Goal: Task Accomplishment & Management: Use online tool/utility

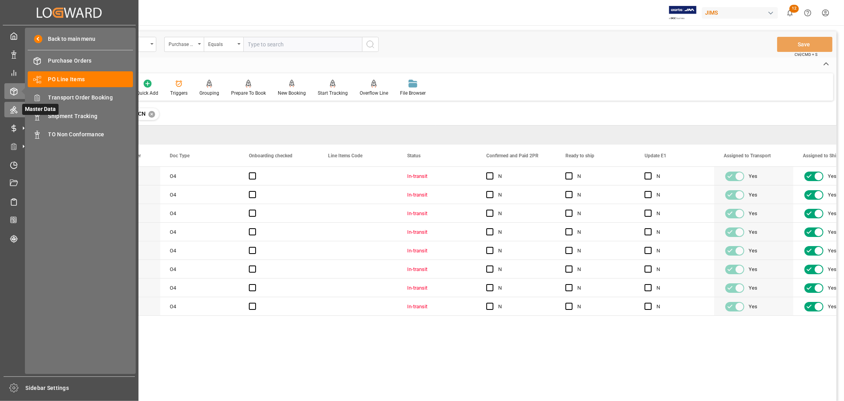
click at [15, 105] on div at bounding box center [10, 109] width 13 height 8
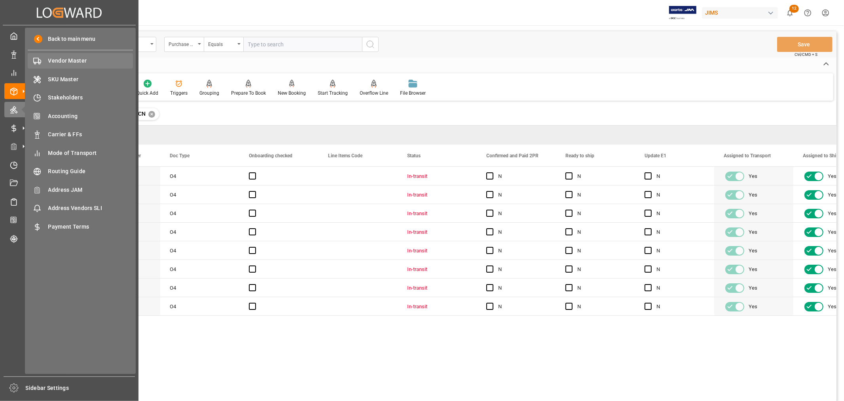
click at [57, 60] on span "Vendor Master" at bounding box center [90, 61] width 85 height 8
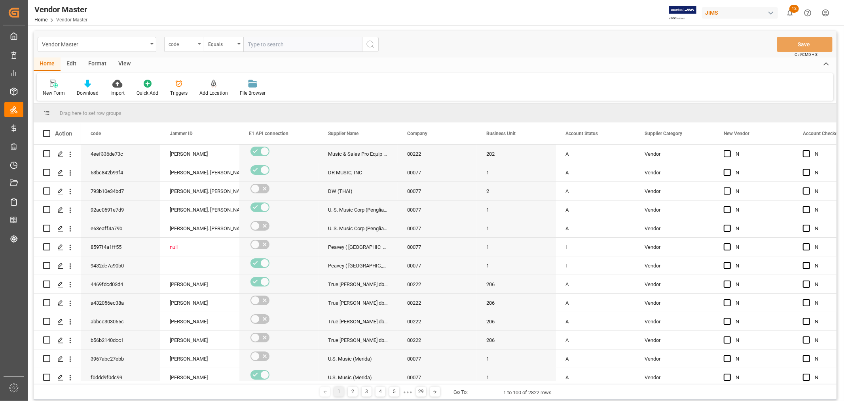
click at [185, 44] on div "code" at bounding box center [182, 43] width 27 height 9
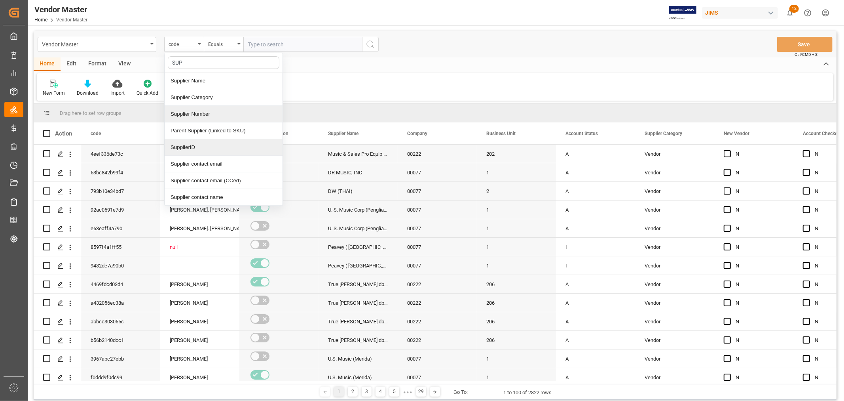
type input "SUPP"
click at [204, 113] on div "Supplier Number" at bounding box center [224, 114] width 118 height 17
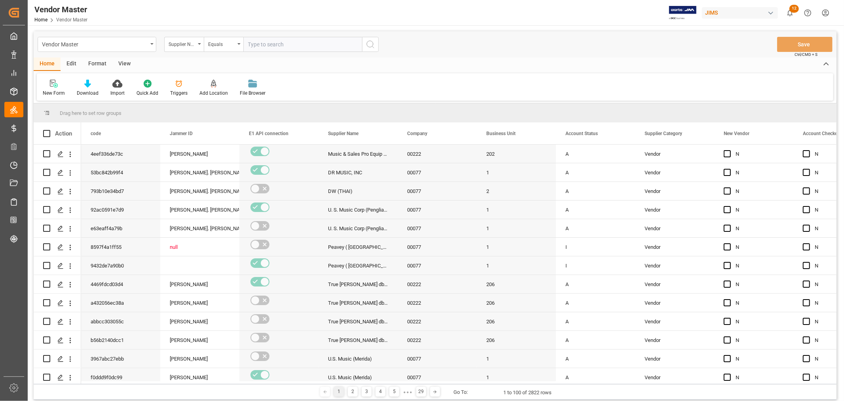
drag, startPoint x: 260, startPoint y: 40, endPoint x: 352, endPoint y: 92, distance: 104.6
click at [261, 40] on input "text" at bounding box center [302, 44] width 119 height 15
type input "609958"
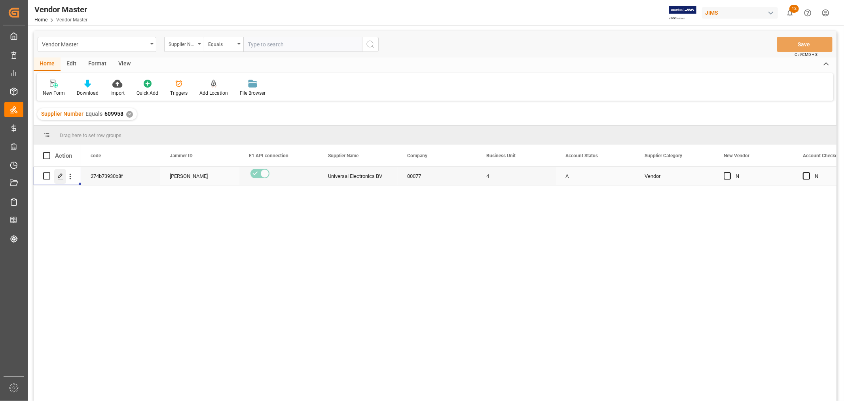
click at [61, 179] on icon "Press SPACE to select this row." at bounding box center [60, 176] width 6 height 6
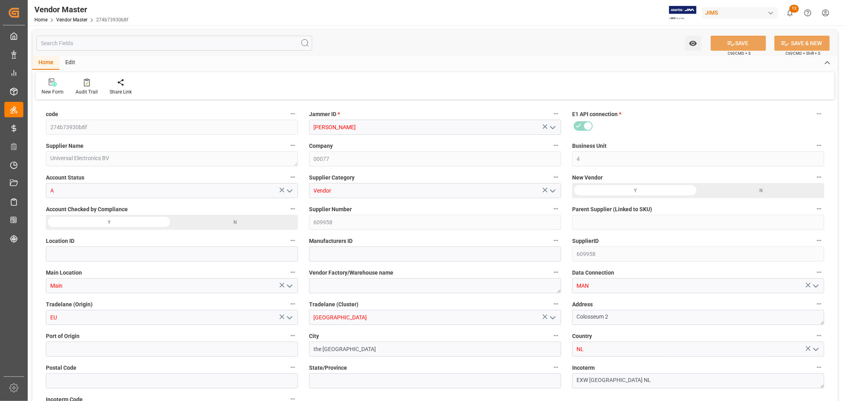
type input "12-08-2023 01:34"
click at [113, 41] on input "text" at bounding box center [174, 43] width 276 height 15
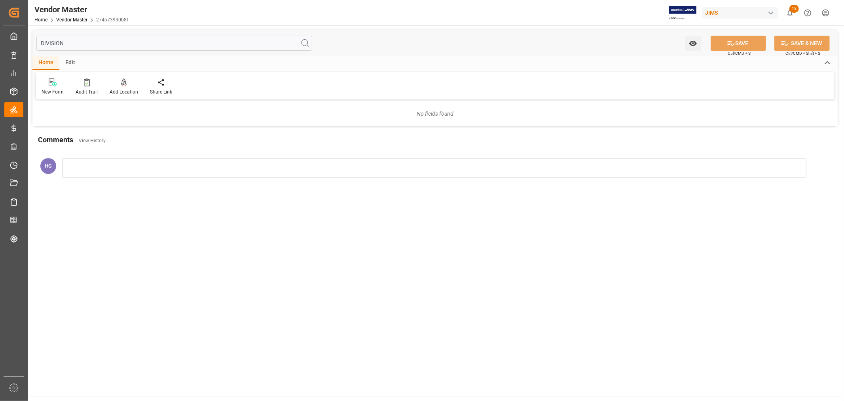
type input "DIVISION"
click at [304, 46] on icon at bounding box center [305, 43] width 10 height 10
click at [81, 42] on input "DIVISION" at bounding box center [174, 43] width 276 height 15
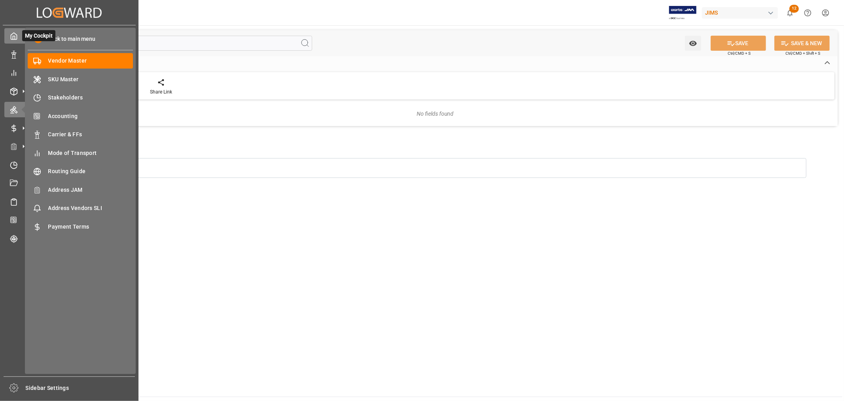
drag, startPoint x: 82, startPoint y: 39, endPoint x: 11, endPoint y: 38, distance: 70.9
click at [11, 38] on div "Created by potrace 1.15, written by Peter Selinger 2001-2017 Created by potrace…" at bounding box center [422, 200] width 844 height 401
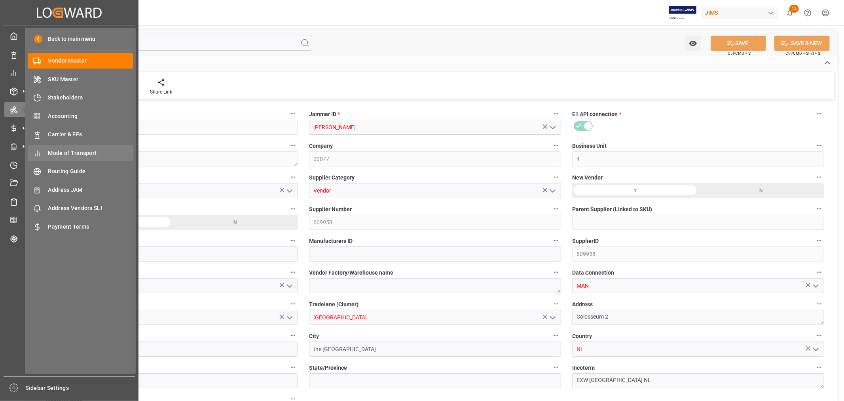
type input "12-08-2023 01:34"
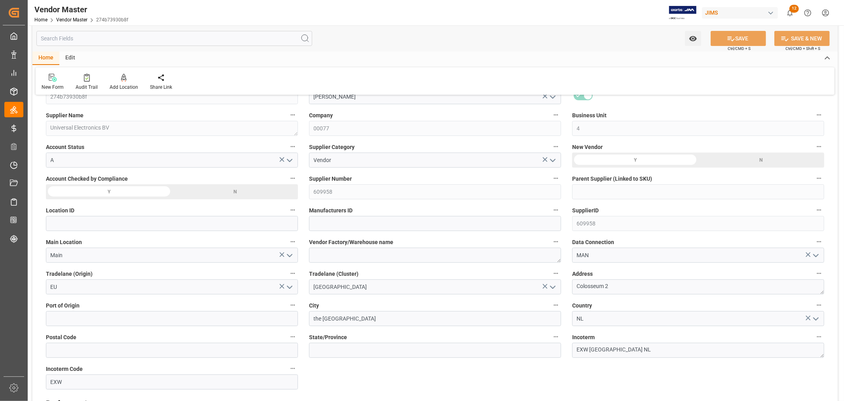
scroll to position [44, 0]
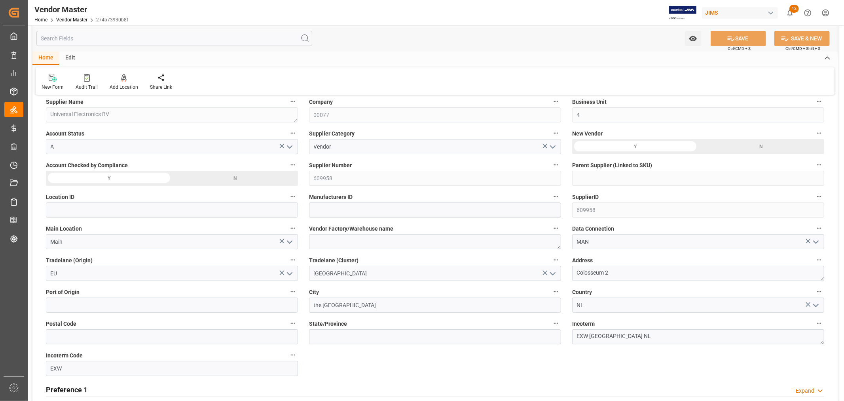
type input "NET 30"
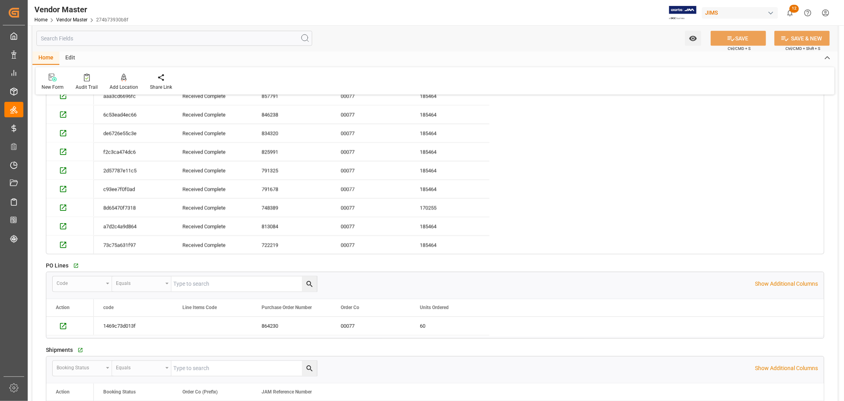
scroll to position [968, 0]
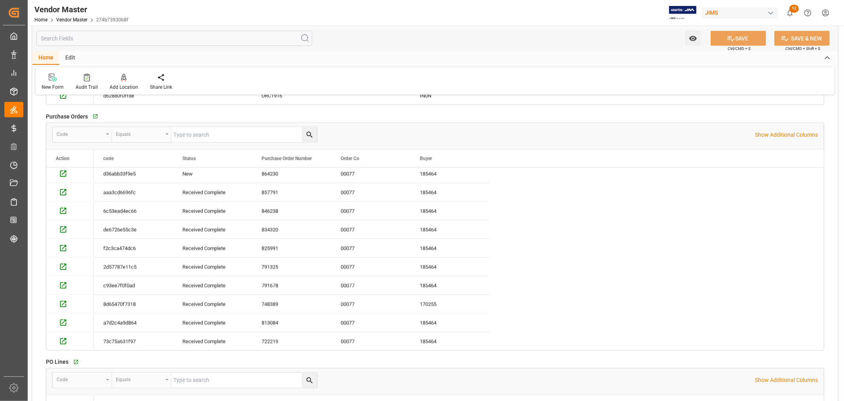
click at [91, 86] on div "Audit Trail" at bounding box center [87, 87] width 22 height 7
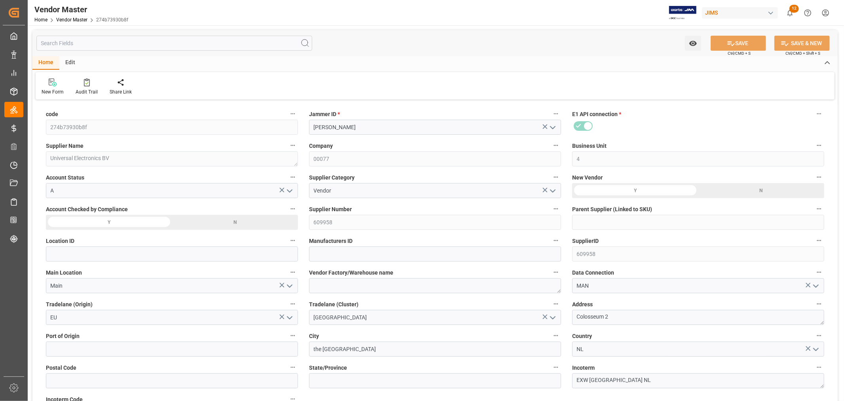
type input "12-08-2023 01:34"
click at [552, 125] on icon "open menu" at bounding box center [553, 128] width 10 height 10
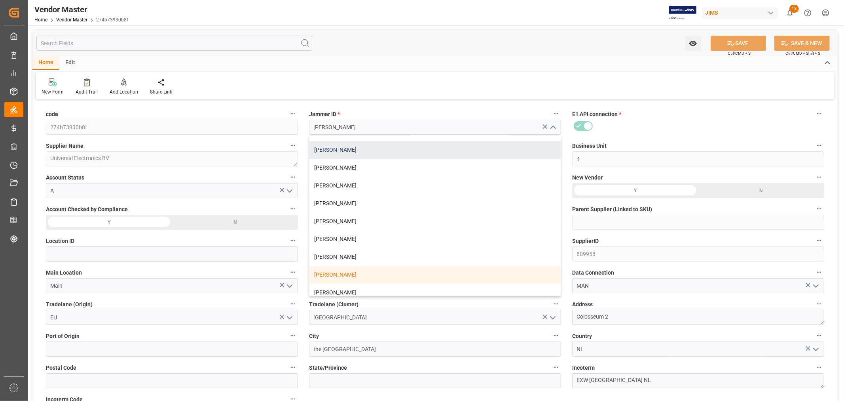
scroll to position [132, 0]
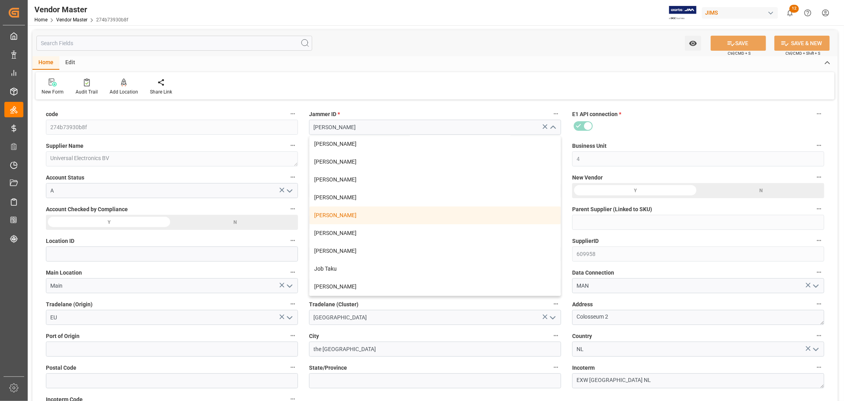
type input "NET 30"
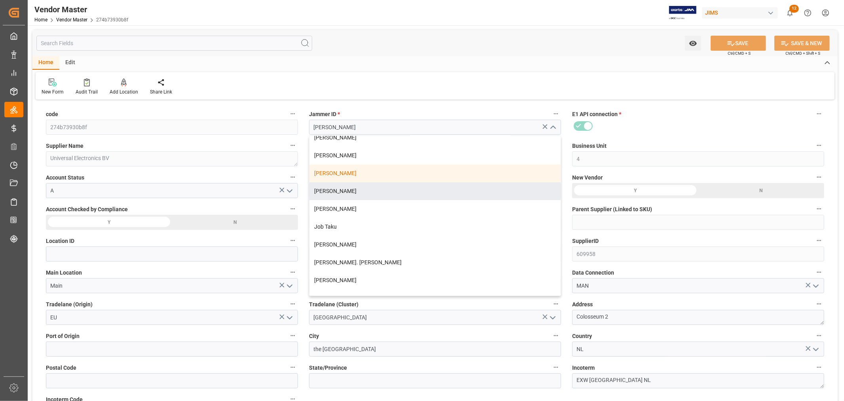
click at [217, 238] on label "Location ID" at bounding box center [172, 240] width 252 height 11
click at [288, 238] on button "Location ID" at bounding box center [293, 240] width 10 height 10
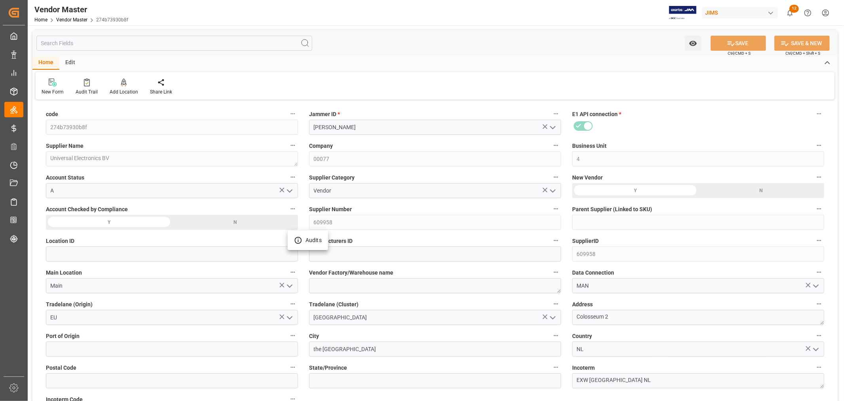
click at [440, 47] on div at bounding box center [422, 200] width 844 height 401
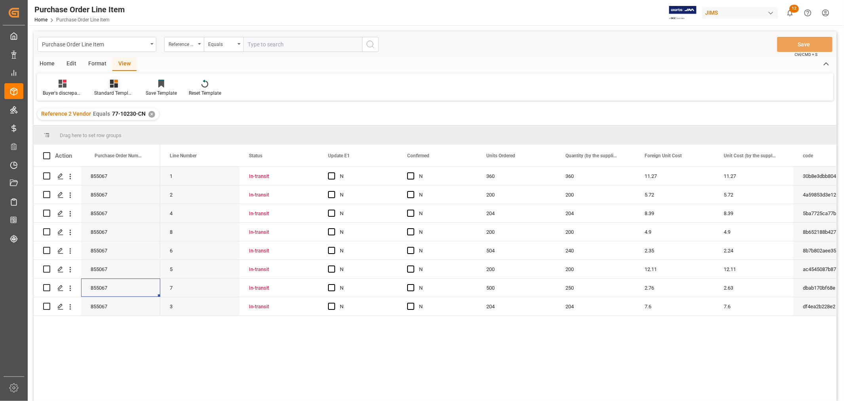
click at [113, 89] on div "Standard Templates" at bounding box center [114, 92] width 40 height 7
click at [122, 143] on div "HS Listing CANADA" at bounding box center [135, 144] width 69 height 8
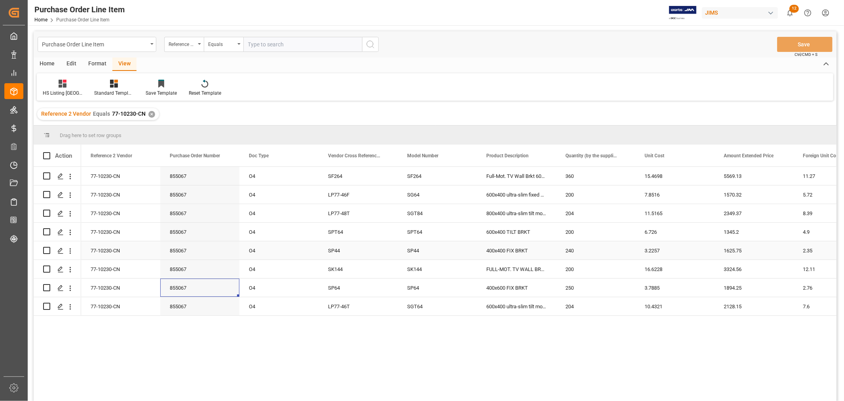
click at [606, 248] on div "240" at bounding box center [595, 250] width 79 height 18
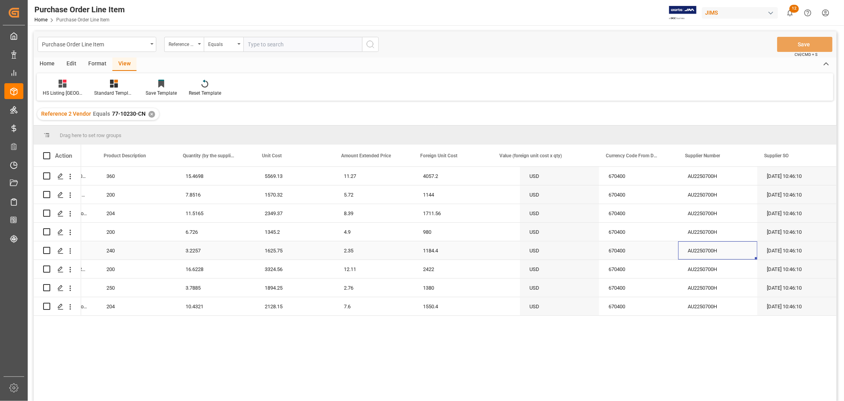
scroll to position [0, 459]
click at [820, 153] on span at bounding box center [821, 155] width 7 height 7
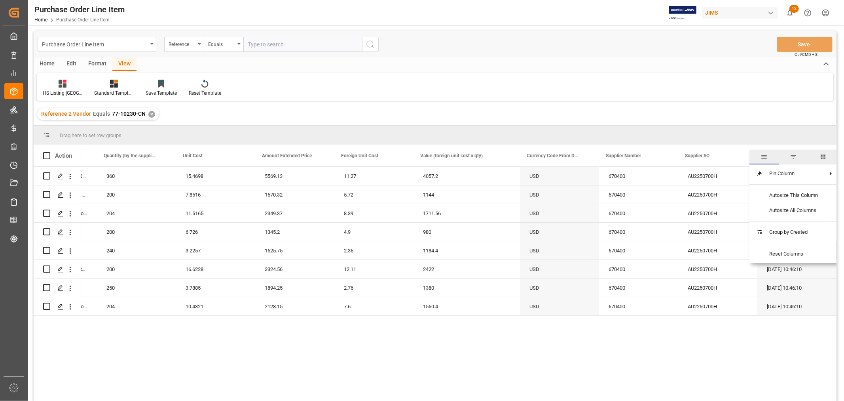
click at [823, 155] on span "columns" at bounding box center [823, 156] width 7 height 7
click at [774, 179] on input "Filter Columns Input" at bounding box center [799, 177] width 66 height 16
type input "cre"
checkbox input "true"
type input "crea"
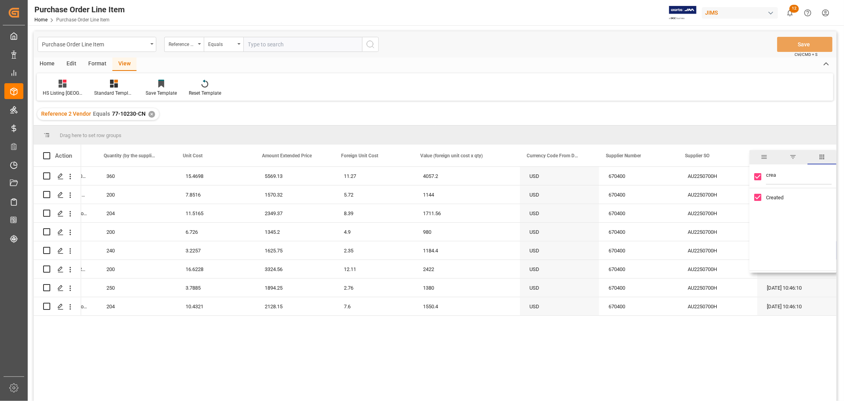
click at [757, 196] on input "Created column toggle visibility (visible)" at bounding box center [758, 197] width 7 height 7
checkbox input "false"
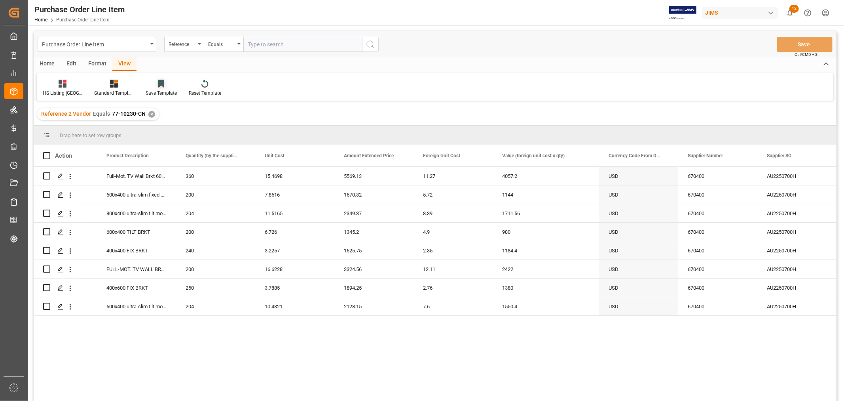
click at [162, 93] on div "Save Template" at bounding box center [161, 92] width 31 height 7
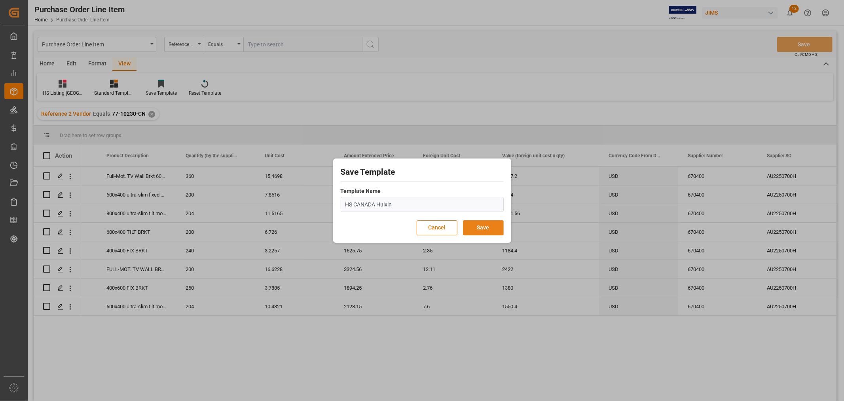
type input "HS CANADA Huixin"
click at [483, 225] on button "Save" at bounding box center [483, 227] width 41 height 15
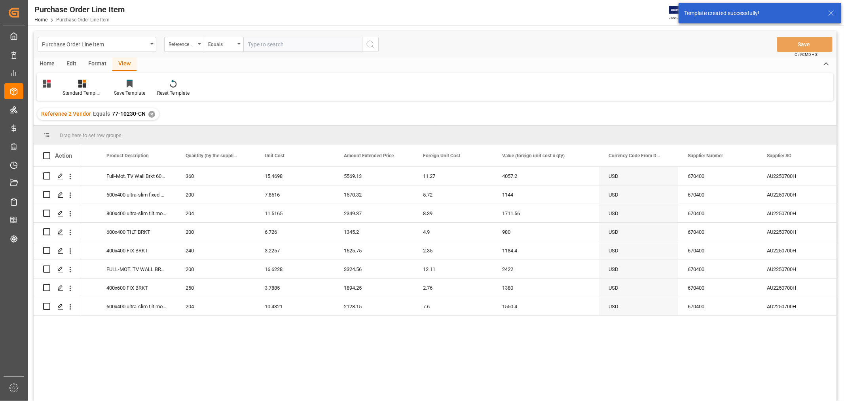
click at [321, 108] on div "Reference 2 Vendor Equals 77-10230-CN ✕" at bounding box center [435, 114] width 803 height 22
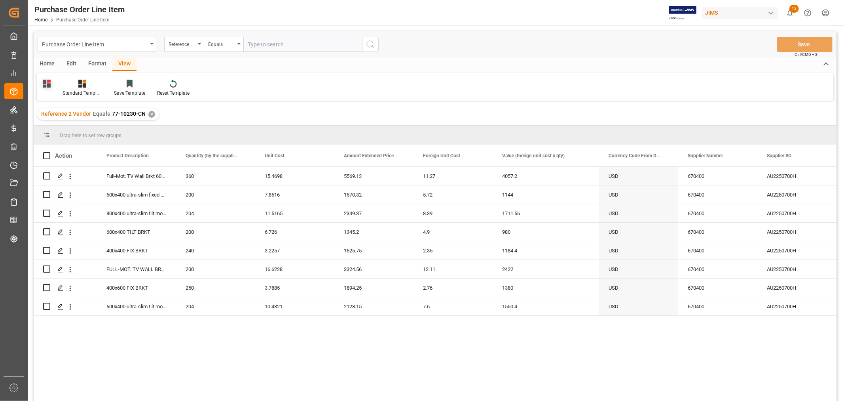
click at [48, 89] on div at bounding box center [47, 84] width 20 height 10
click at [80, 84] on icon at bounding box center [82, 84] width 8 height 8
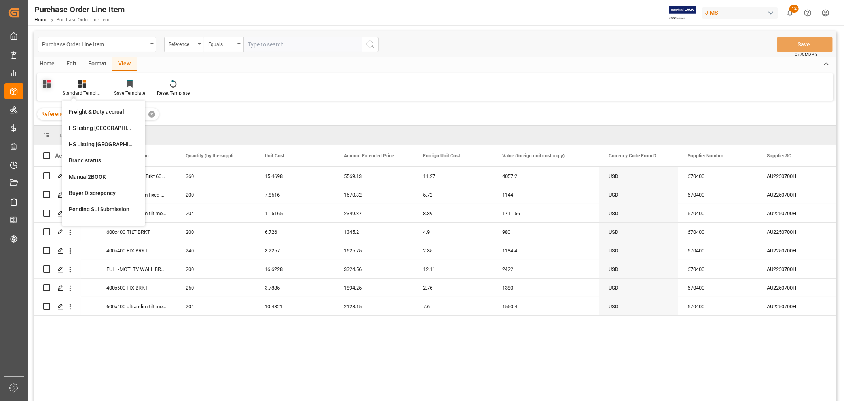
click at [46, 84] on icon at bounding box center [47, 84] width 8 height 8
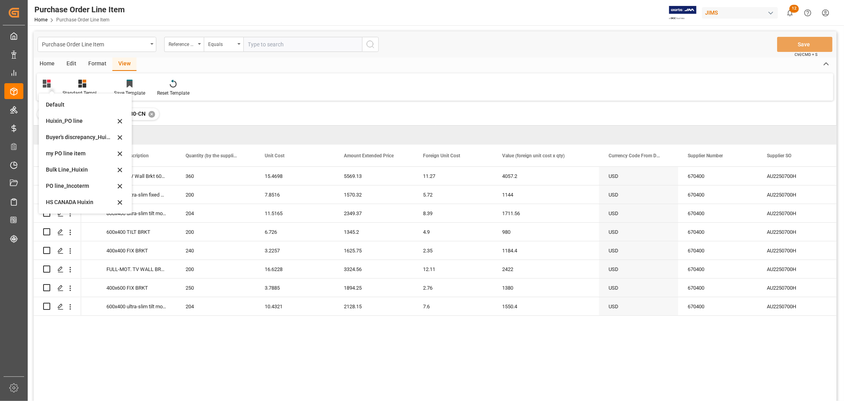
click at [244, 118] on div "Reference 2 Vendor Equals 77-10230-CN ✕" at bounding box center [435, 114] width 803 height 22
click at [84, 94] on div "Standard Templates" at bounding box center [83, 92] width 40 height 7
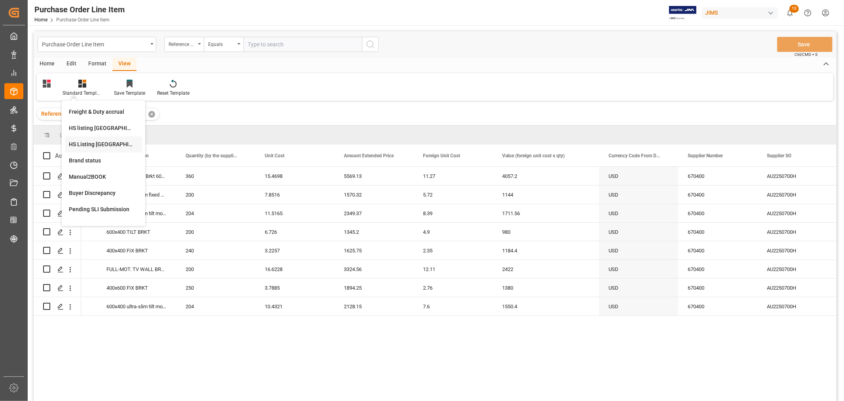
click at [91, 142] on div "HS Listing CANADA" at bounding box center [103, 144] width 69 height 8
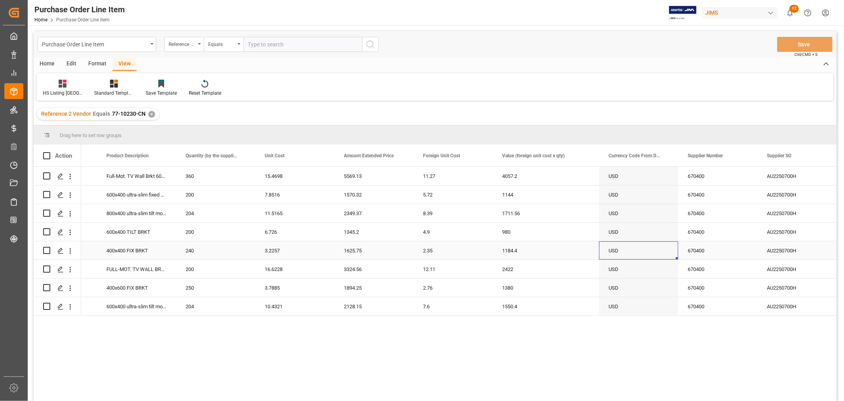
click at [651, 246] on div "USD" at bounding box center [638, 250] width 79 height 18
click at [102, 85] on div at bounding box center [114, 83] width 40 height 8
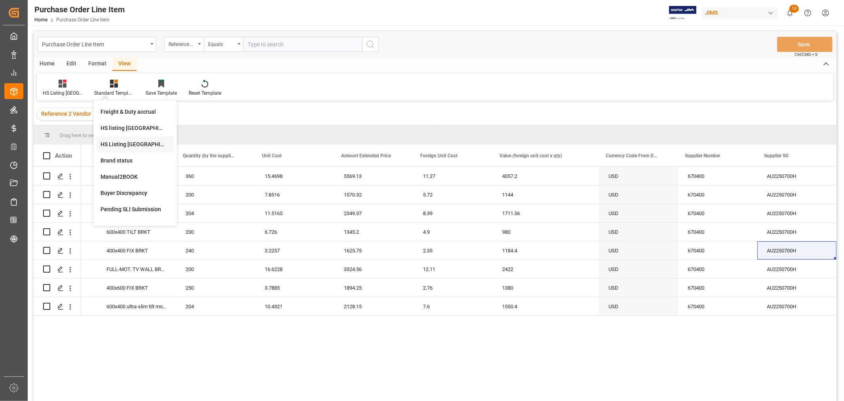
click at [137, 140] on div "HS Listing CANADA" at bounding box center [135, 144] width 69 height 8
click at [61, 88] on div "HS Listing CANADA" at bounding box center [62, 87] width 51 height 17
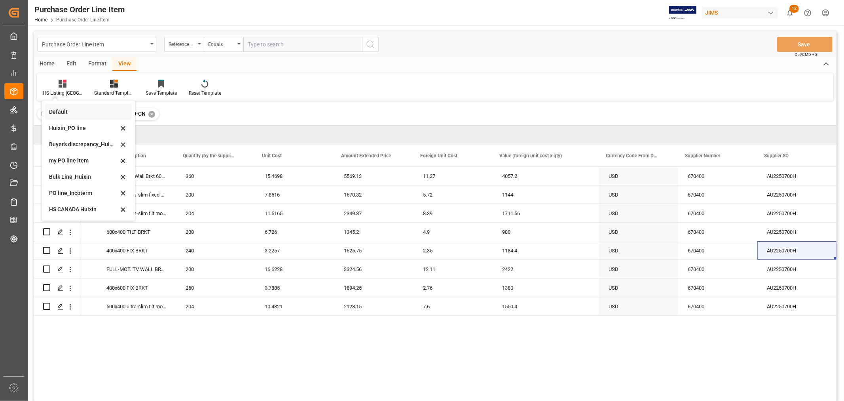
click at [60, 112] on div "Default" at bounding box center [83, 112] width 69 height 8
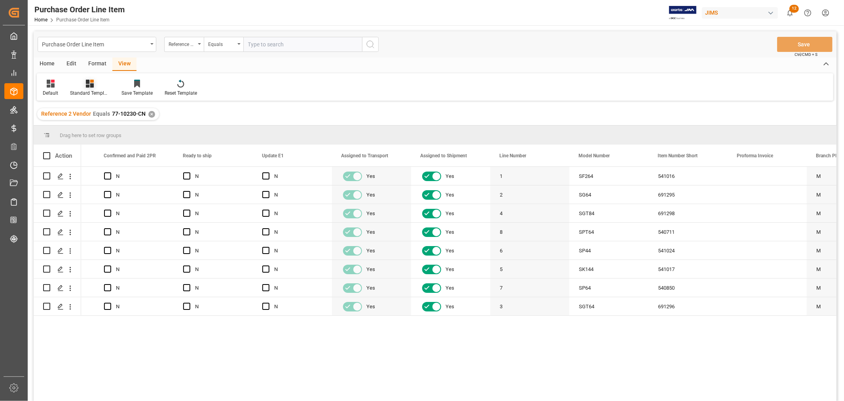
click at [82, 93] on div "Standard Templates" at bounding box center [90, 92] width 40 height 7
click at [103, 143] on div "HS Listing CANADA" at bounding box center [110, 144] width 69 height 8
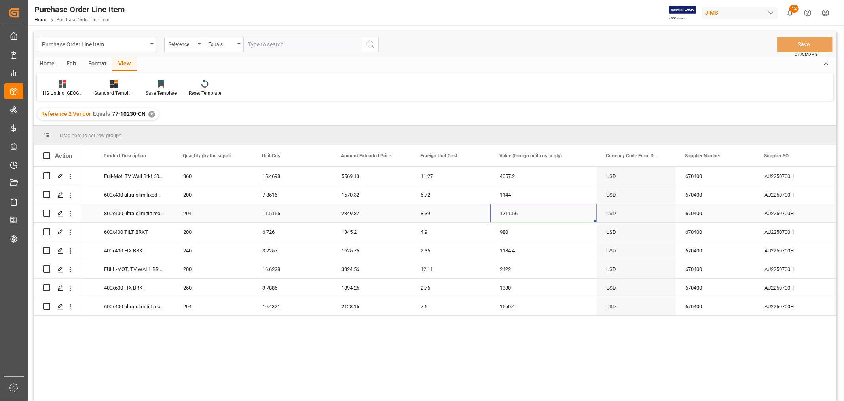
click at [590, 207] on div "1711.56" at bounding box center [544, 213] width 106 height 18
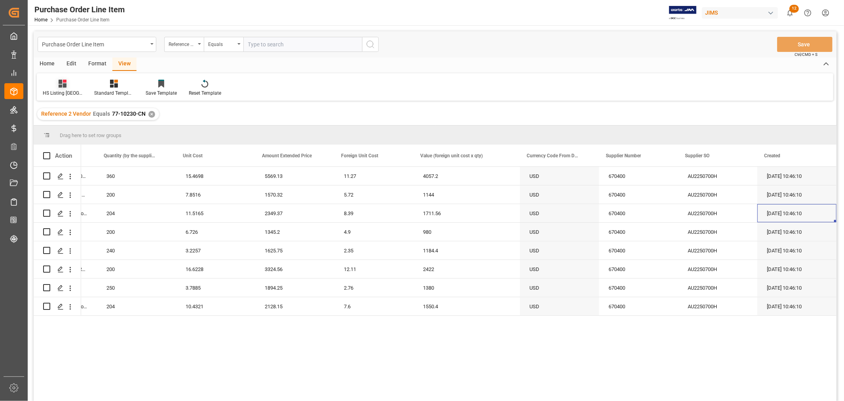
click at [62, 91] on div "HS Listing CANADA" at bounding box center [63, 92] width 40 height 7
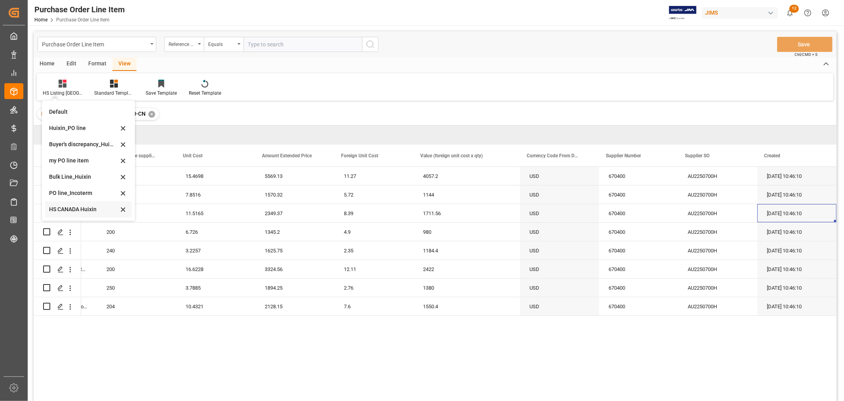
click at [78, 207] on div "HS CANADA Huixin" at bounding box center [83, 209] width 69 height 8
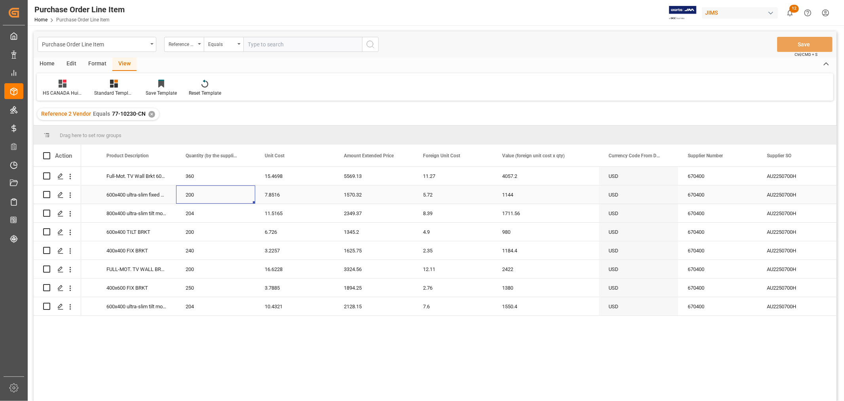
click at [217, 200] on div "200" at bounding box center [215, 194] width 79 height 18
click at [150, 44] on div "Purchase Order Line Item" at bounding box center [97, 44] width 119 height 15
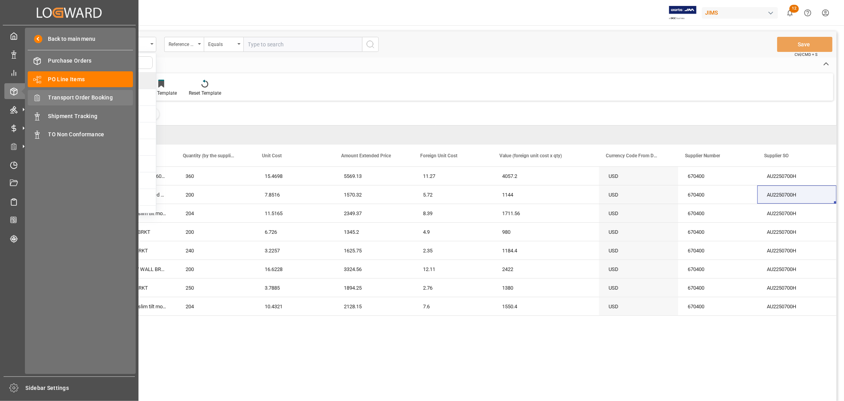
drag, startPoint x: 81, startPoint y: 97, endPoint x: 76, endPoint y: 90, distance: 8.8
click at [81, 97] on span "Transport Order Booking" at bounding box center [90, 97] width 85 height 8
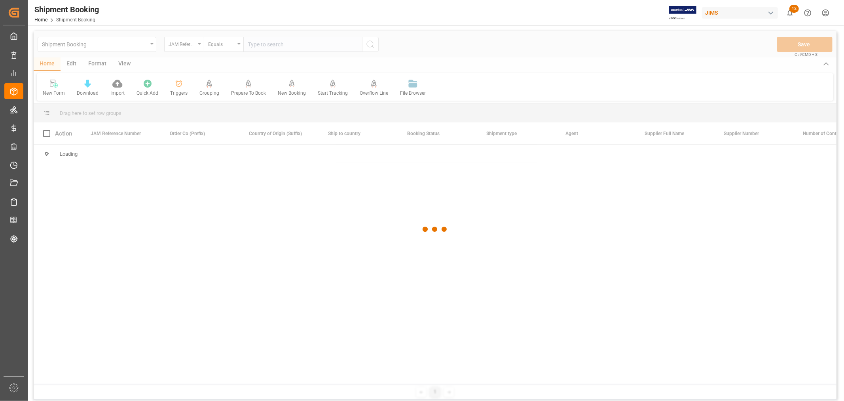
click at [290, 44] on div at bounding box center [435, 229] width 803 height 396
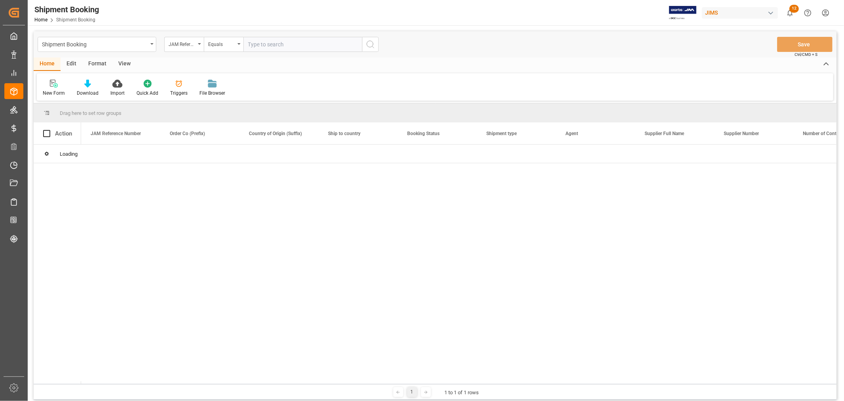
click at [289, 43] on input "text" at bounding box center [302, 44] width 119 height 15
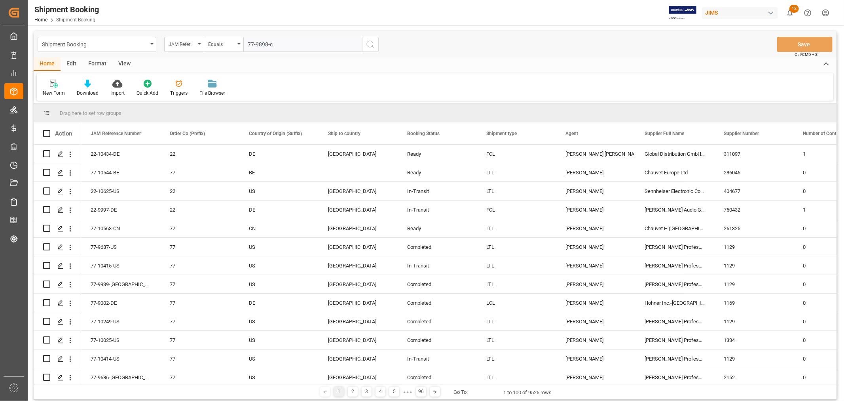
type input "77-9898-cn"
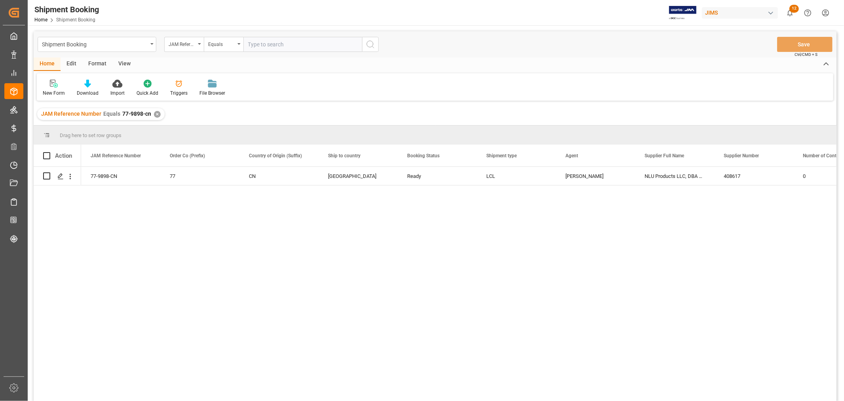
click at [123, 63] on div "View" at bounding box center [124, 63] width 24 height 13
click at [51, 93] on div "Default" at bounding box center [50, 92] width 15 height 7
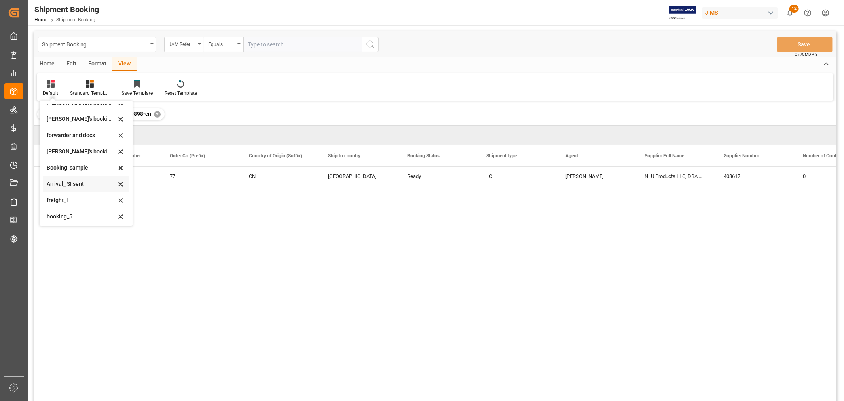
scroll to position [76, 0]
click at [67, 213] on div "booking_5" at bounding box center [81, 215] width 69 height 8
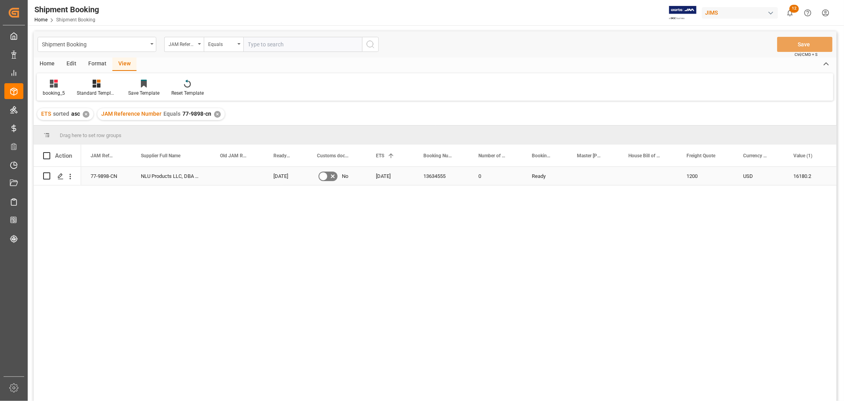
drag, startPoint x: 800, startPoint y: 181, endPoint x: 801, endPoint y: 193, distance: 12.3
click at [801, 181] on div "16180.2" at bounding box center [807, 176] width 47 height 18
click at [705, 175] on div "1200" at bounding box center [705, 176] width 57 height 18
click at [214, 112] on div "✕" at bounding box center [217, 114] width 7 height 7
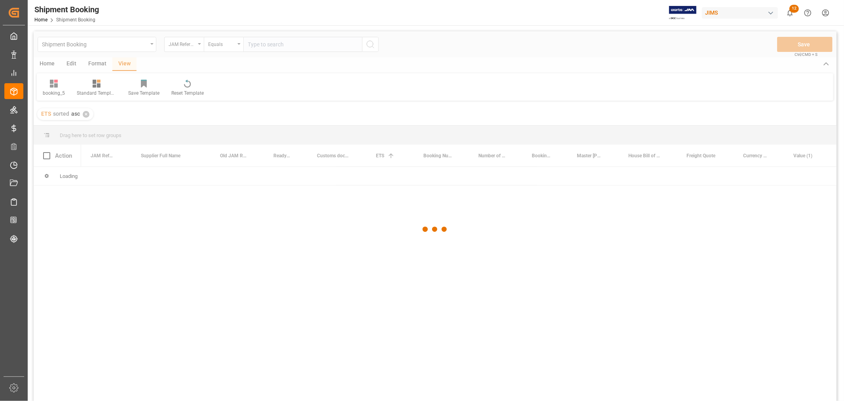
click at [254, 46] on div at bounding box center [435, 229] width 803 height 396
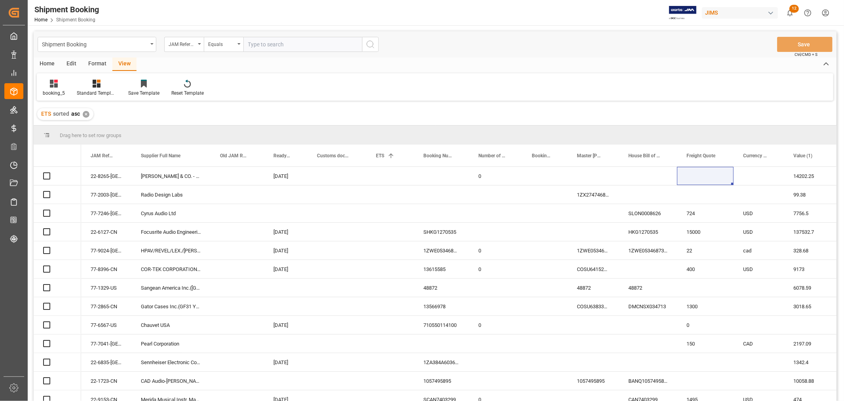
click at [256, 46] on input "text" at bounding box center [302, 44] width 119 height 15
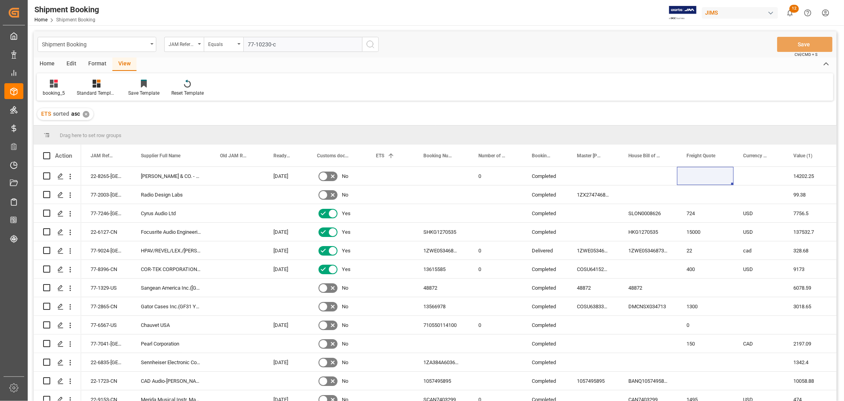
type input "77-10230-cn"
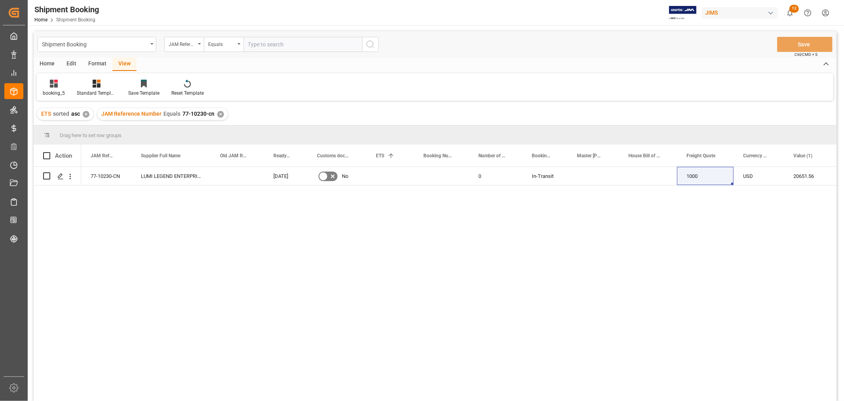
drag, startPoint x: 286, startPoint y: 85, endPoint x: 281, endPoint y: 82, distance: 5.8
click at [287, 85] on div "booking_5 Standard Templates Save Template Reset Template" at bounding box center [435, 86] width 797 height 27
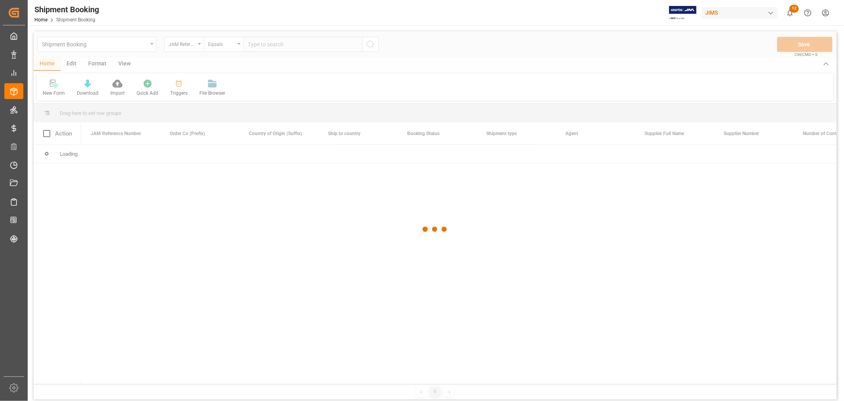
click at [149, 45] on div at bounding box center [435, 229] width 803 height 396
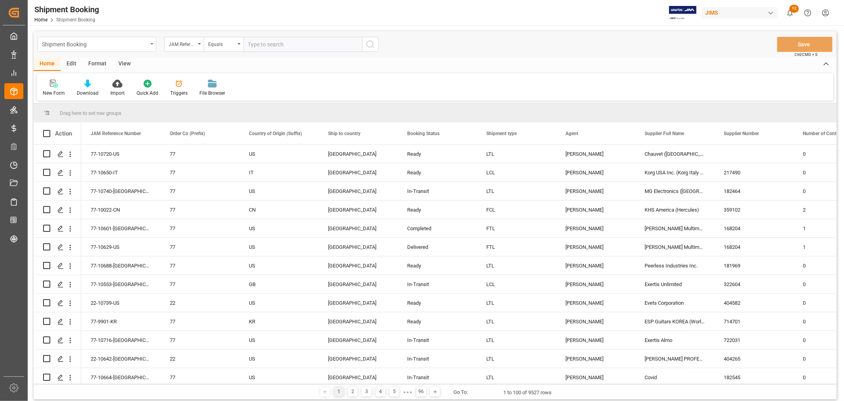
click at [150, 44] on div "Shipment Booking" at bounding box center [97, 44] width 119 height 15
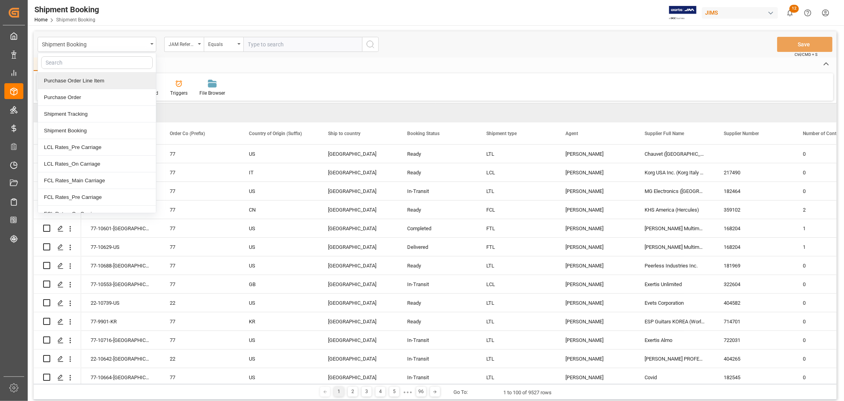
click at [114, 78] on div "Purchase Order Line Item" at bounding box center [97, 80] width 118 height 17
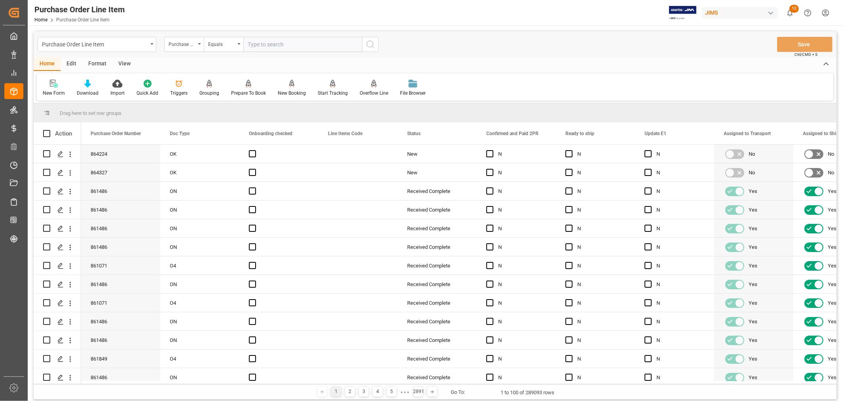
click at [190, 44] on div "Purchase Order Number" at bounding box center [182, 43] width 27 height 9
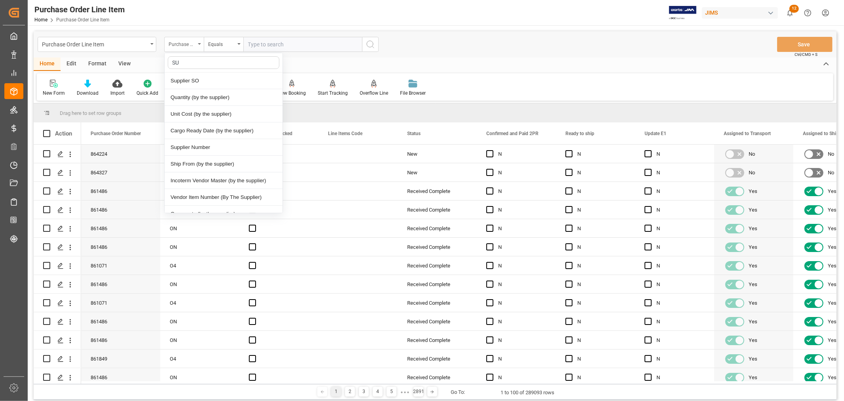
type input "SUP"
click at [204, 140] on div "Supplier Number" at bounding box center [224, 147] width 118 height 17
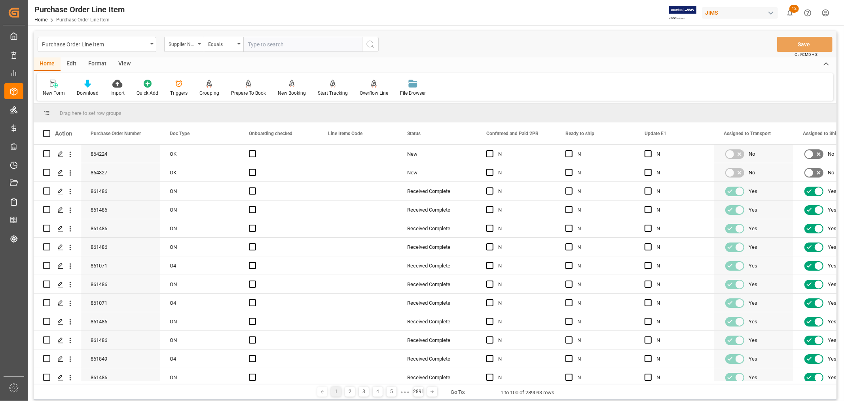
click at [265, 42] on input "text" at bounding box center [302, 44] width 119 height 15
type input "242713"
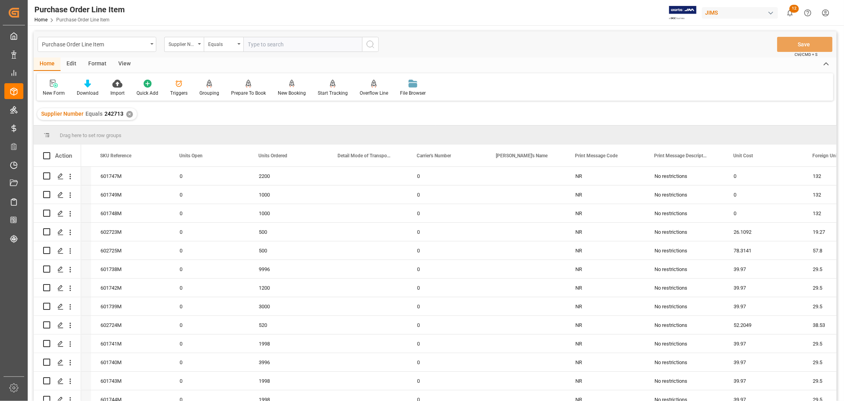
scroll to position [0, 2174]
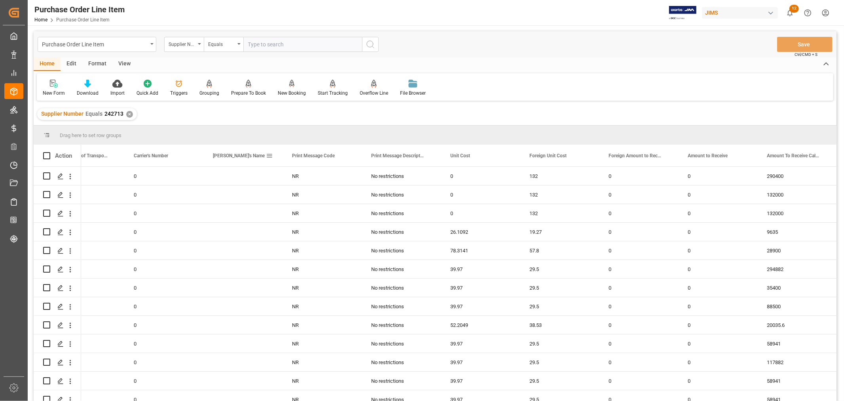
click at [268, 155] on span at bounding box center [269, 155] width 7 height 7
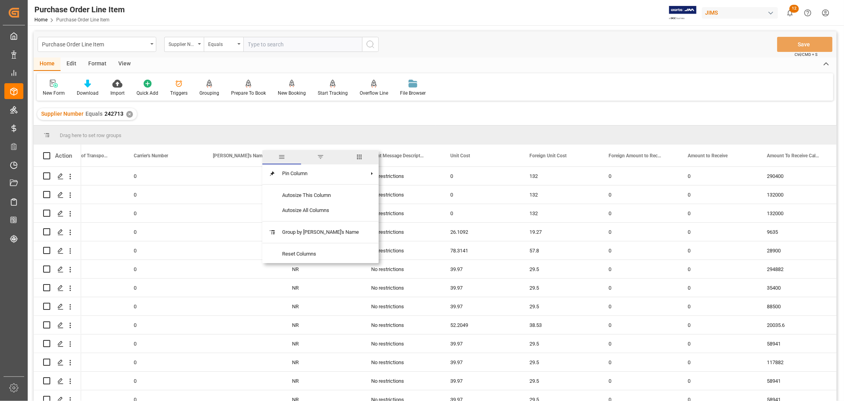
click at [356, 156] on span "columns" at bounding box center [359, 156] width 7 height 7
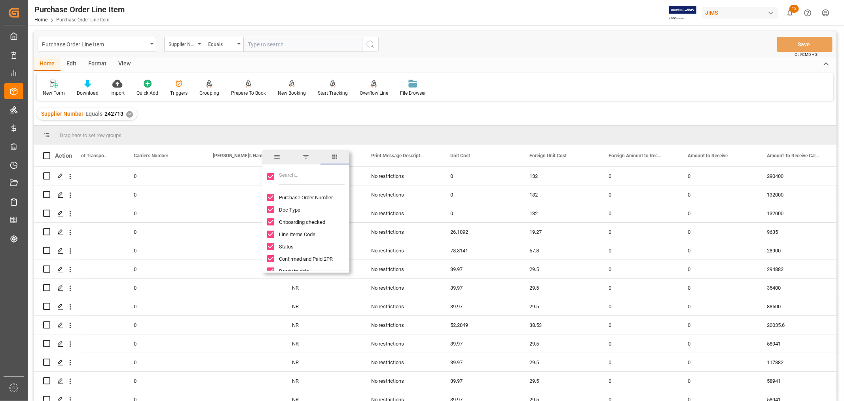
click at [268, 176] on input "Toggle Select All Columns" at bounding box center [270, 176] width 7 height 7
checkbox input "false"
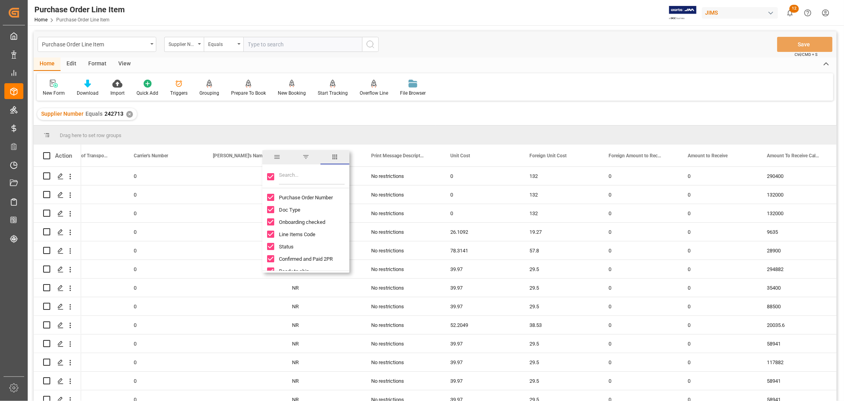
checkbox input "false"
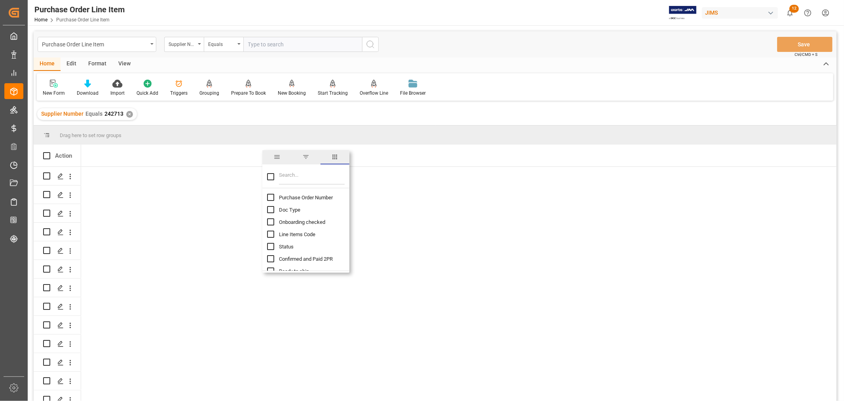
click at [288, 175] on input "Filter Columns Input" at bounding box center [312, 177] width 66 height 16
click at [270, 195] on input "Purchase Order Number column toggle visibility (hidden)" at bounding box center [270, 197] width 7 height 7
checkbox input "true"
checkbox input "false"
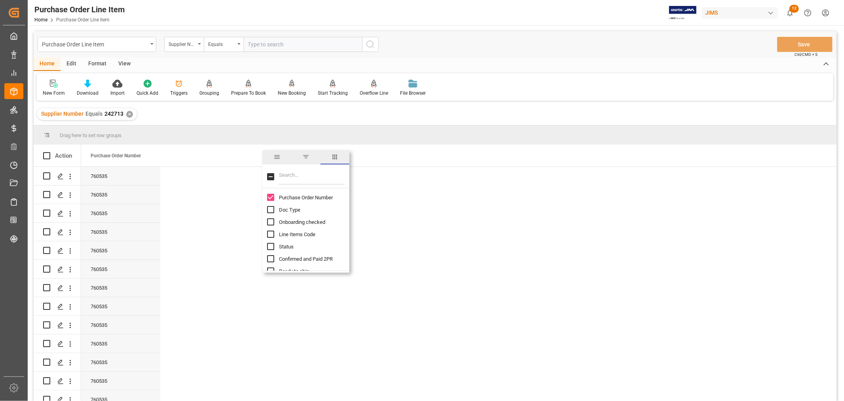
click at [267, 247] on input "Status column toggle visibility (hidden)" at bounding box center [270, 246] width 7 height 7
checkbox input "true"
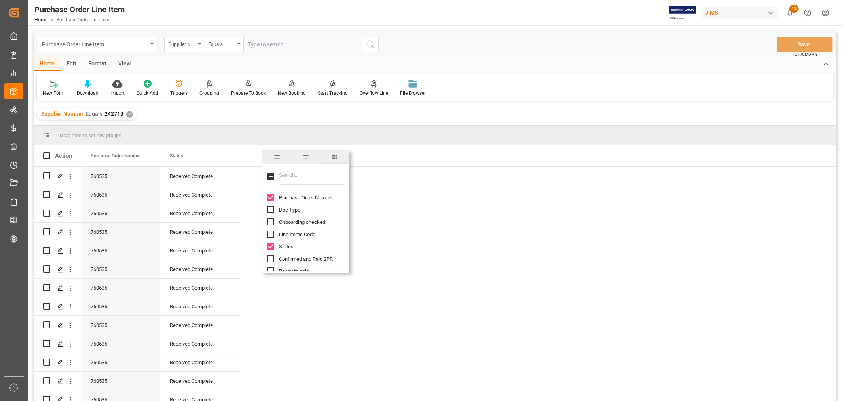
click at [292, 180] on input "Filter Columns Input" at bounding box center [312, 177] width 66 height 16
click at [270, 234] on input "Line Items Code column toggle visibility (hidden)" at bounding box center [270, 233] width 7 height 7
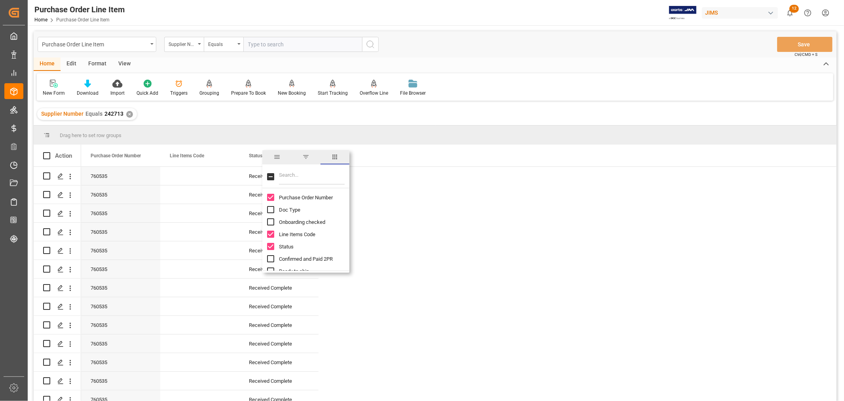
click at [270, 234] on input "Line Items Code column toggle visibility (visible)" at bounding box center [270, 233] width 7 height 7
checkbox input "false"
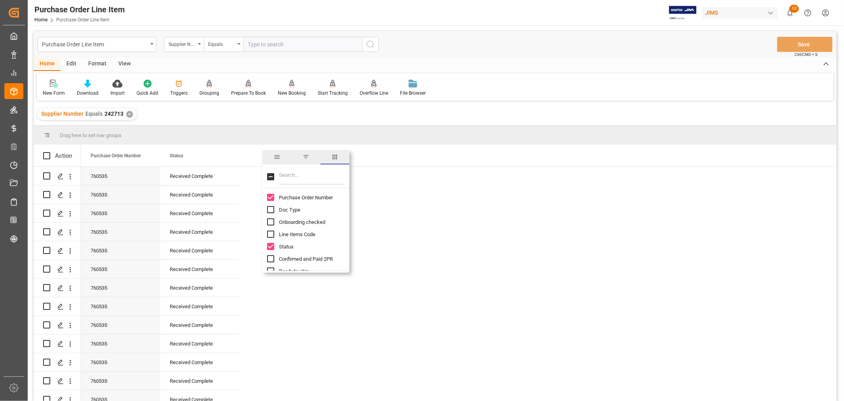
click at [283, 177] on input "Filter Columns Input" at bounding box center [312, 177] width 66 height 16
type input "LINE"
click at [270, 211] on input "Line Number column toggle visibility (hidden)" at bounding box center [270, 209] width 7 height 7
checkbox input "true"
checkbox input "false"
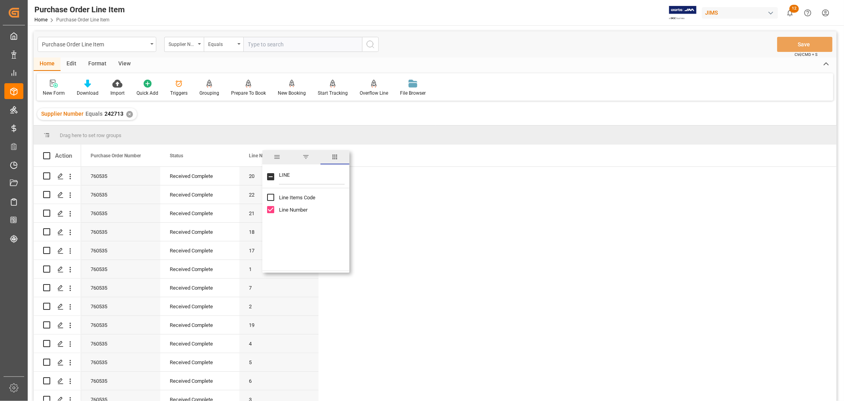
click at [294, 177] on input "LINE" at bounding box center [312, 177] width 66 height 16
type input "L"
type input "ITEM"
click at [269, 208] on input "Item Number Short column toggle visibility (hidden)" at bounding box center [270, 209] width 7 height 7
checkbox input "true"
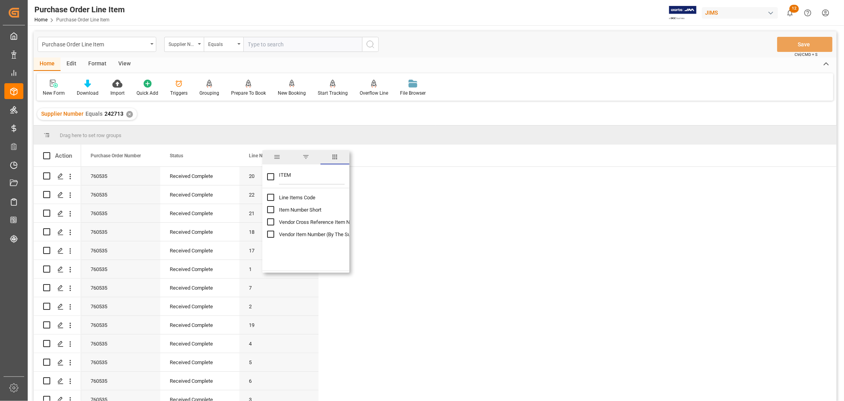
checkbox input "false"
click at [268, 209] on input "Item Number Short column toggle visibility (visible)" at bounding box center [270, 209] width 7 height 7
checkbox input "false"
click at [267, 232] on input "Vendor Item Number (By The Supplier) column toggle visibility (hidden)" at bounding box center [270, 233] width 7 height 7
checkbox input "true"
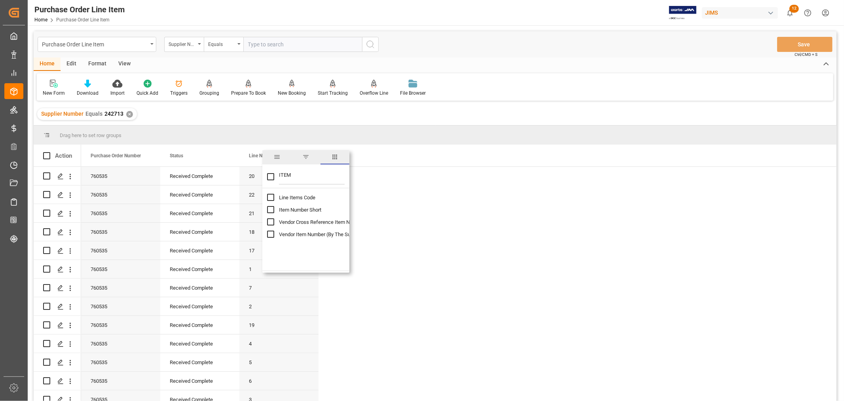
checkbox input "false"
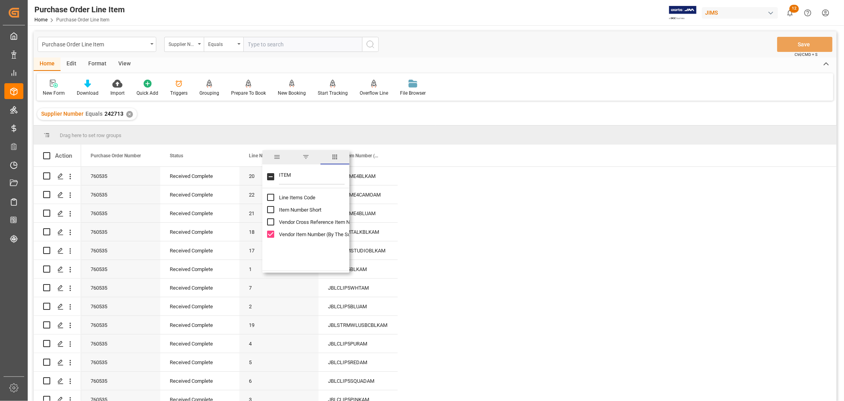
click at [295, 175] on input "ITEM" at bounding box center [312, 177] width 66 height 16
type input "I"
type input "REF"
click at [292, 232] on span "Reference 2 Vendor" at bounding box center [301, 234] width 44 height 6
checkbox input "false"
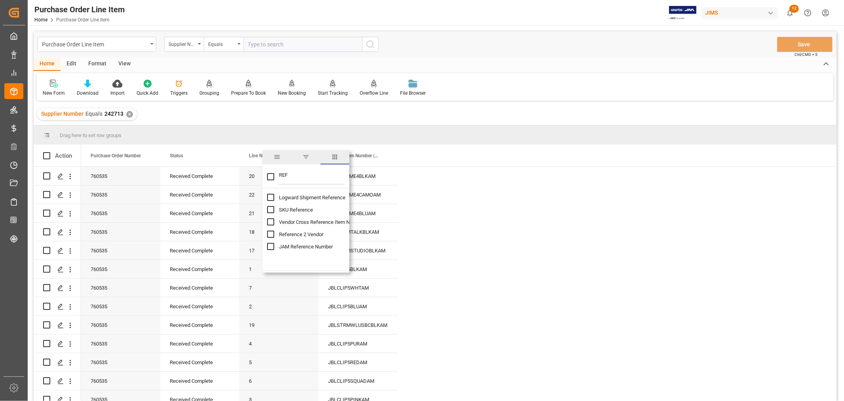
checkbox input "true"
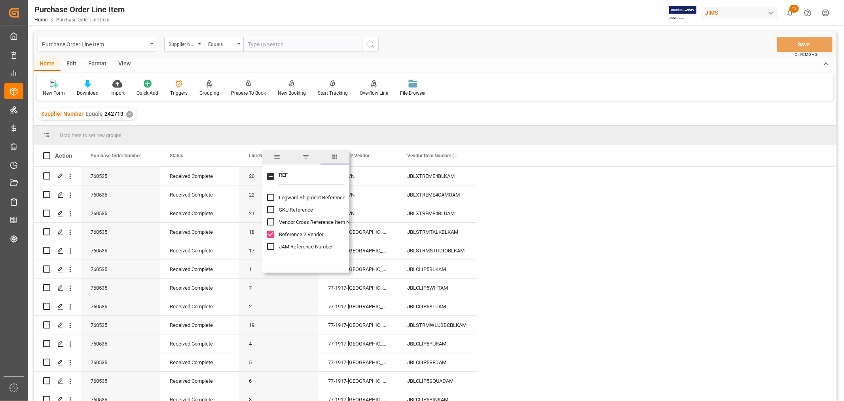
click at [298, 179] on input "REF" at bounding box center [312, 177] width 66 height 16
type input "R"
type input "RECEI"
click at [272, 233] on input "Receipt Date column toggle visibility (hidden)" at bounding box center [270, 233] width 7 height 7
checkbox input "true"
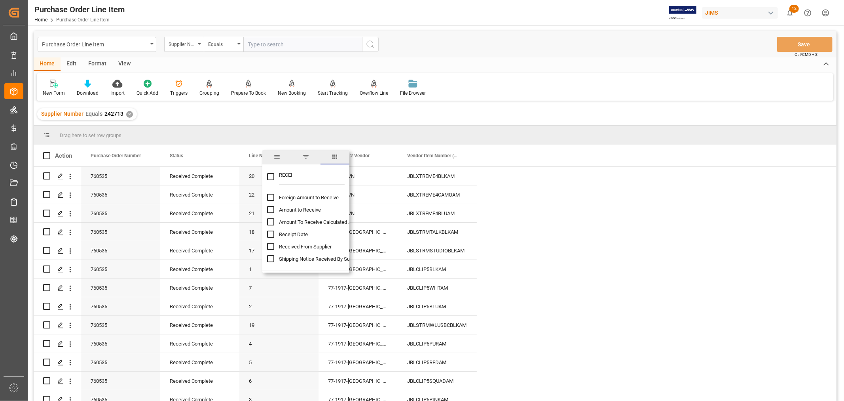
checkbox input "false"
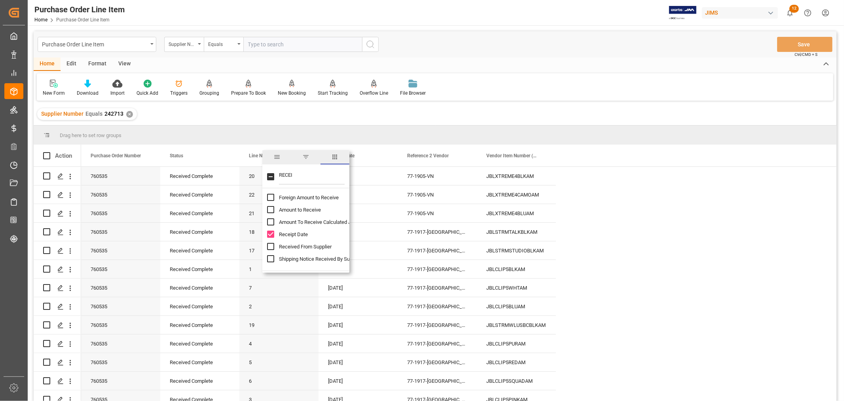
click at [306, 175] on input "RECEI" at bounding box center [312, 177] width 66 height 16
type input "R"
type input "SO"
click at [270, 199] on input "Supplier SO column toggle visibility (hidden)" at bounding box center [270, 197] width 7 height 7
checkbox input "true"
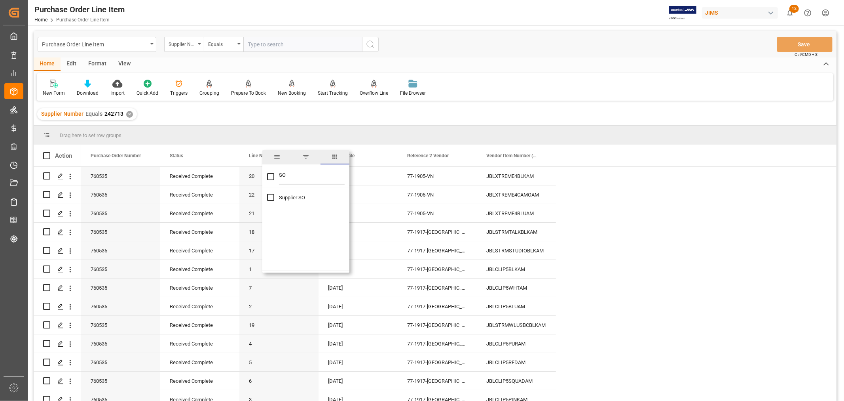
checkbox input "true"
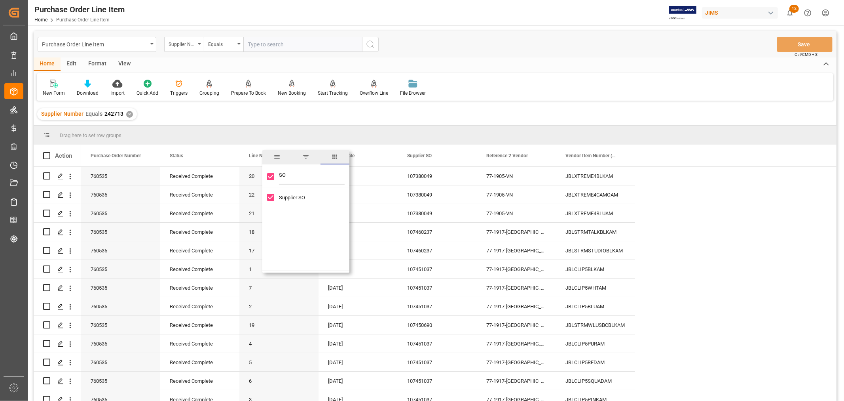
click at [289, 177] on input "SO" at bounding box center [312, 177] width 66 height 16
type input "S"
checkbox input "false"
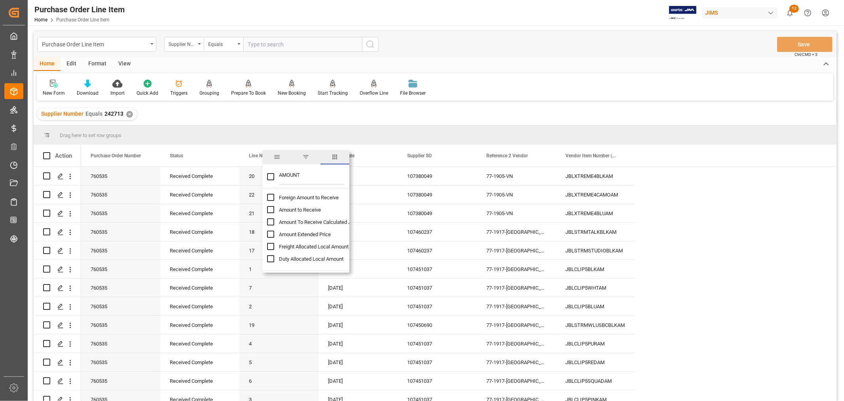
type input "AMOUNT"
click at [270, 199] on input "Foreign Amount to Receive column toggle visibility (hidden)" at bounding box center [270, 197] width 7 height 7
checkbox input "true"
checkbox input "false"
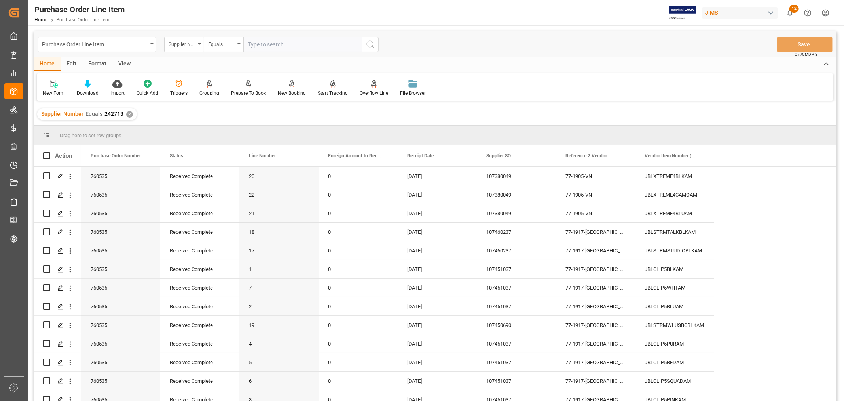
click at [397, 137] on div "Drag here to set row groups" at bounding box center [435, 134] width 803 height 19
click at [385, 153] on span at bounding box center [384, 155] width 7 height 7
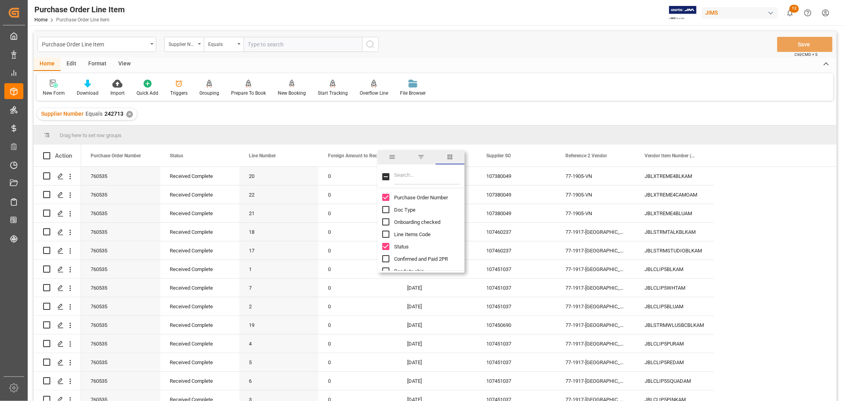
click at [401, 177] on input "Filter Columns Input" at bounding box center [427, 177] width 66 height 16
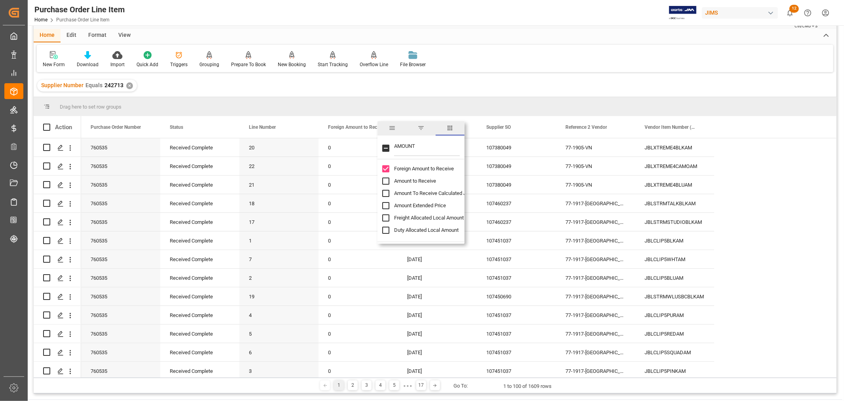
scroll to position [44, 0]
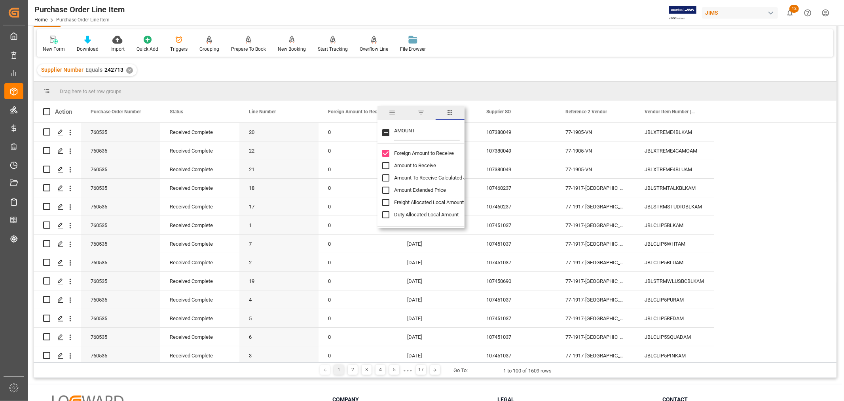
type input "AMOUNT"
click at [386, 165] on input "Amount to Receive column toggle visibility (hidden)" at bounding box center [385, 165] width 7 height 7
checkbox input "true"
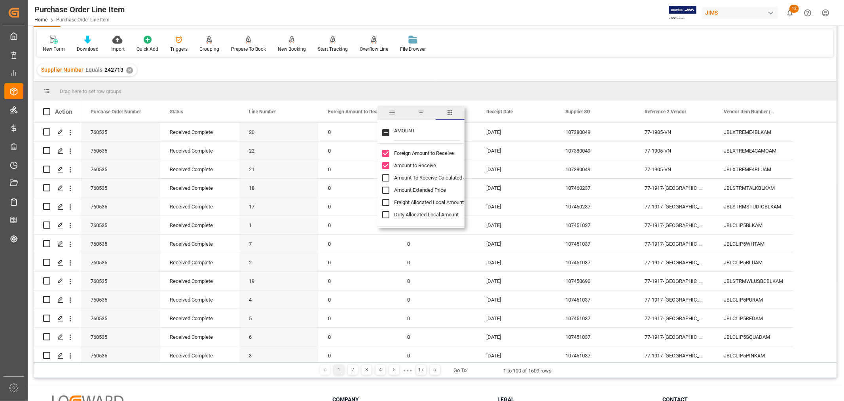
click at [384, 179] on input "Amount To Receive Calculated JIMS column toggle visibility (hidden)" at bounding box center [385, 177] width 7 height 7
checkbox input "true"
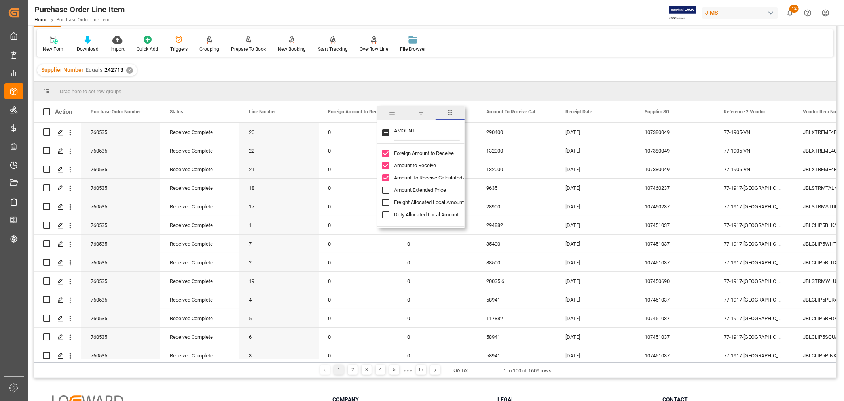
click at [386, 188] on input "Amount Extended Price column toggle visibility (hidden)" at bounding box center [385, 189] width 7 height 7
checkbox input "true"
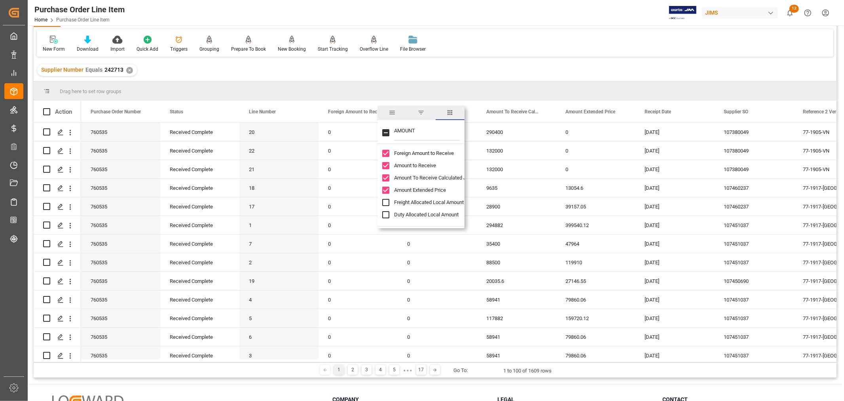
click at [383, 203] on input "Freight Allocated Local Amount column toggle visibility (hidden)" at bounding box center [385, 202] width 7 height 7
checkbox input "true"
click at [385, 214] on input "Duty Allocated Local Amount column toggle visibility (hidden)" at bounding box center [385, 214] width 7 height 7
checkbox input "true"
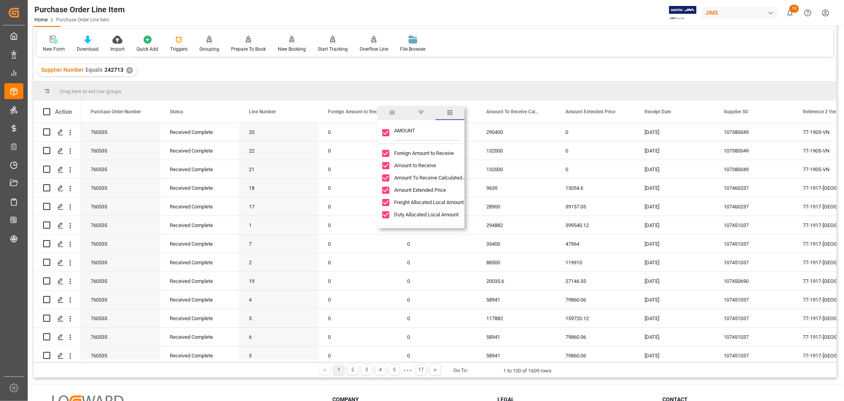
click at [385, 213] on input "Duty Allocated Local Amount column toggle visibility (visible)" at bounding box center [385, 214] width 7 height 7
checkbox input "false"
click at [385, 203] on input "Freight Allocated Local Amount column toggle visibility (visible)" at bounding box center [385, 202] width 7 height 7
checkbox input "false"
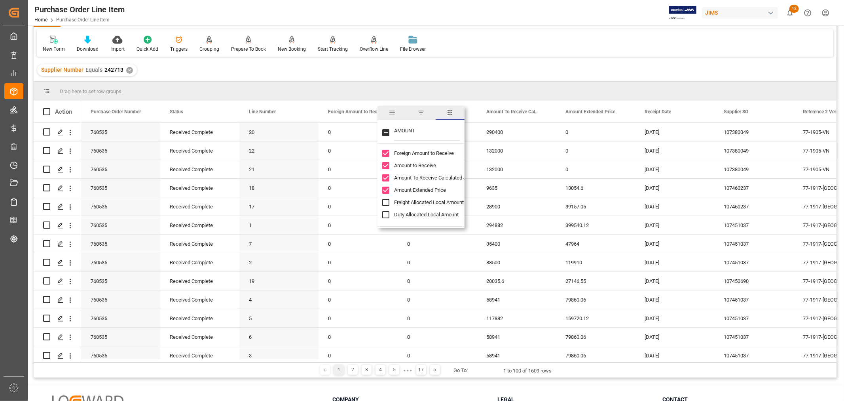
click at [384, 152] on input "Foreign Amount to Receive column toggle visibility (visible)" at bounding box center [385, 153] width 7 height 7
checkbox input "false"
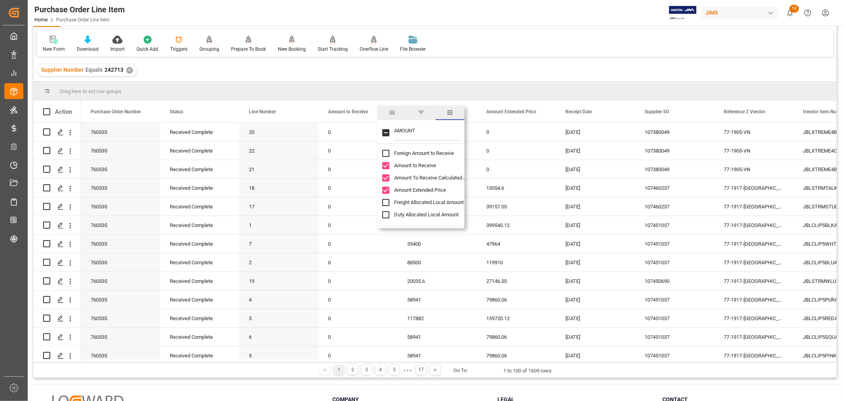
click at [384, 167] on input "Amount to Receive column toggle visibility (visible)" at bounding box center [385, 165] width 7 height 7
checkbox input "false"
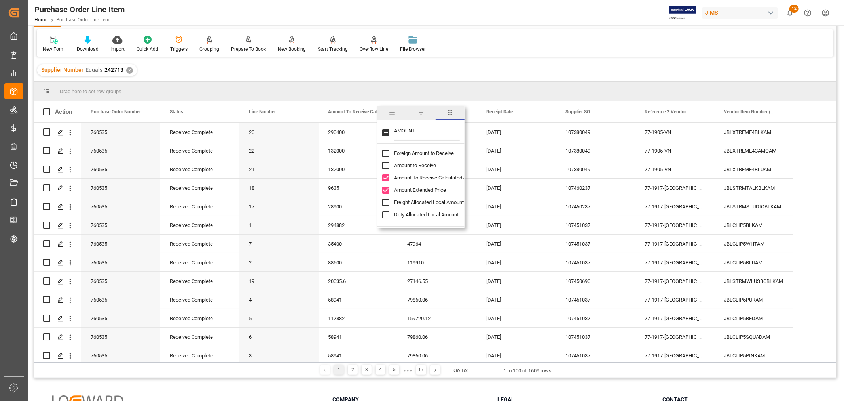
click at [385, 176] on input "Amount To Receive Calculated JIMS column toggle visibility (visible)" at bounding box center [385, 177] width 7 height 7
checkbox input "false"
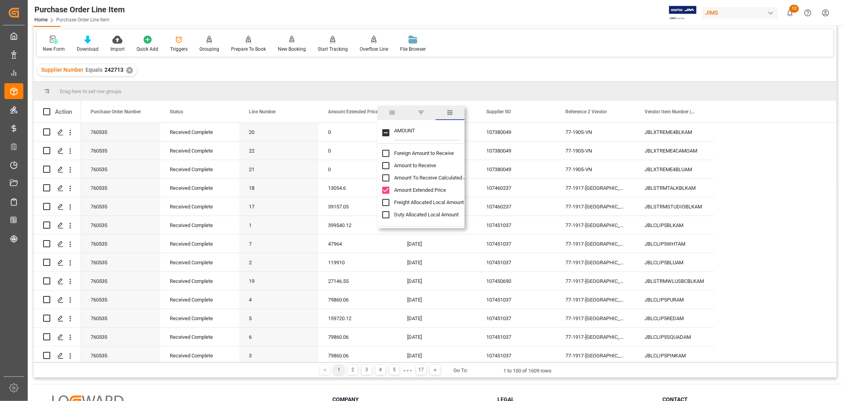
click at [385, 187] on input "Amount Extended Price column toggle visibility (visible)" at bounding box center [385, 189] width 7 height 7
checkbox input "false"
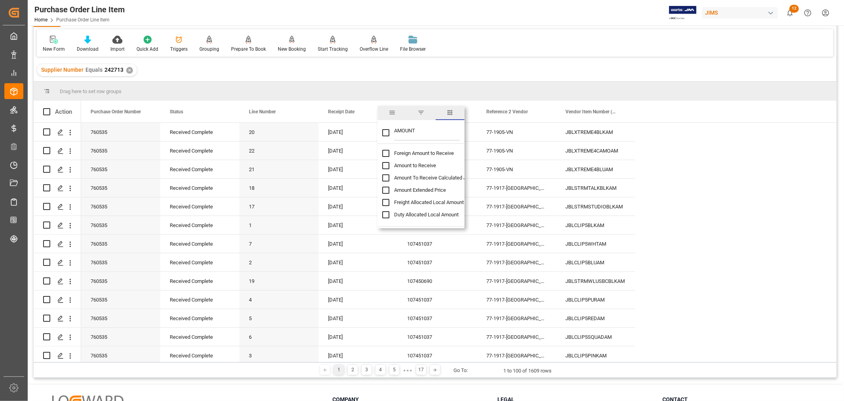
drag, startPoint x: 420, startPoint y: 135, endPoint x: 371, endPoint y: 132, distance: 49.2
click at [371, 131] on div "Drag here to set row groups Drag here to set column labels Action Purchase Orde…" at bounding box center [435, 222] width 803 height 280
type input "T"
checkbox input "false"
type input "QTY"
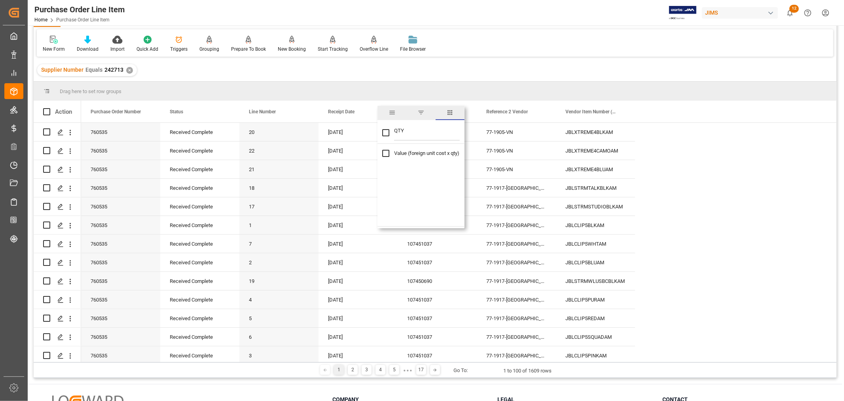
click at [386, 151] on input "Value (foreign unit cost x qty) column toggle visibility (hidden)" at bounding box center [385, 153] width 7 height 7
checkbox input "true"
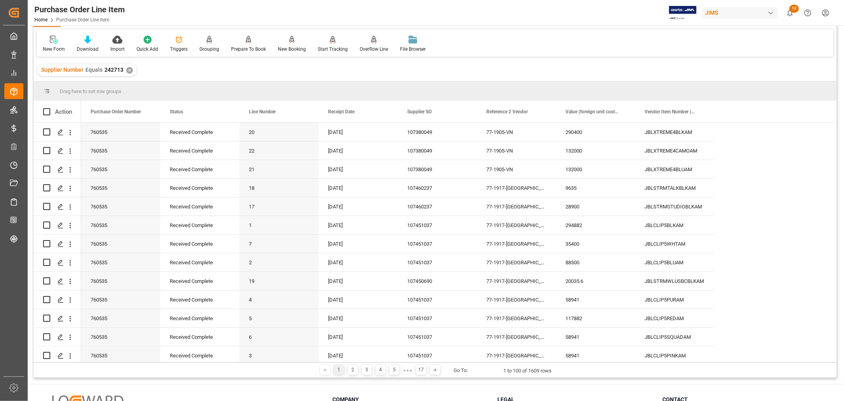
click at [556, 80] on div "Supplier Number Equals 242713 ✕" at bounding box center [435, 70] width 803 height 22
click at [543, 111] on span at bounding box center [543, 111] width 7 height 7
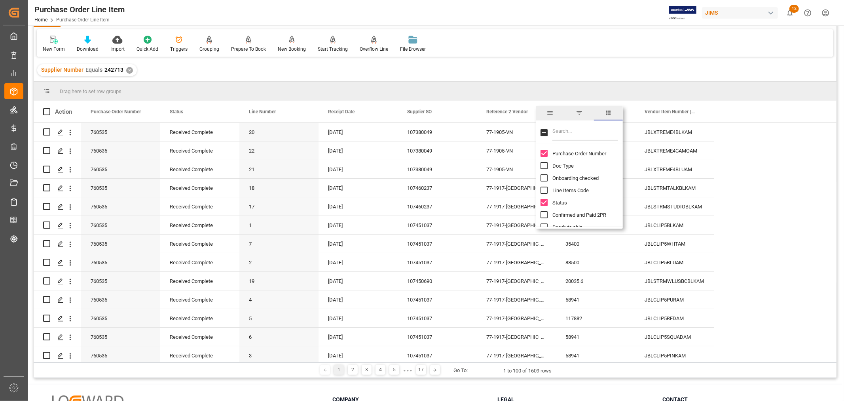
click at [553, 132] on input "Filter Columns Input" at bounding box center [586, 133] width 66 height 16
type input "MODE"
click at [544, 152] on input "Model Number column toggle visibility (hidden)" at bounding box center [544, 153] width 7 height 7
checkbox input "true"
checkbox input "false"
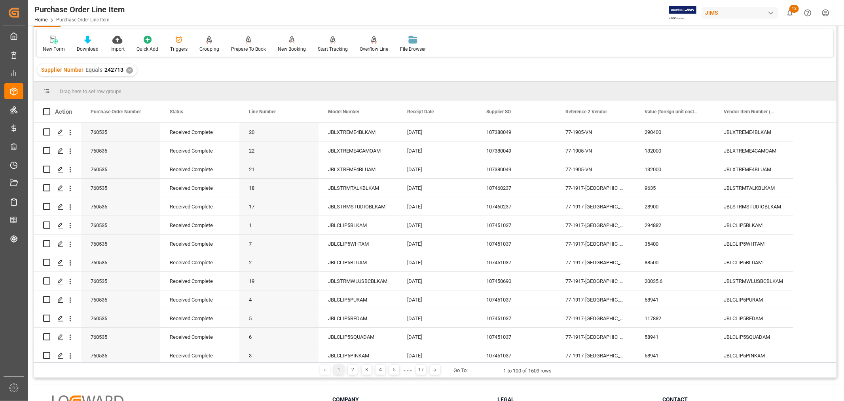
click at [610, 68] on div "Supplier Number Equals 242713 ✕" at bounding box center [435, 70] width 803 height 22
click at [542, 111] on span at bounding box center [543, 111] width 7 height 7
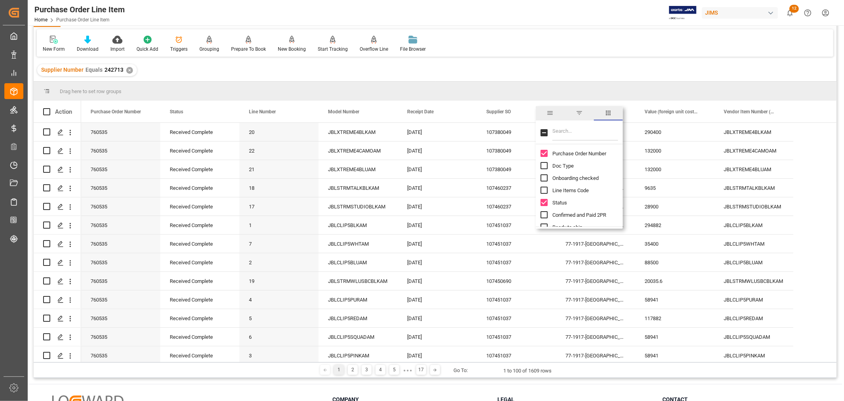
click at [561, 133] on input "Filter Columns Input" at bounding box center [586, 133] width 66 height 16
type input "Q"
type input "UNITS"
click at [541, 164] on input "Units Ordered column toggle visibility (hidden)" at bounding box center [544, 165] width 7 height 7
checkbox input "true"
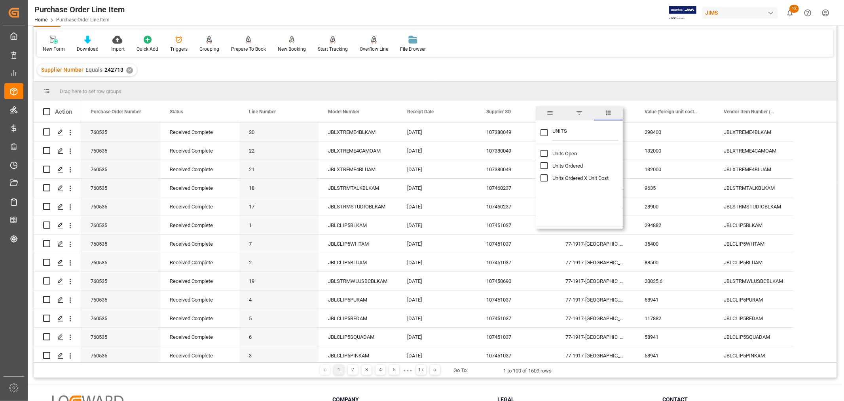
checkbox input "false"
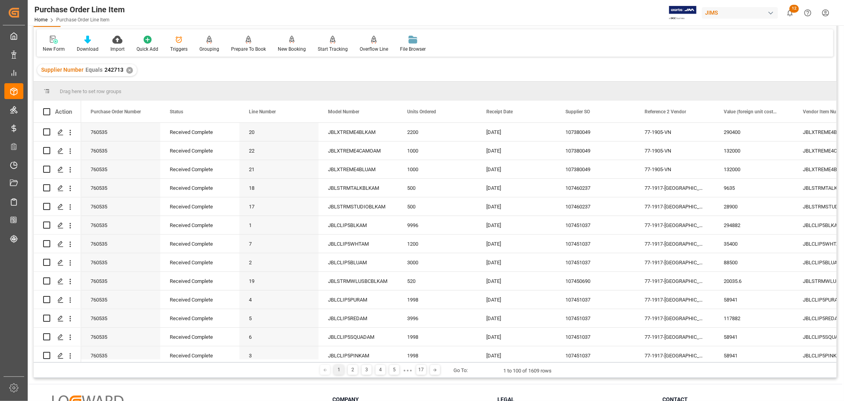
click at [487, 73] on div "Supplier Number Equals 242713 ✕" at bounding box center [435, 70] width 803 height 22
click at [463, 112] on span at bounding box center [463, 111] width 7 height 7
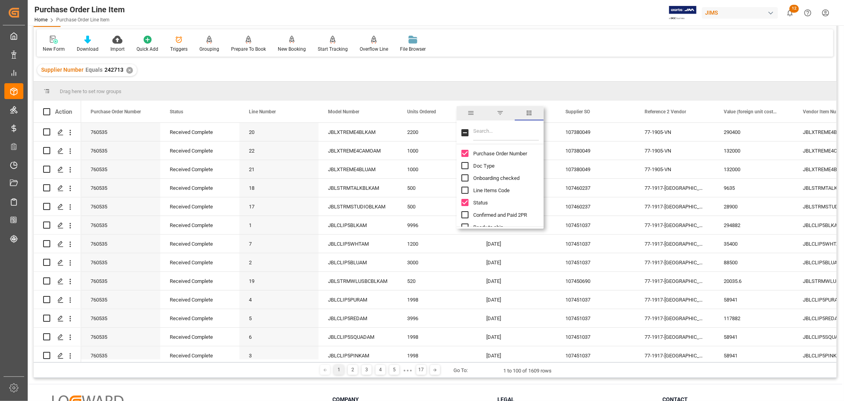
click at [477, 131] on input "Filter Columns Input" at bounding box center [506, 133] width 66 height 16
type input "UNIT"
checkbox input "false"
type input "U"
type input "G"
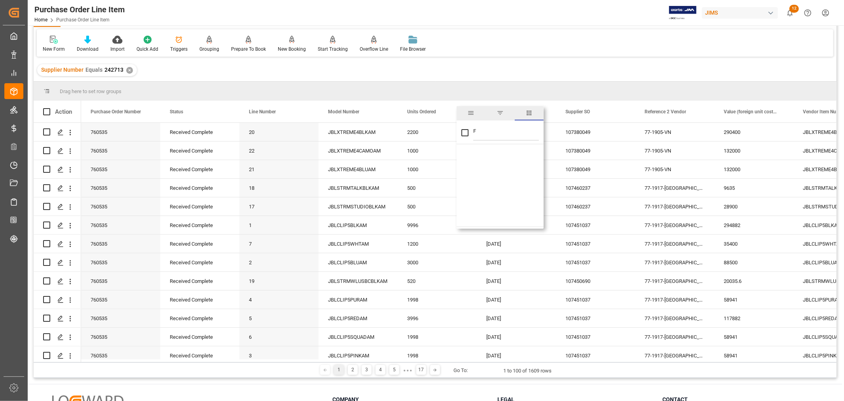
type input "FO"
checkbox input "false"
type input "FOR"
click at [464, 165] on input "Foreign Unit Cost column toggle visibility (hidden)" at bounding box center [465, 165] width 7 height 7
checkbox input "true"
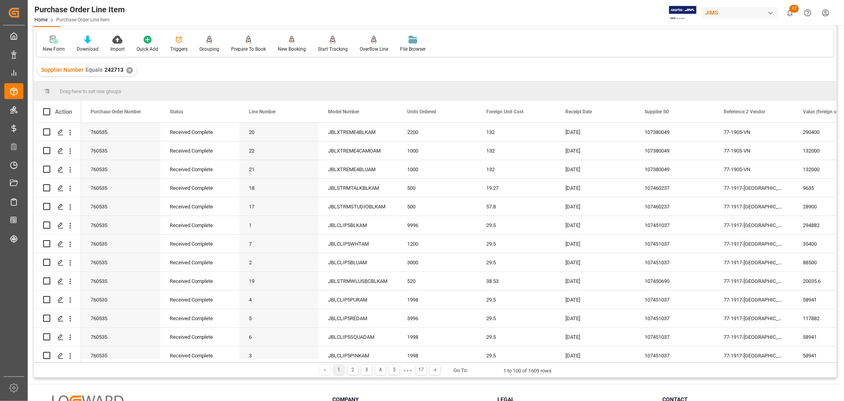
click at [569, 69] on div "Supplier Number Equals 242713 ✕" at bounding box center [435, 70] width 803 height 22
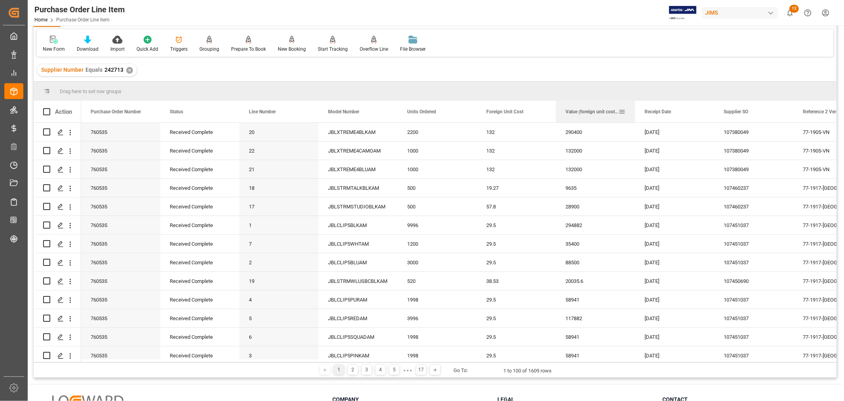
drag, startPoint x: 805, startPoint y: 115, endPoint x: 573, endPoint y: 112, distance: 232.0
click at [573, 112] on div "Value (foreign unit cost x qty)" at bounding box center [592, 112] width 53 height 22
drag, startPoint x: 615, startPoint y: 363, endPoint x: 638, endPoint y: 364, distance: 23.0
click at [638, 364] on div "1 2 3 4 5 ● ● ● 17 Go To: 1 to 100 of 1609 rows" at bounding box center [435, 370] width 803 height 16
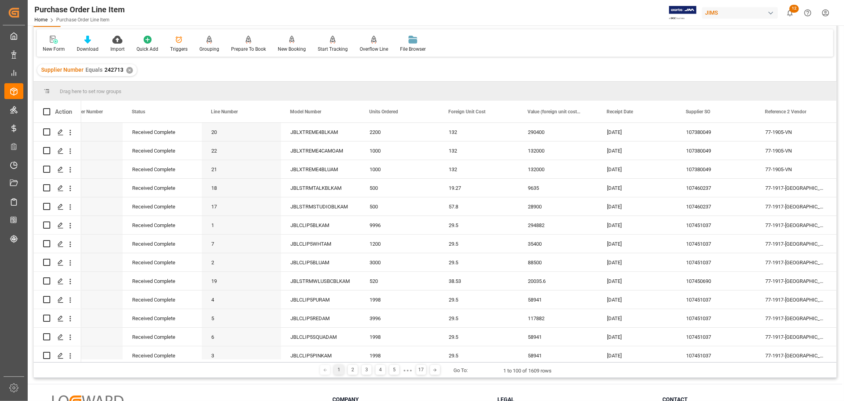
scroll to position [0, 0]
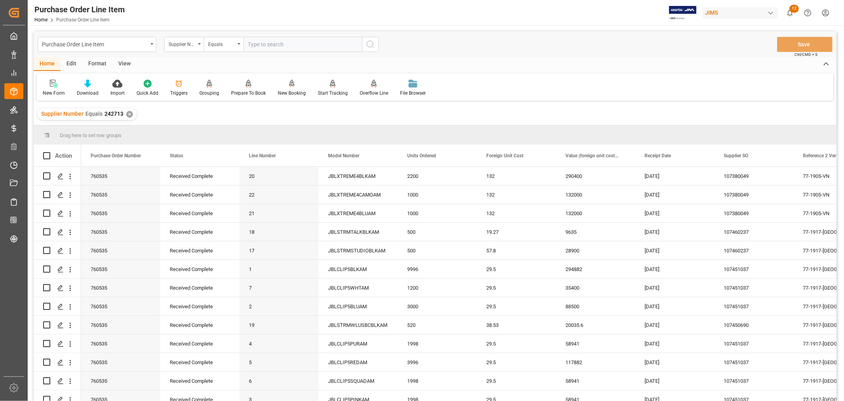
click at [98, 64] on div "Format" at bounding box center [97, 63] width 30 height 13
click at [121, 61] on div "View" at bounding box center [124, 63] width 24 height 13
click at [137, 88] on div "Save Template" at bounding box center [137, 87] width 43 height 17
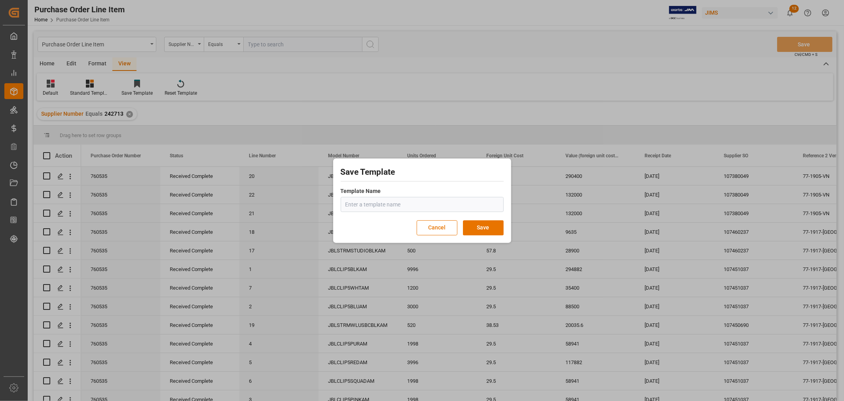
type input "E"
type input "R"
type input "receipt"
click at [480, 224] on button "Save" at bounding box center [483, 227] width 41 height 15
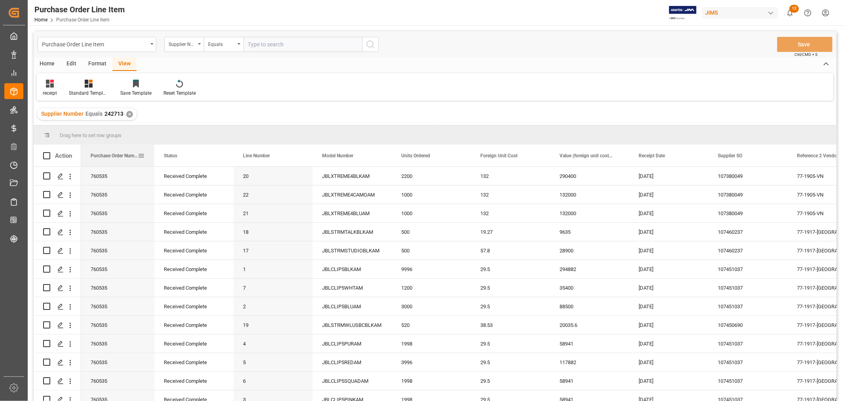
drag, startPoint x: 159, startPoint y: 148, endPoint x: 153, endPoint y: 146, distance: 6.3
click at [153, 146] on div at bounding box center [154, 156] width 3 height 22
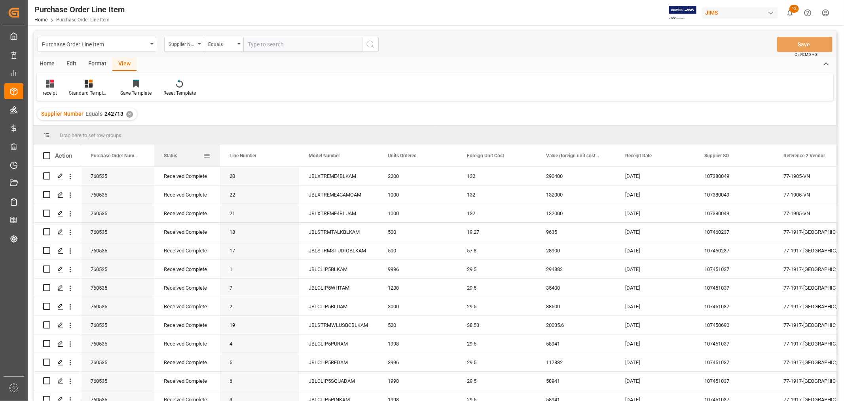
drag, startPoint x: 232, startPoint y: 149, endPoint x: 218, endPoint y: 148, distance: 13.9
click at [219, 148] on div at bounding box center [220, 156] width 3 height 22
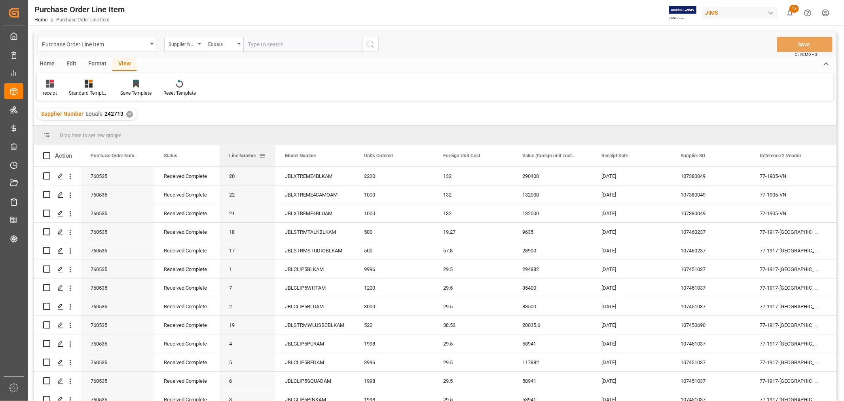
drag, startPoint x: 297, startPoint y: 149, endPoint x: 274, endPoint y: 148, distance: 23.4
click at [274, 148] on div at bounding box center [275, 156] width 3 height 22
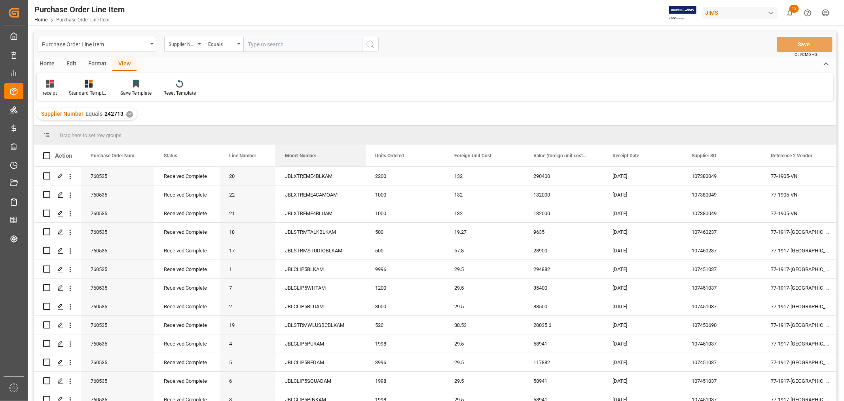
drag, startPoint x: 354, startPoint y: 148, endPoint x: 365, endPoint y: 143, distance: 12.1
click at [365, 143] on div "Drag here to set row groups Drag here to set column labels Action Purchase Orde…" at bounding box center [435, 265] width 803 height 280
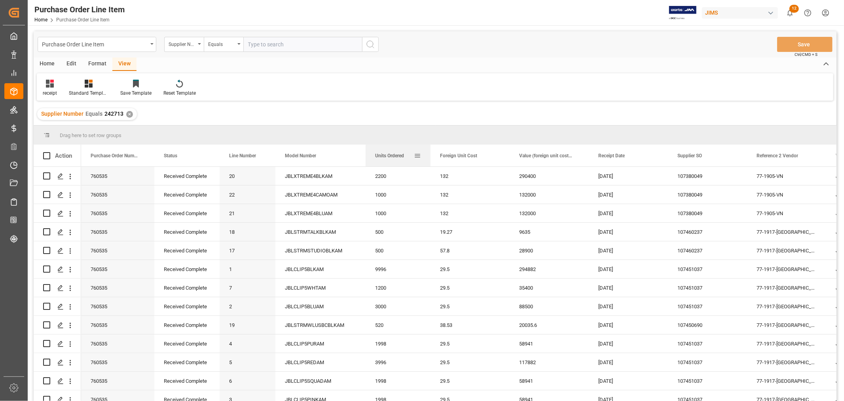
drag, startPoint x: 444, startPoint y: 147, endPoint x: 430, endPoint y: 146, distance: 14.3
click at [430, 146] on div at bounding box center [430, 156] width 3 height 22
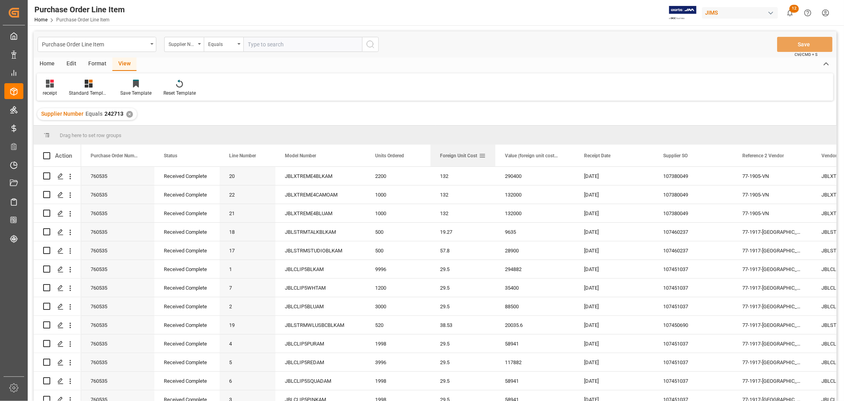
drag, startPoint x: 510, startPoint y: 148, endPoint x: 495, endPoint y: 147, distance: 14.3
click at [495, 147] on div at bounding box center [495, 156] width 3 height 22
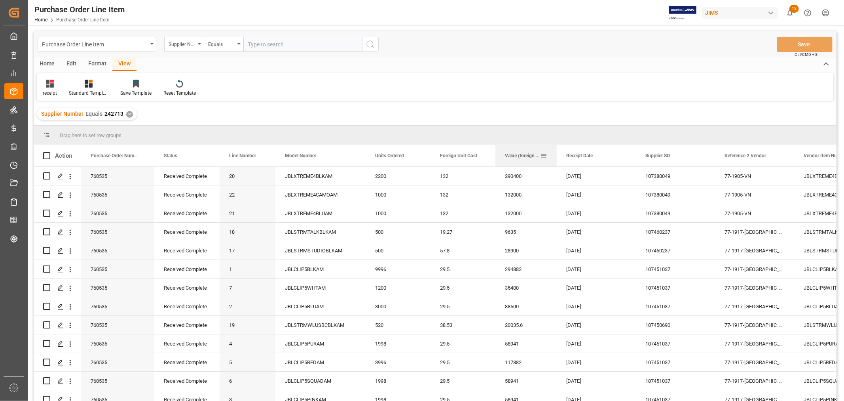
drag, startPoint x: 574, startPoint y: 149, endPoint x: 557, endPoint y: 145, distance: 18.2
click at [557, 145] on div at bounding box center [556, 156] width 3 height 22
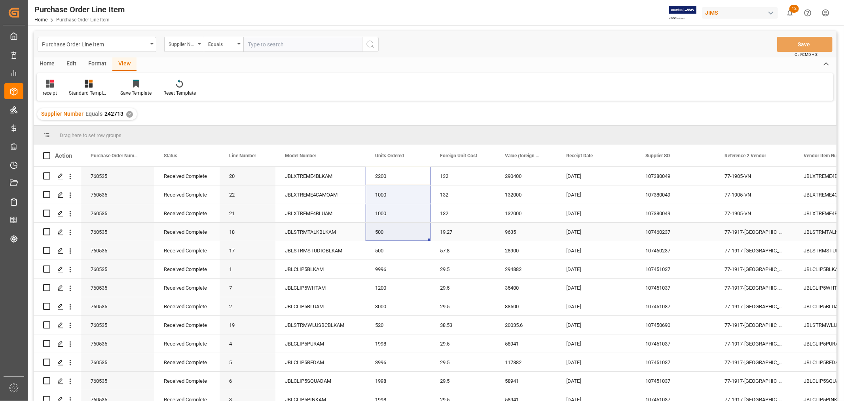
drag, startPoint x: 386, startPoint y: 176, endPoint x: 415, endPoint y: 237, distance: 66.9
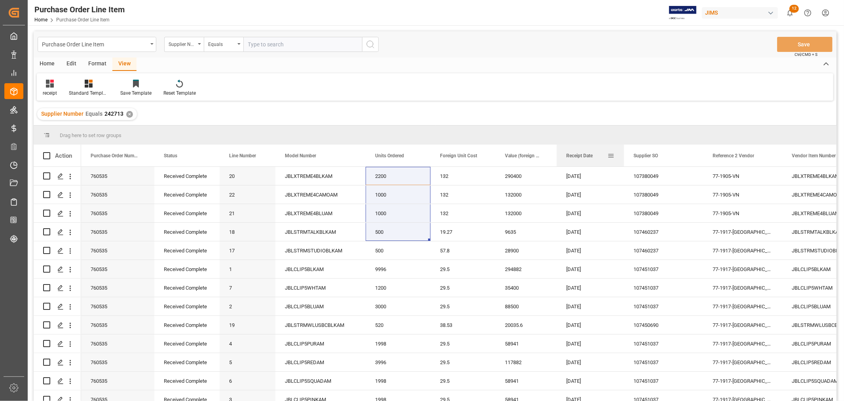
drag, startPoint x: 635, startPoint y: 153, endPoint x: 624, endPoint y: 152, distance: 11.9
click at [624, 152] on div at bounding box center [624, 156] width 3 height 22
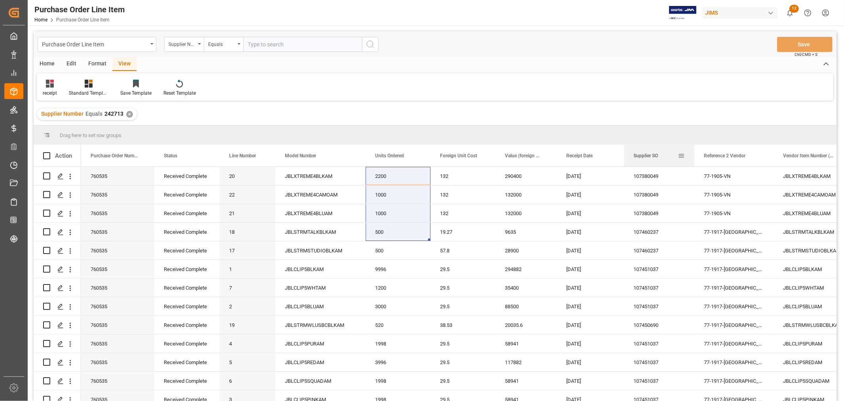
drag, startPoint x: 702, startPoint y: 149, endPoint x: 694, endPoint y: 149, distance: 8.7
click at [694, 149] on div at bounding box center [694, 156] width 3 height 22
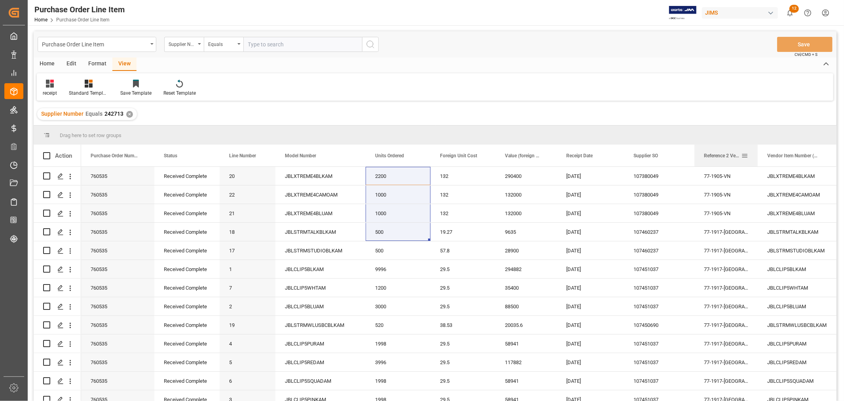
drag, startPoint x: 773, startPoint y: 149, endPoint x: 757, endPoint y: 149, distance: 15.8
click at [757, 149] on div at bounding box center [758, 156] width 3 height 22
click at [416, 157] on span at bounding box center [417, 155] width 7 height 7
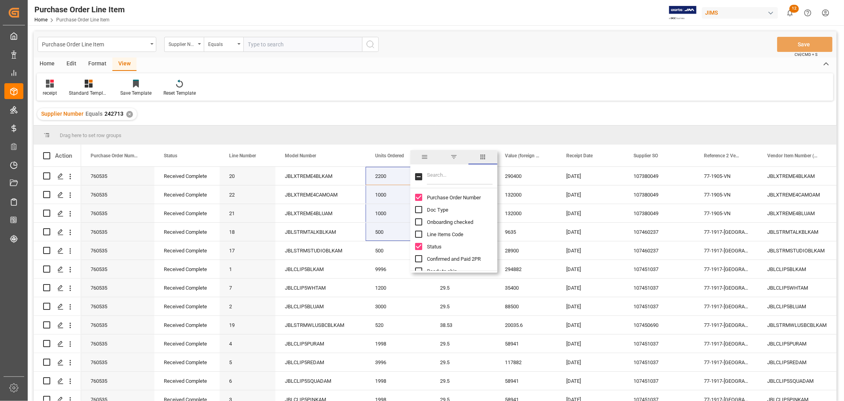
click at [432, 174] on input "Filter Columns Input" at bounding box center [460, 177] width 66 height 16
type input "supplier"
click at [419, 247] on input "Supplier Number column toggle visibility (hidden)" at bounding box center [418, 246] width 7 height 7
checkbox input "true"
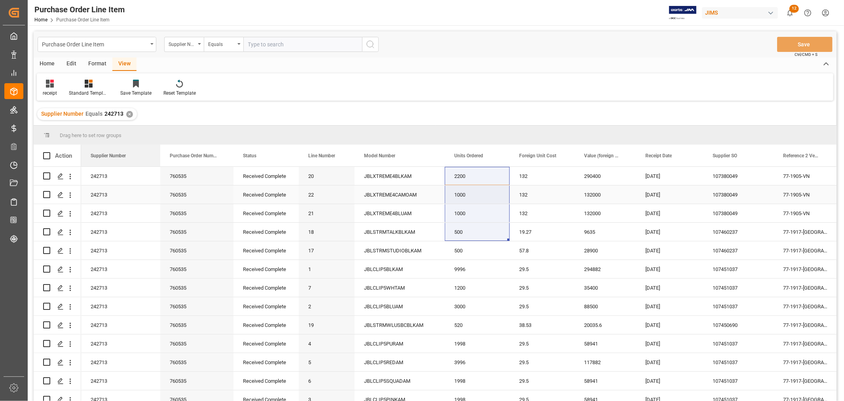
drag, startPoint x: 771, startPoint y: 154, endPoint x: 103, endPoint y: 188, distance: 669.1
click at [103, 188] on div "Action Purchase Order Number Status Line Number 760535" at bounding box center [435, 275] width 803 height 261
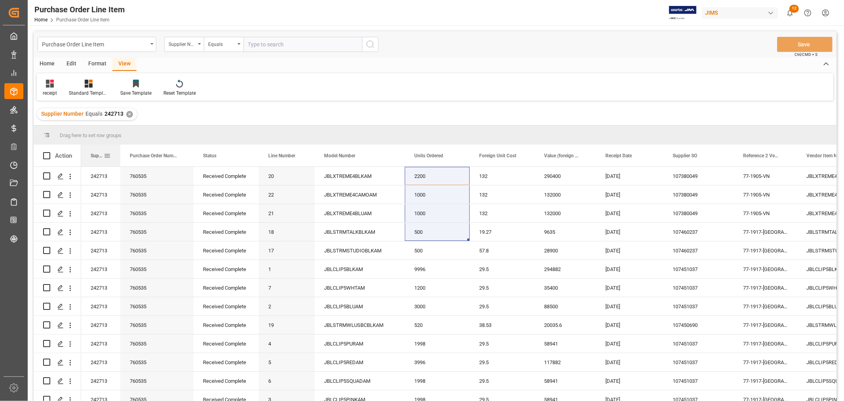
drag, startPoint x: 160, startPoint y: 147, endPoint x: 120, endPoint y: 146, distance: 40.0
click at [120, 146] on div at bounding box center [120, 156] width 3 height 22
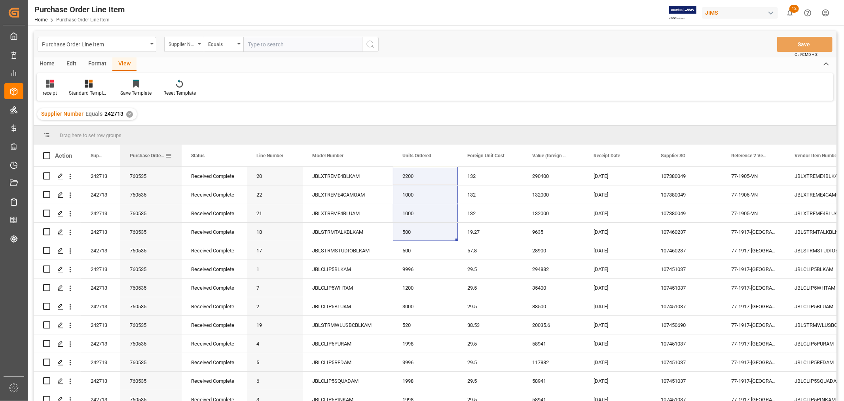
drag, startPoint x: 192, startPoint y: 149, endPoint x: 181, endPoint y: 148, distance: 11.9
click at [181, 148] on div at bounding box center [181, 156] width 3 height 22
click at [137, 91] on div "Save Template" at bounding box center [135, 92] width 31 height 7
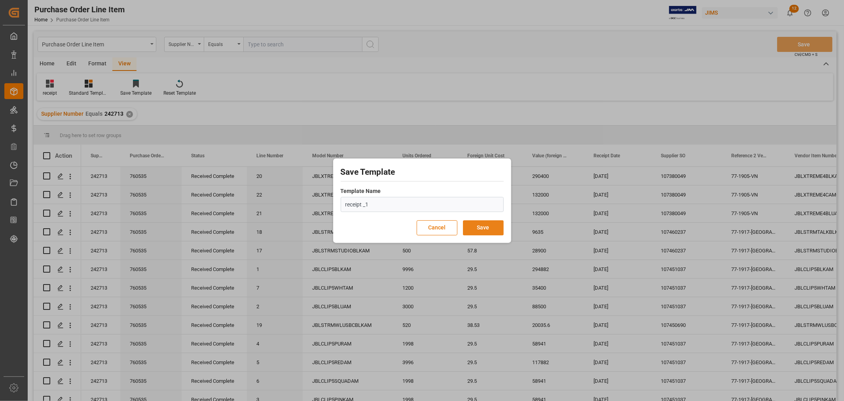
type input "receipt _1"
click at [477, 228] on button "Save" at bounding box center [483, 227] width 41 height 15
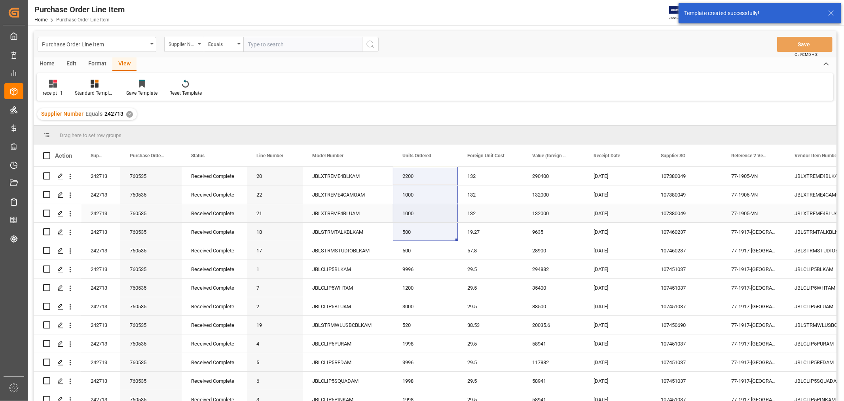
click at [329, 219] on div "JBLXTREME4BLUAM" at bounding box center [348, 213] width 90 height 18
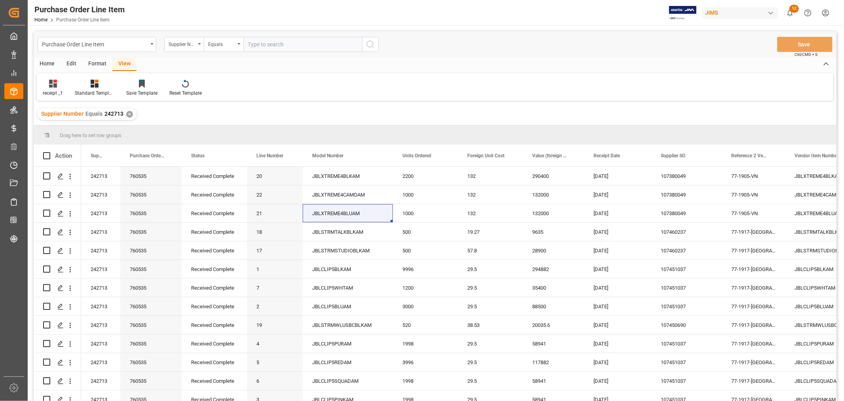
click at [127, 113] on div "✕" at bounding box center [129, 114] width 7 height 7
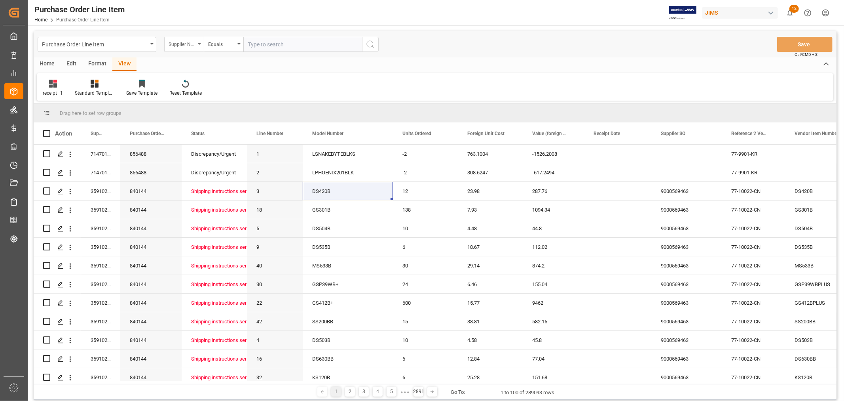
click at [187, 44] on div "Supplier Number" at bounding box center [182, 43] width 27 height 9
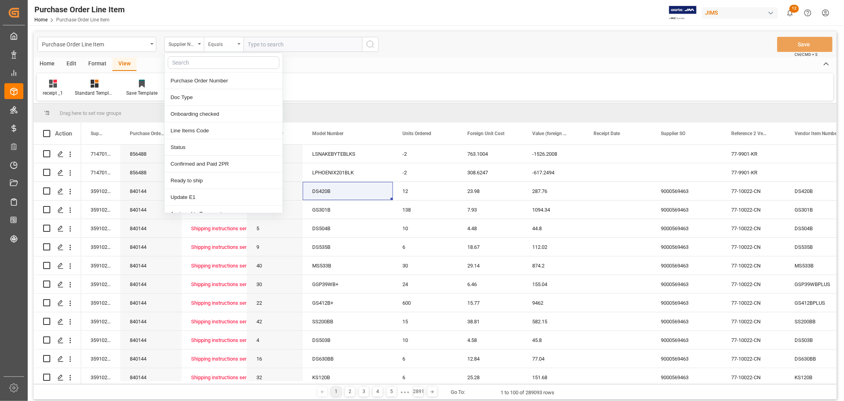
click at [222, 45] on div "Equals" at bounding box center [221, 43] width 27 height 9
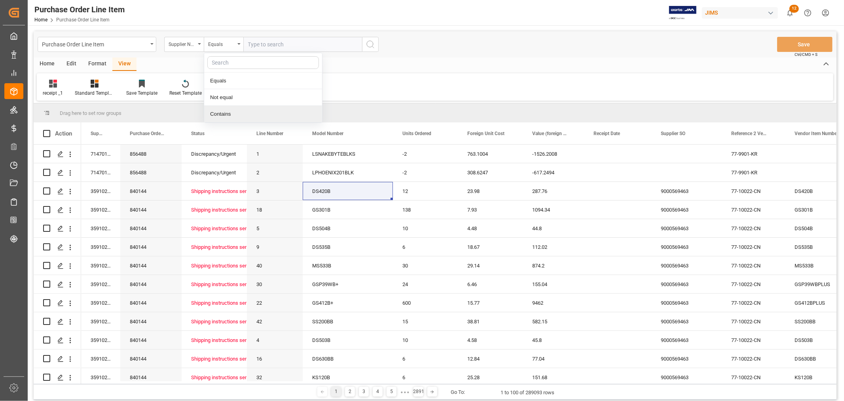
click at [225, 116] on div "Contains" at bounding box center [263, 114] width 118 height 17
click at [255, 46] on input "text" at bounding box center [302, 44] width 119 height 15
type input "242713,168204"
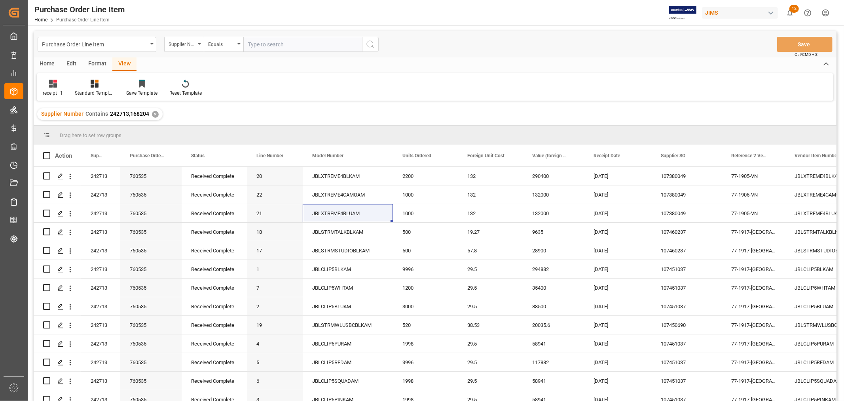
click at [155, 116] on div "✕" at bounding box center [155, 114] width 7 height 7
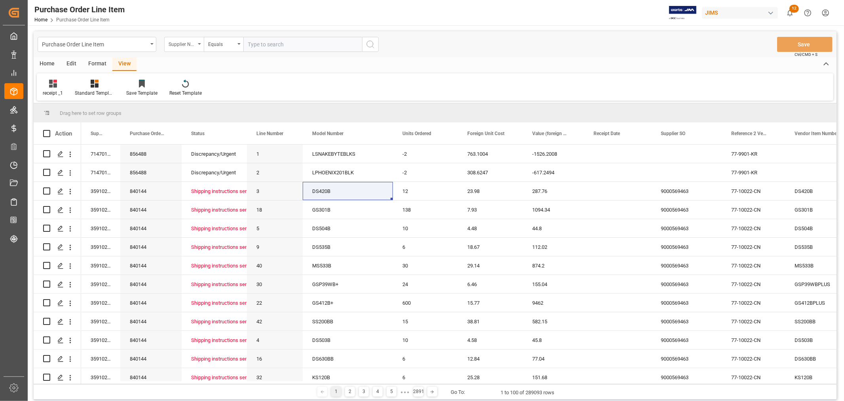
click at [198, 44] on div "Supplier Number" at bounding box center [184, 44] width 40 height 15
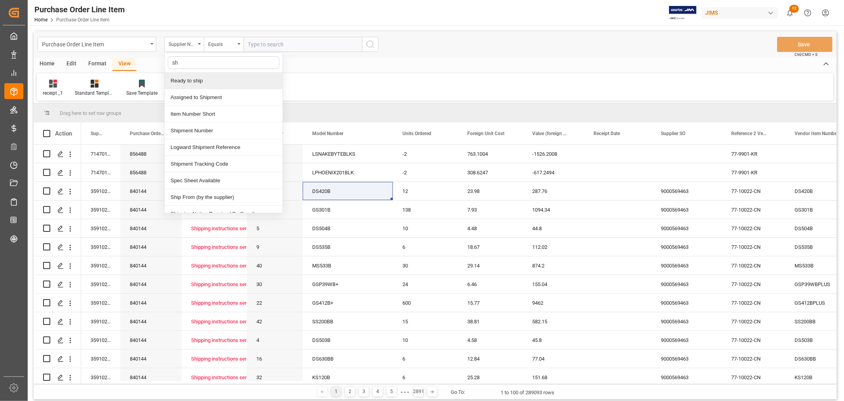
type input "s"
click at [199, 42] on div "Supplier Number" at bounding box center [184, 44] width 40 height 15
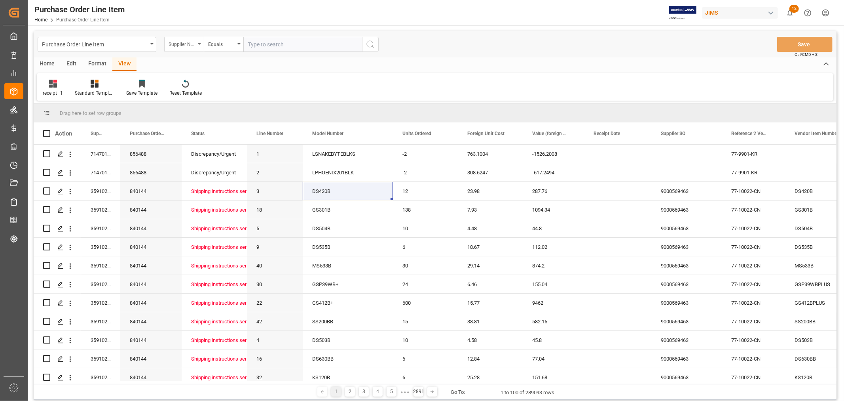
click at [199, 42] on div "Supplier Number" at bounding box center [184, 44] width 40 height 15
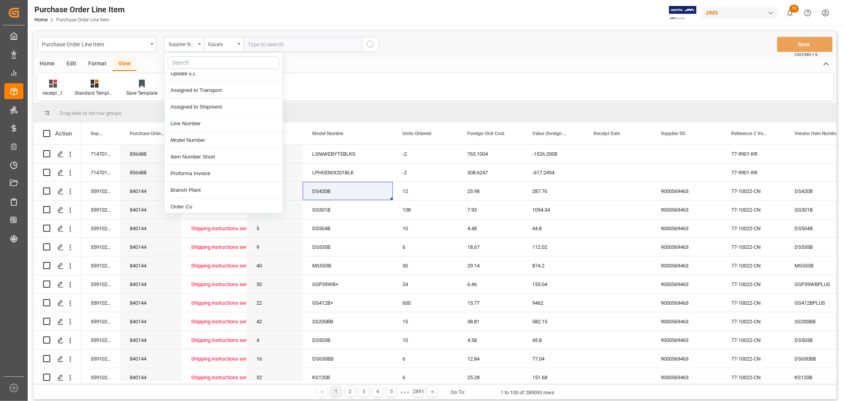
scroll to position [132, 0]
click at [363, 65] on div "Home Edit Format View" at bounding box center [435, 63] width 803 height 13
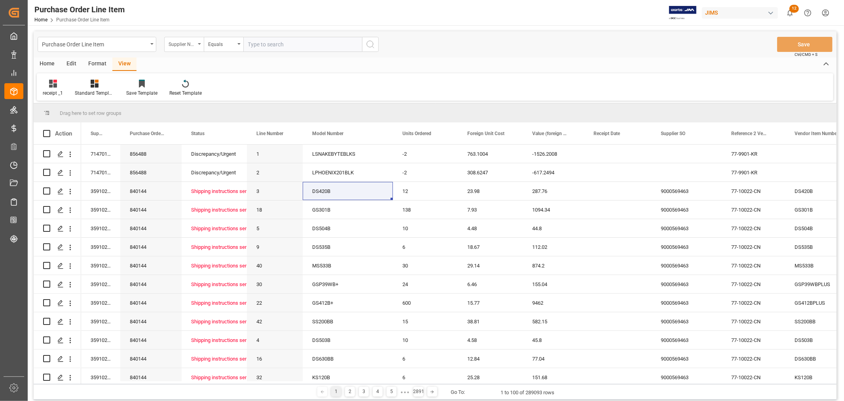
click at [200, 42] on div "Supplier Number" at bounding box center [184, 44] width 40 height 15
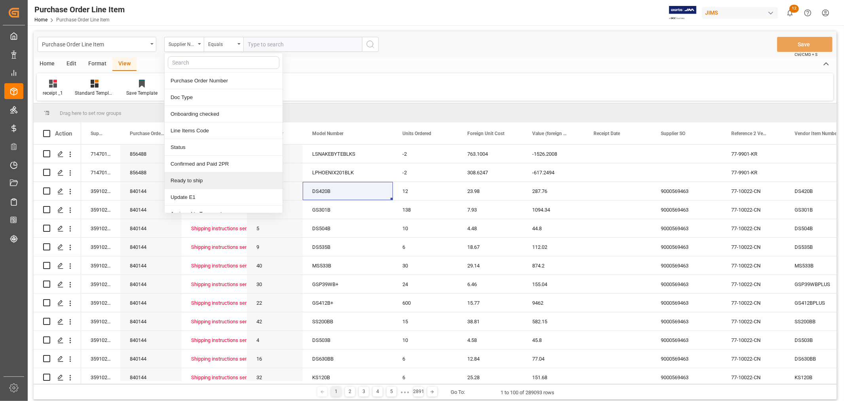
click at [203, 178] on div "Ready to ship" at bounding box center [224, 180] width 118 height 17
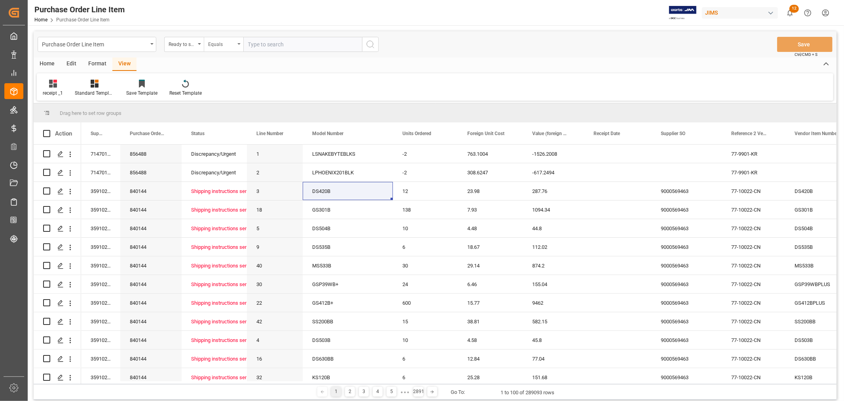
click at [239, 44] on icon "open menu" at bounding box center [239, 44] width 3 height 2
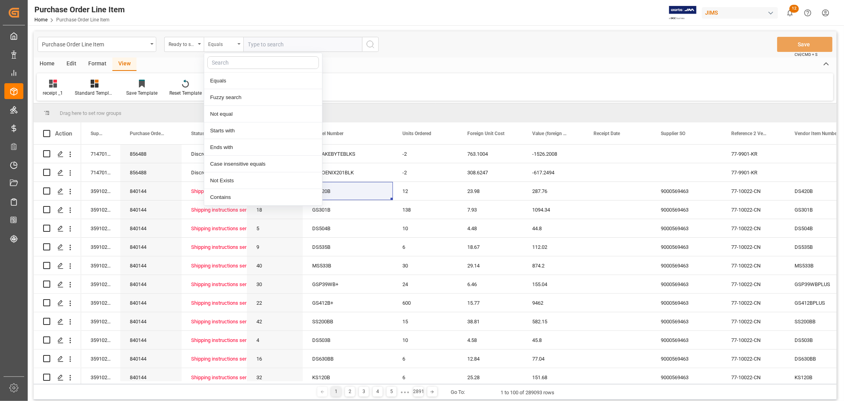
click at [239, 44] on icon "close menu" at bounding box center [239, 44] width 3 height 2
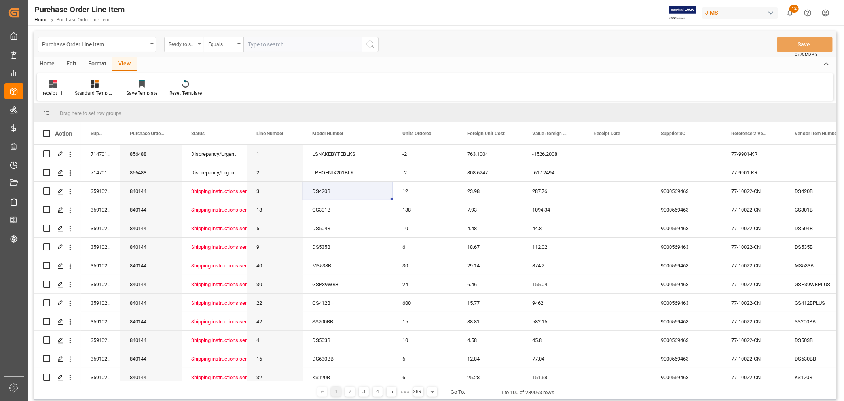
click at [201, 41] on div "Ready to ship" at bounding box center [184, 44] width 40 height 15
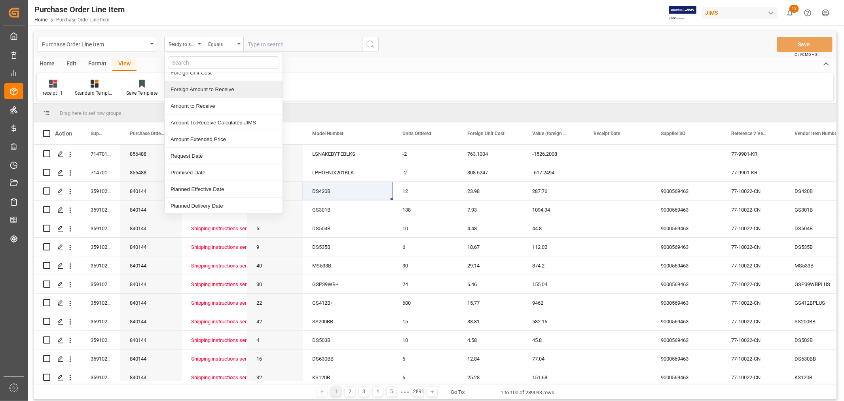
scroll to position [572, 0]
click at [213, 137] on div "Request Date" at bounding box center [224, 141] width 118 height 17
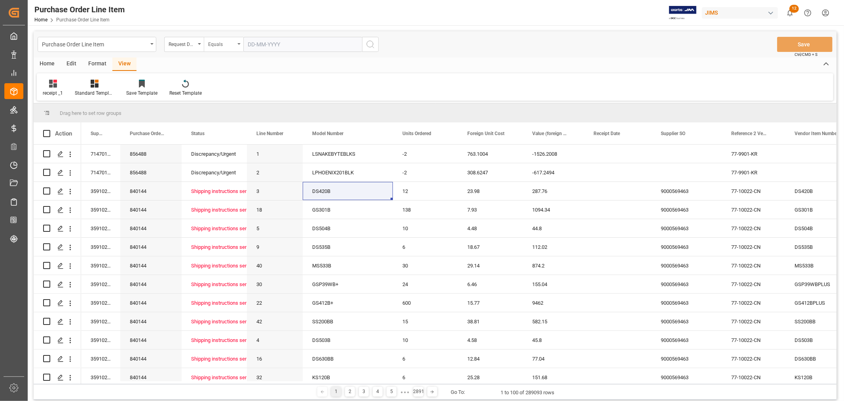
click at [239, 44] on icon "open menu" at bounding box center [239, 44] width 3 height 2
click at [232, 132] on div "Greater than" at bounding box center [263, 130] width 118 height 17
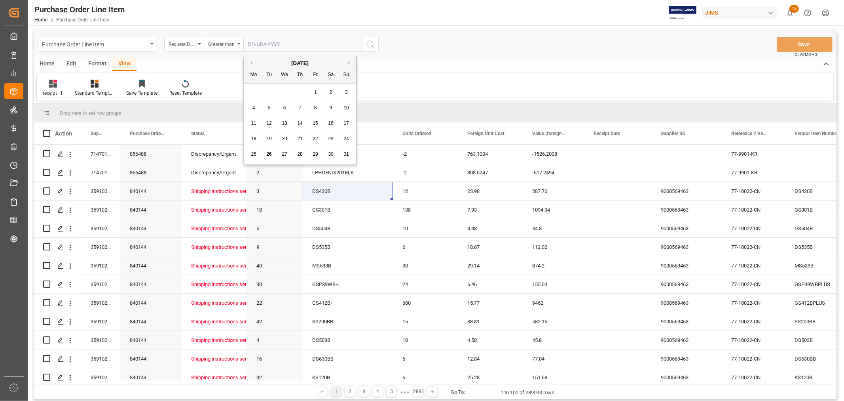
click at [255, 45] on input "text" at bounding box center [302, 44] width 119 height 15
click at [344, 92] on div "1" at bounding box center [347, 93] width 10 height 10
type input "01-06-2025"
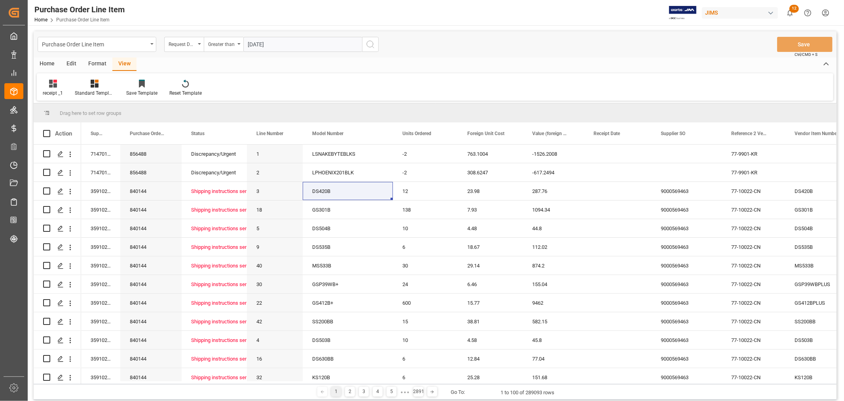
click at [370, 45] on icon "search button" at bounding box center [371, 45] width 10 height 10
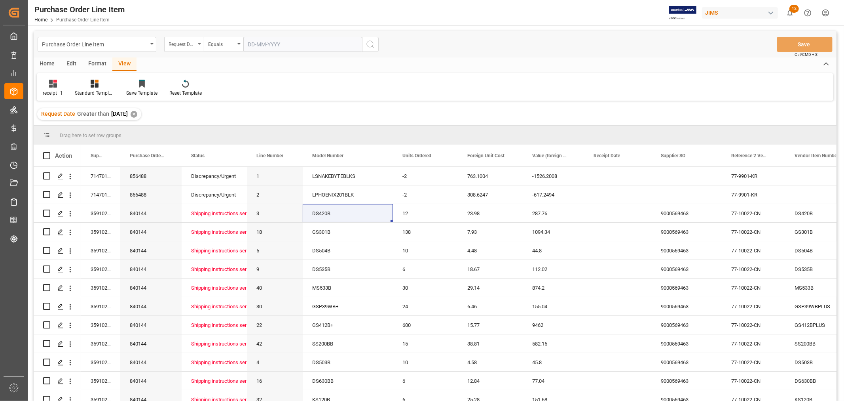
click at [197, 43] on div "Request Date" at bounding box center [184, 44] width 40 height 15
type input "supplier"
click at [186, 145] on div "Supplier Number" at bounding box center [224, 147] width 118 height 17
click at [230, 46] on div "Equals" at bounding box center [221, 43] width 27 height 9
click at [228, 116] on div "Contains" at bounding box center [263, 114] width 118 height 17
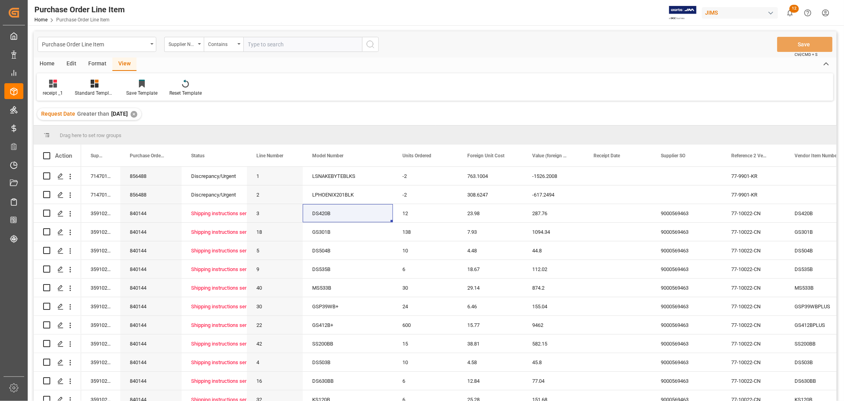
click at [255, 44] on input "text" at bounding box center [302, 44] width 119 height 15
type input "223347,168204"
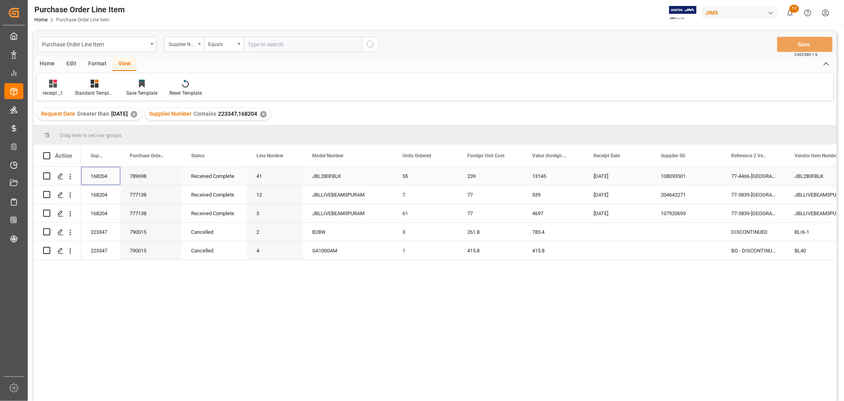
click at [109, 176] on div "168204" at bounding box center [100, 176] width 39 height 18
click at [267, 112] on div "✕" at bounding box center [263, 114] width 7 height 7
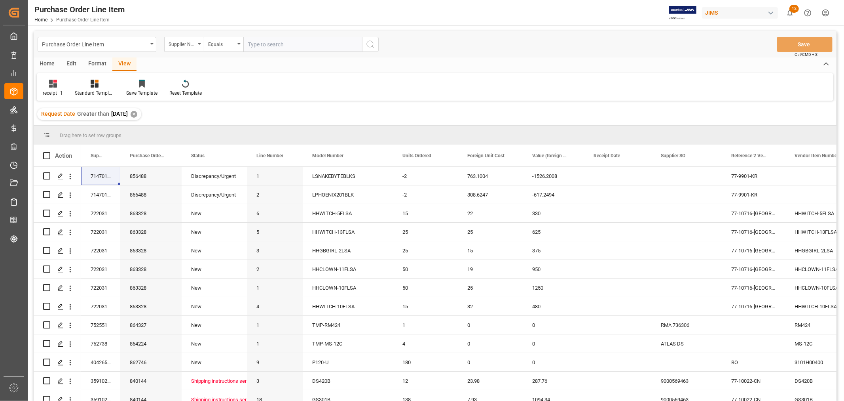
click at [281, 43] on input "text" at bounding box center [302, 44] width 119 height 15
type input "168204"
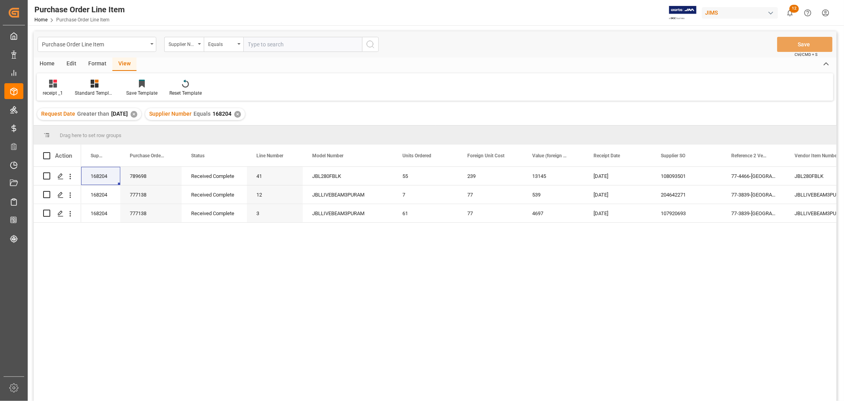
click at [137, 114] on div "✕" at bounding box center [134, 114] width 7 height 7
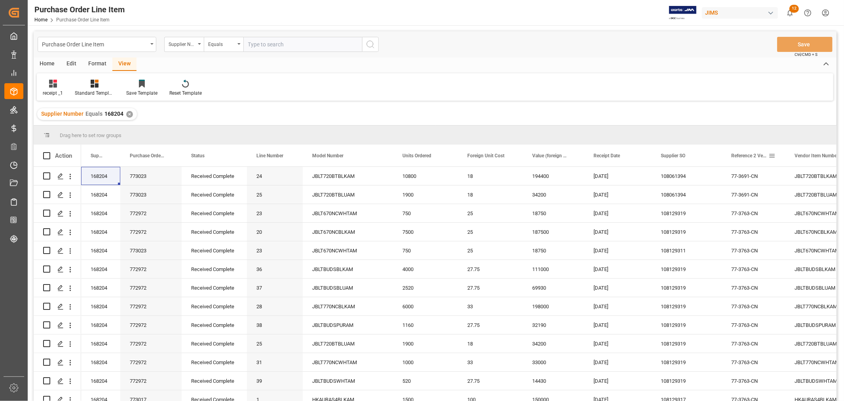
click at [771, 155] on span at bounding box center [772, 155] width 7 height 7
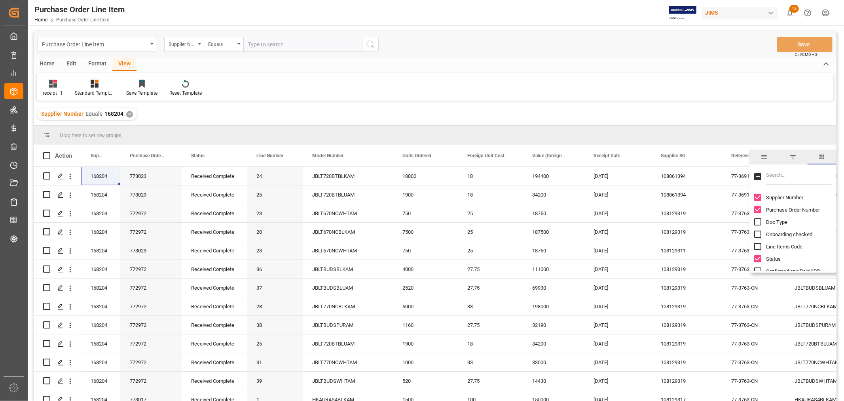
click at [778, 173] on input "Filter Columns Input" at bounding box center [799, 177] width 66 height 16
type input "req"
click at [757, 196] on input "Request Date column toggle visibility (hidden)" at bounding box center [758, 197] width 7 height 7
checkbox input "true"
checkbox input "false"
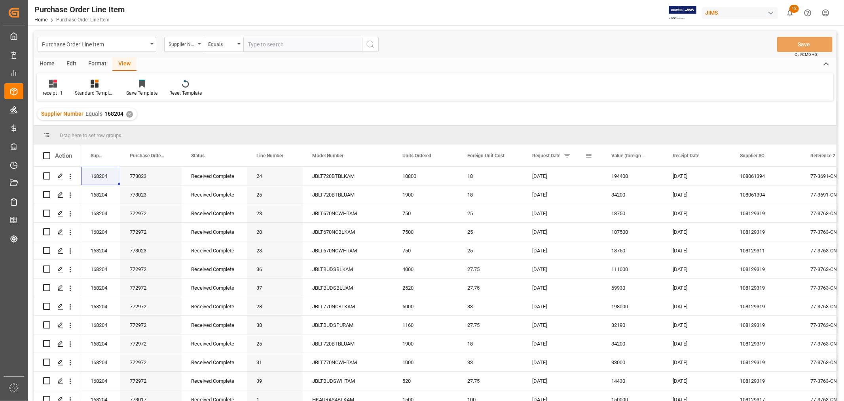
click at [568, 156] on span at bounding box center [567, 155] width 7 height 7
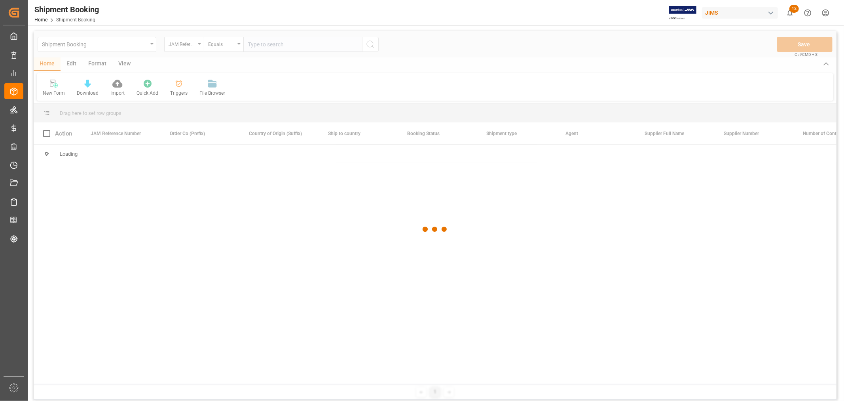
click at [148, 46] on div at bounding box center [435, 229] width 803 height 396
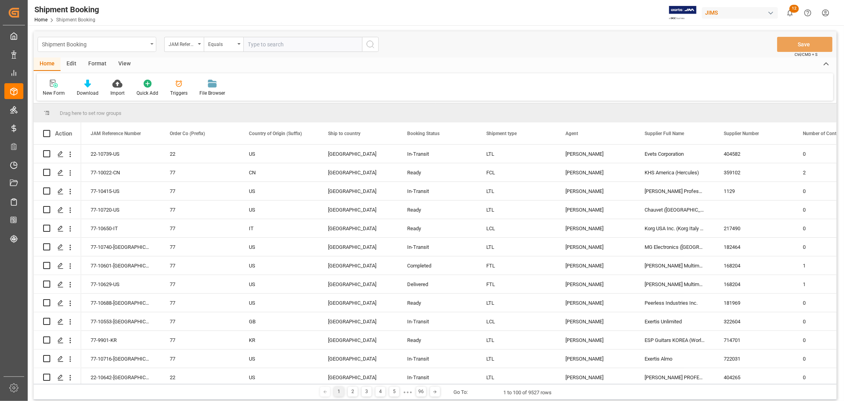
click at [152, 44] on icon "open menu" at bounding box center [151, 44] width 3 height 2
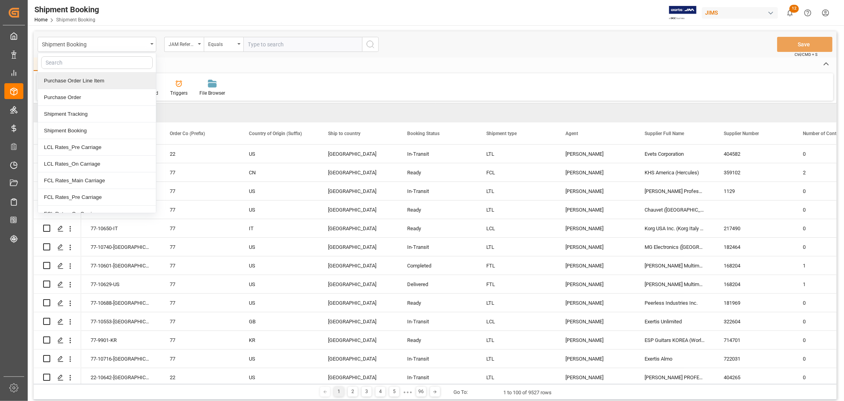
click at [112, 80] on div "Purchase Order Line Item" at bounding box center [97, 80] width 118 height 17
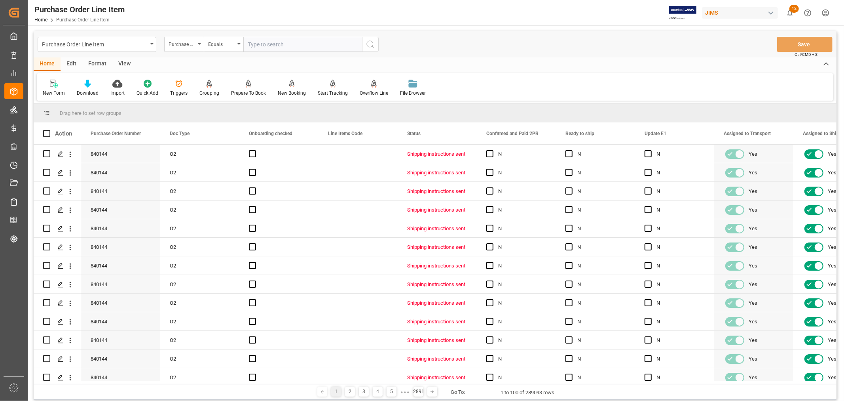
click at [122, 63] on div "View" at bounding box center [124, 63] width 24 height 13
click at [51, 86] on icon at bounding box center [51, 84] width 8 height 8
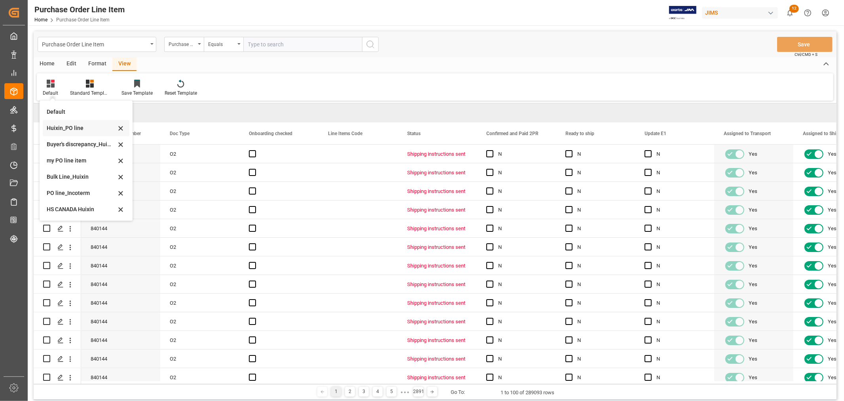
click at [74, 129] on div "Huixin_PO line" at bounding box center [81, 128] width 69 height 8
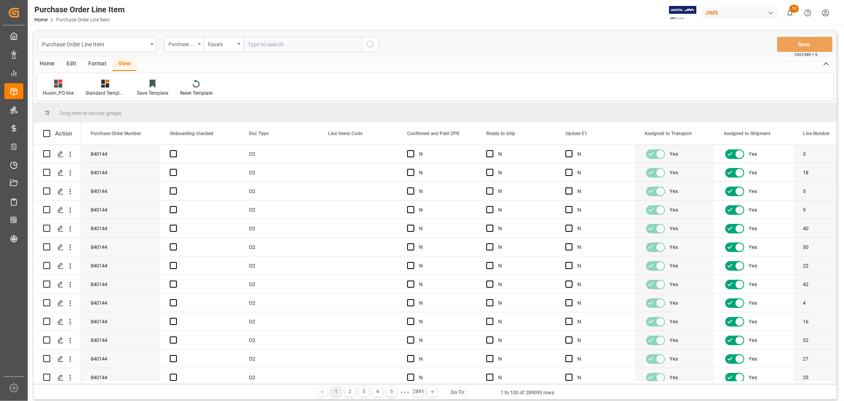
click at [57, 93] on div "Huixin_PO line" at bounding box center [58, 92] width 31 height 7
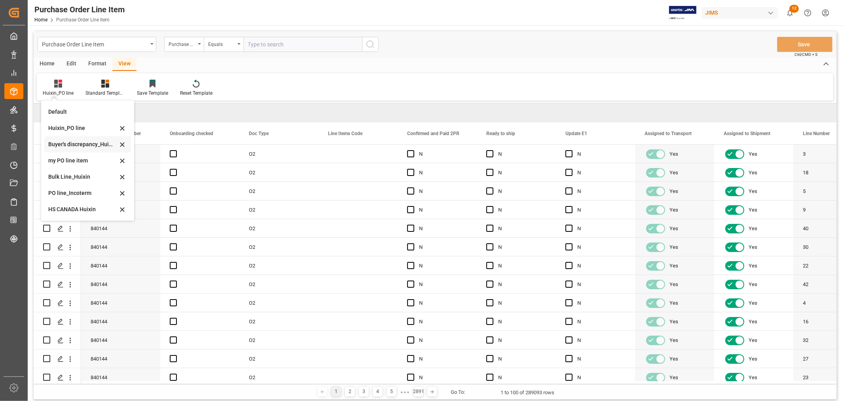
click at [86, 144] on div "Buyer's discrepancy_Huixin" at bounding box center [82, 144] width 69 height 8
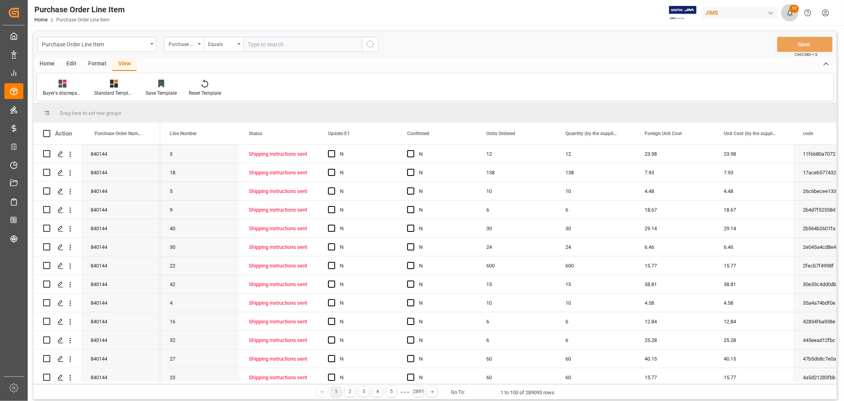
click at [789, 6] on button "12" at bounding box center [790, 13] width 18 height 18
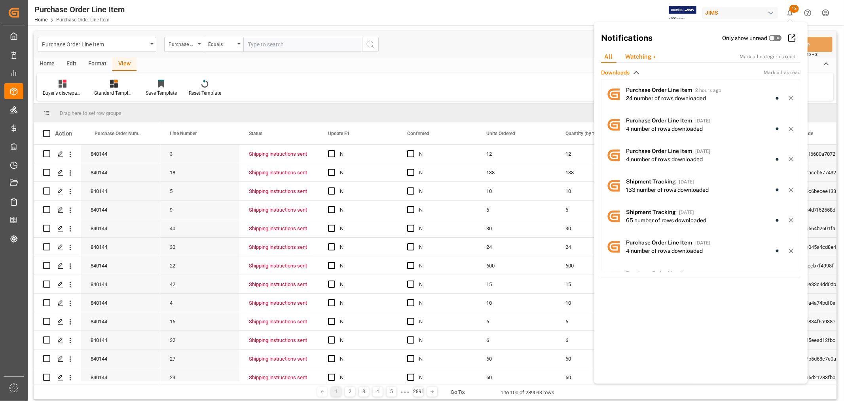
click at [638, 56] on div "Watching" at bounding box center [640, 57] width 43 height 12
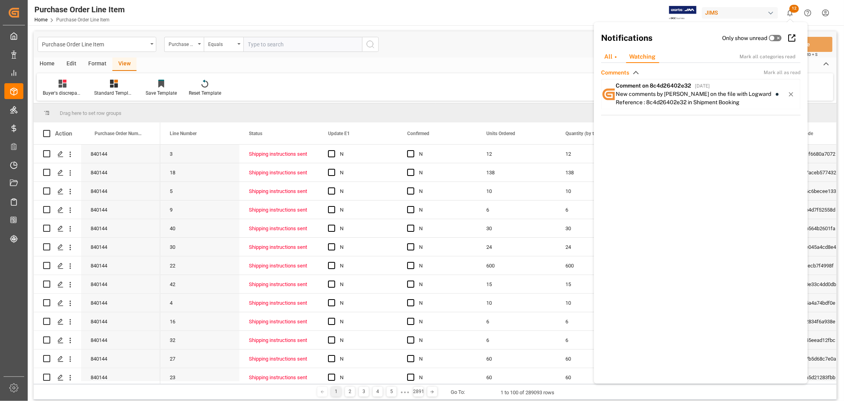
click at [606, 55] on div "All" at bounding box center [610, 57] width 25 height 12
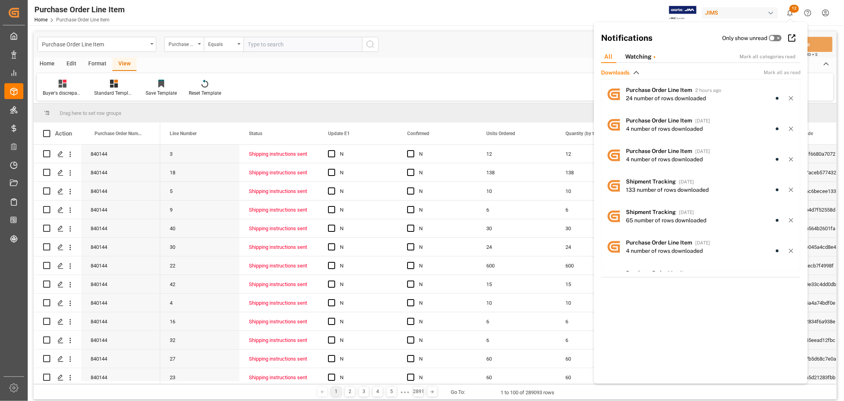
click at [531, 48] on div "Purchase Order Line Item Purchase Order Number Equals Save Ctrl/CMD + S" at bounding box center [435, 44] width 803 height 26
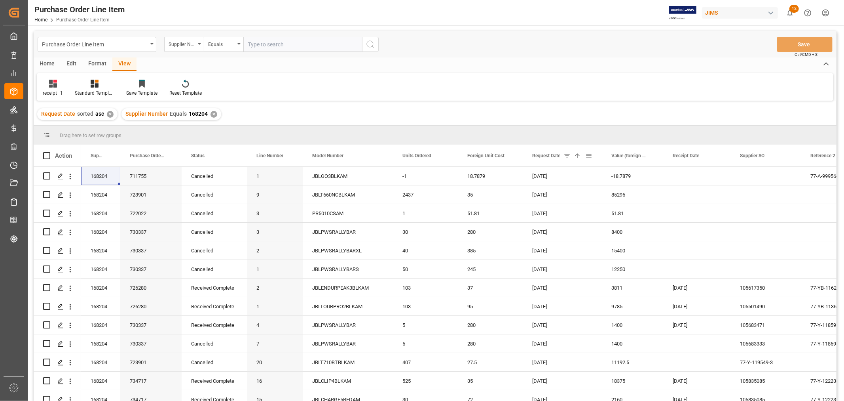
click at [567, 154] on span at bounding box center [567, 155] width 7 height 7
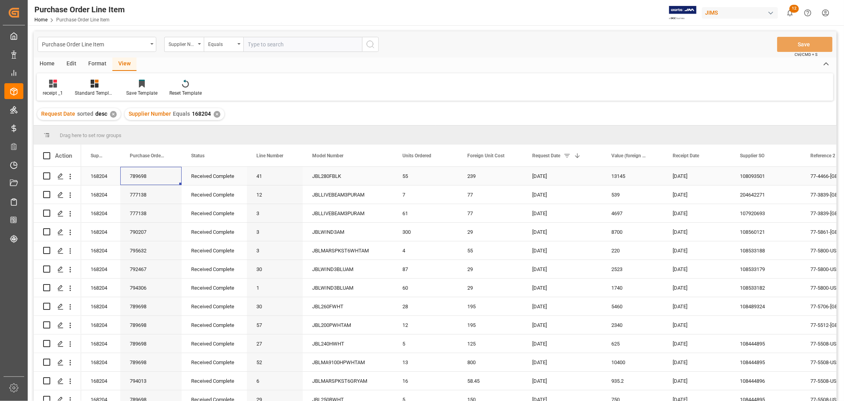
click at [151, 176] on div "789698" at bounding box center [150, 176] width 61 height 18
click at [760, 176] on div "108093501" at bounding box center [766, 176] width 70 height 18
click at [141, 178] on div "789698" at bounding box center [150, 176] width 61 height 18
click at [195, 44] on div "Supplier Number" at bounding box center [182, 43] width 27 height 9
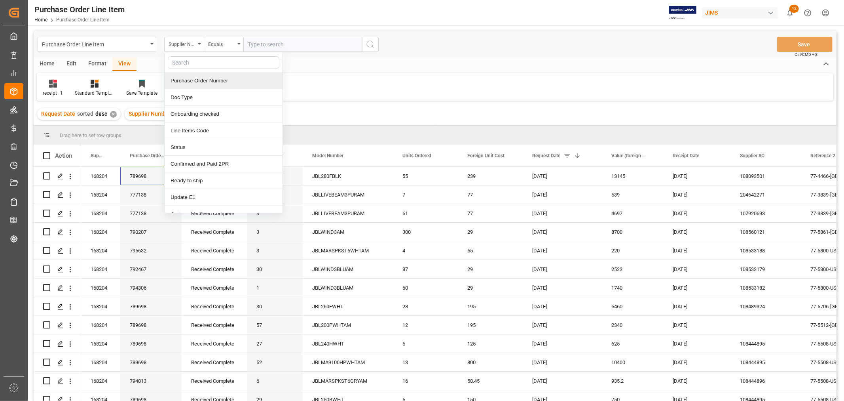
click at [182, 78] on div "Purchase Order Number" at bounding box center [224, 80] width 118 height 17
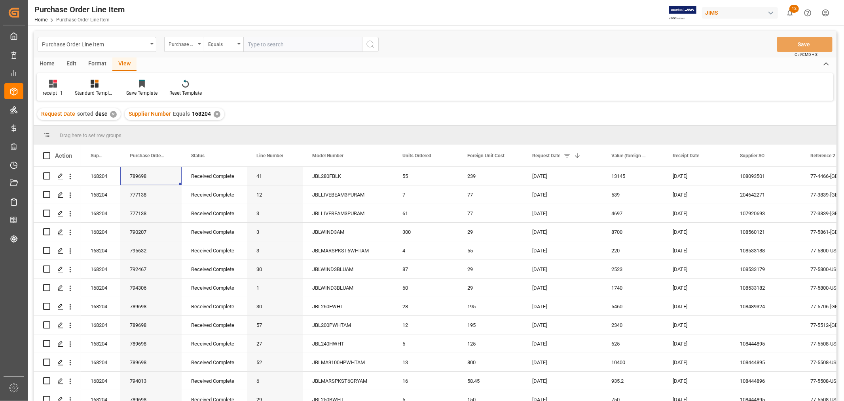
click at [266, 44] on input "text" at bounding box center [302, 44] width 119 height 15
paste input "789698"
type input "789698"
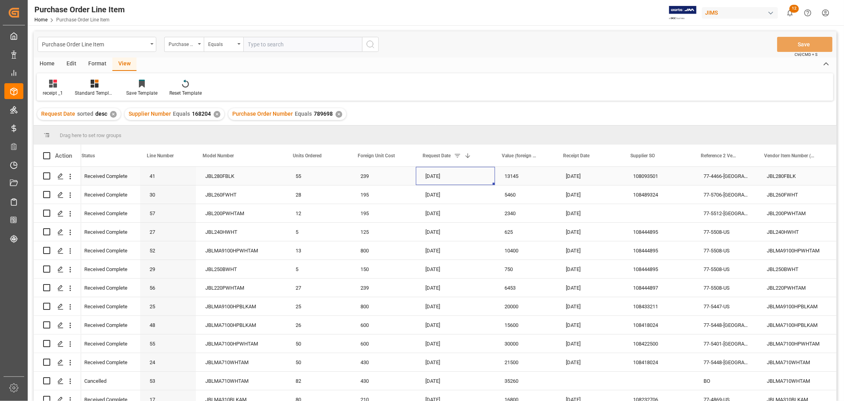
click at [449, 170] on div "24-07-2026" at bounding box center [455, 176] width 79 height 18
click at [741, 154] on span at bounding box center [741, 155] width 7 height 7
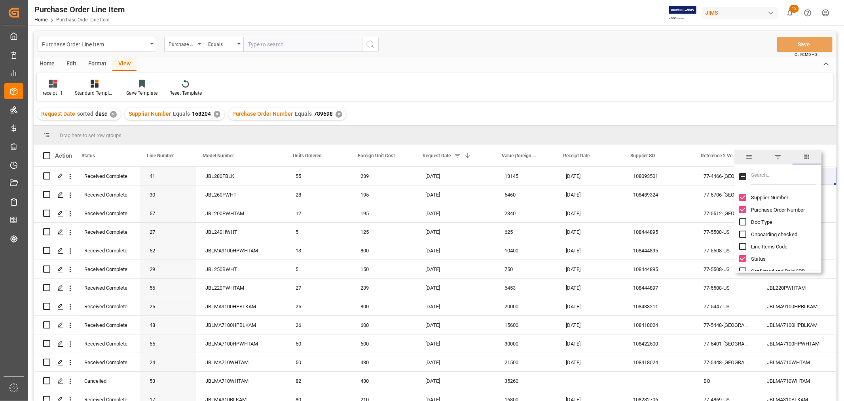
click at [759, 173] on input "Filter Columns Input" at bounding box center [784, 177] width 66 height 16
type input "req"
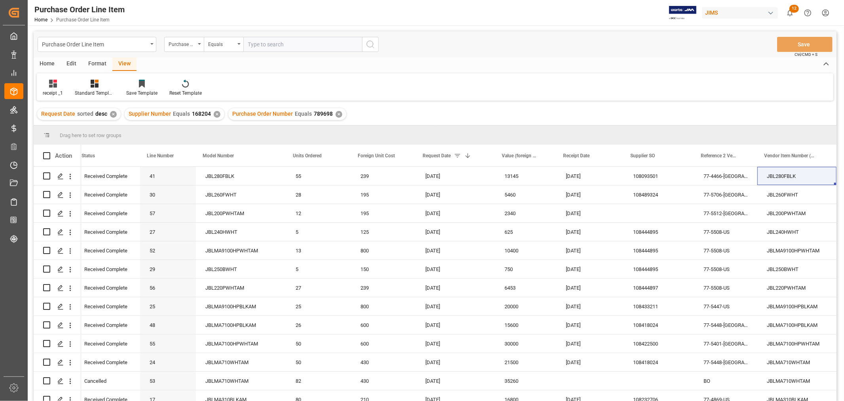
click at [517, 110] on div "Request Date sorted desc ✕ Supplier Number Equals 168204 ✕ Purchase Order Numbe…" at bounding box center [435, 114] width 803 height 22
click at [456, 176] on div "24-07-2026" at bounding box center [455, 176] width 79 height 18
click at [336, 111] on div "✕" at bounding box center [339, 114] width 7 height 7
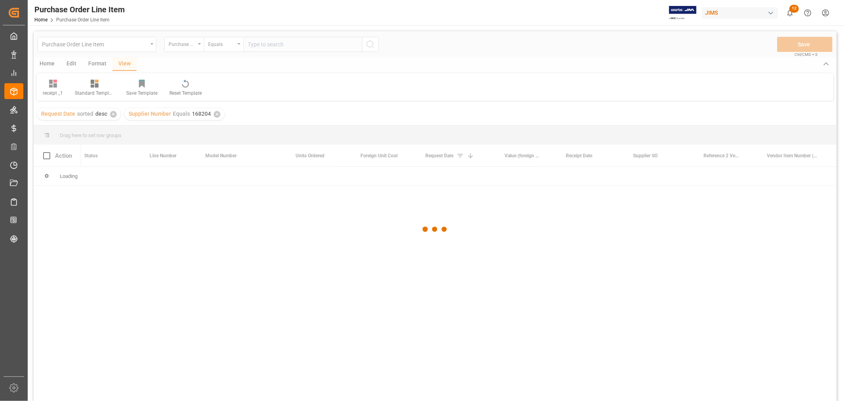
scroll to position [0, 107]
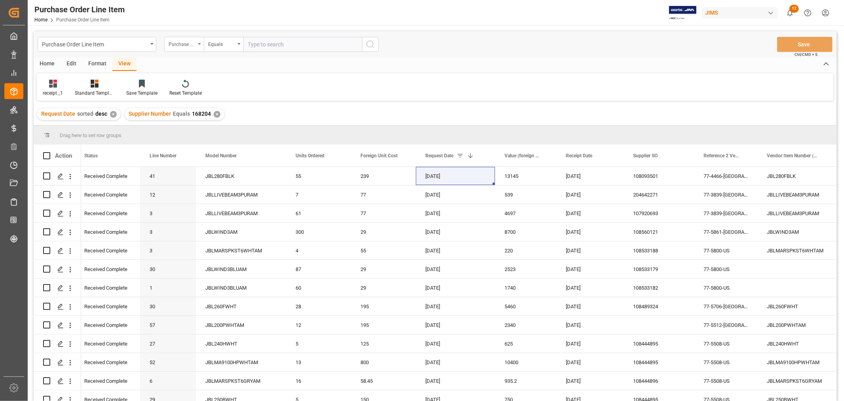
click at [192, 45] on div "Purchase Order Number" at bounding box center [182, 43] width 27 height 9
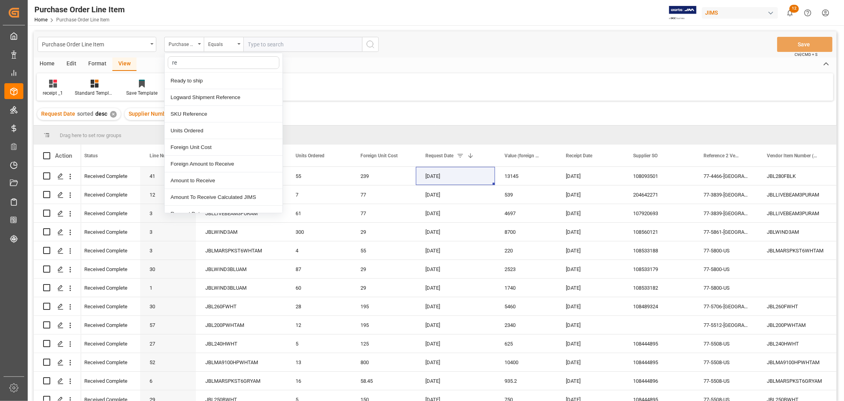
type input "req"
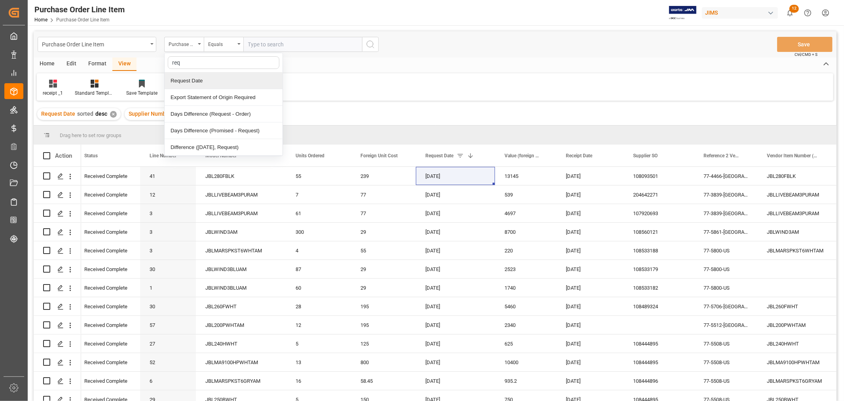
click at [188, 78] on div "Request Date" at bounding box center [224, 80] width 118 height 17
drag, startPoint x: 254, startPoint y: 46, endPoint x: 248, endPoint y: 46, distance: 5.6
click at [254, 46] on input "text" at bounding box center [302, 44] width 119 height 15
click at [236, 46] on div "Equals" at bounding box center [224, 44] width 40 height 15
click at [226, 129] on div "Greater than" at bounding box center [263, 130] width 118 height 17
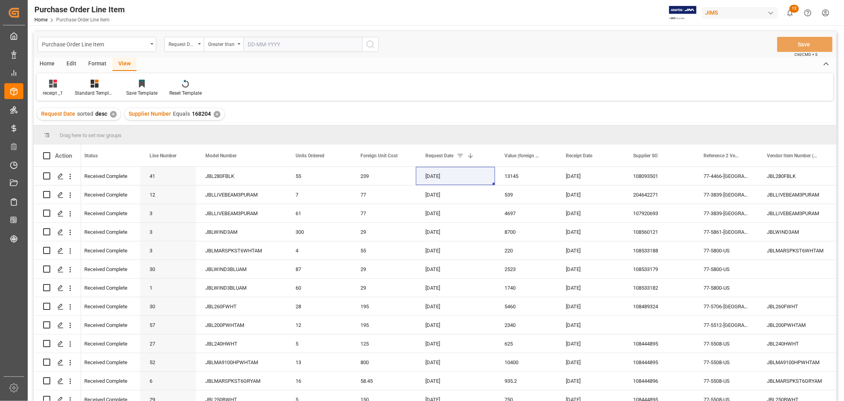
click at [255, 46] on input "text" at bounding box center [302, 44] width 119 height 15
click at [251, 44] on input "001-06-202" at bounding box center [302, 44] width 119 height 15
click at [283, 44] on input "01-06-202" at bounding box center [302, 44] width 119 height 15
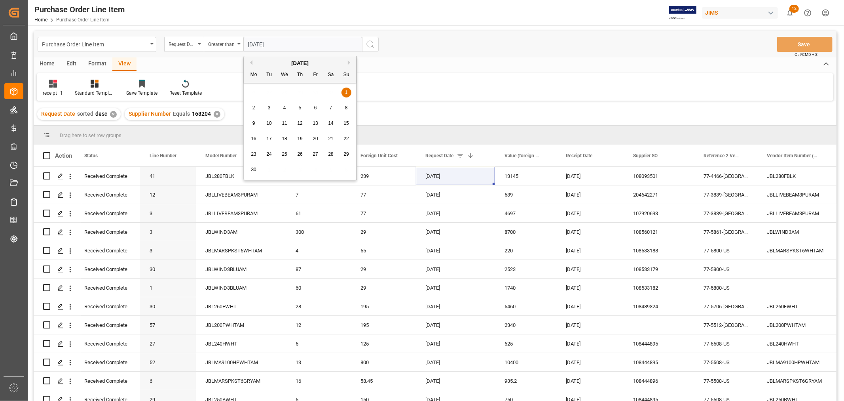
type input "01-06-2025"
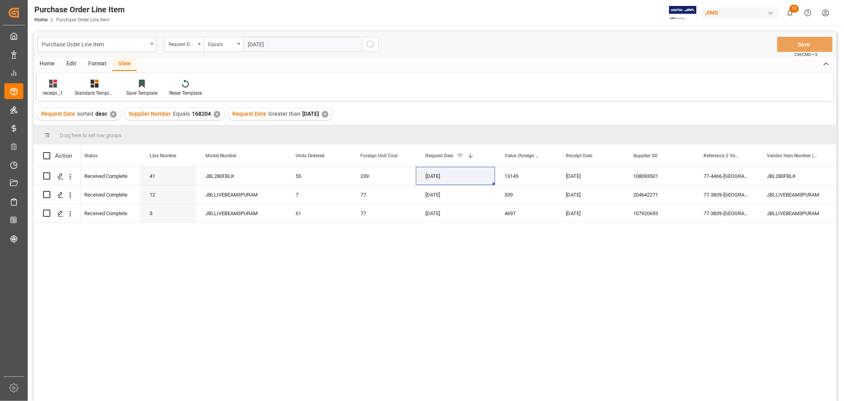
click at [110, 114] on div "✕" at bounding box center [113, 114] width 7 height 7
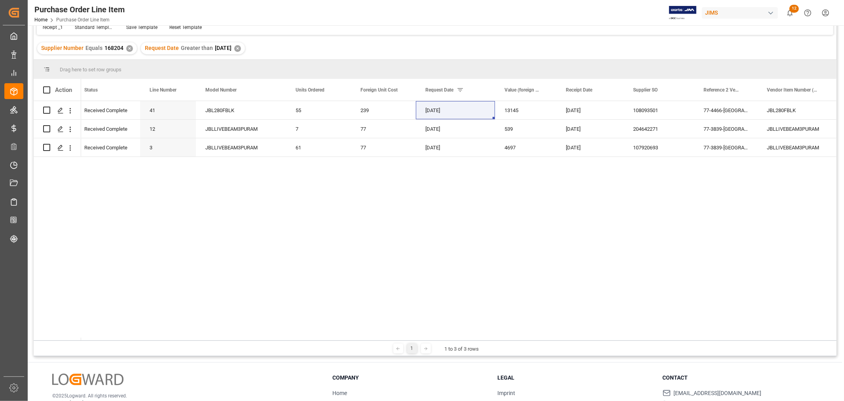
scroll to position [44, 0]
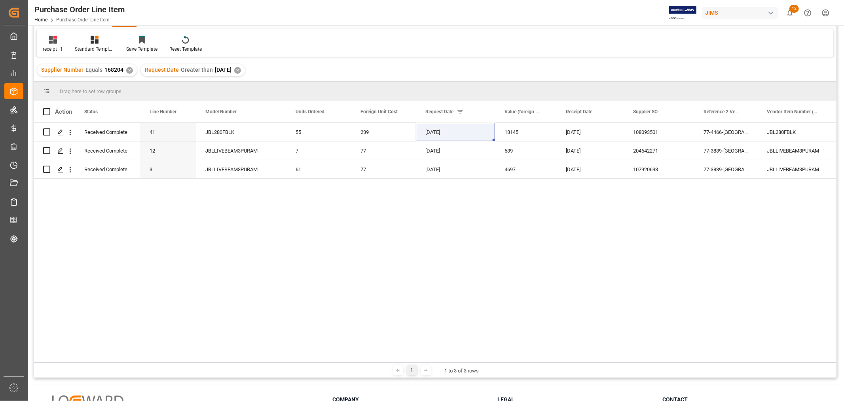
click at [241, 67] on div "✕" at bounding box center [237, 70] width 7 height 7
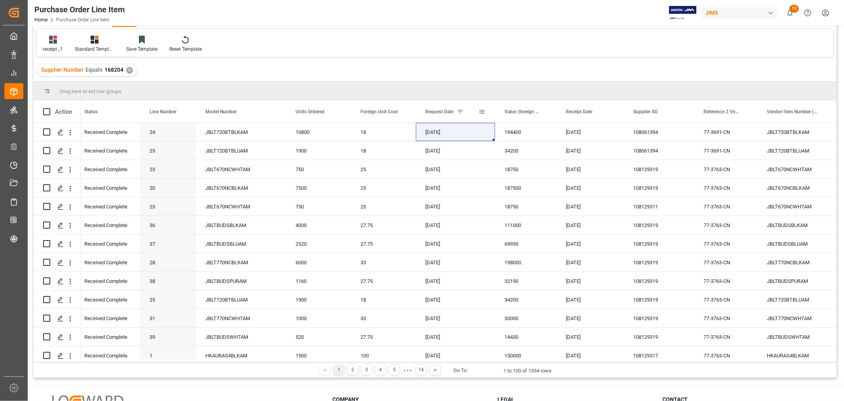
click at [483, 111] on span at bounding box center [482, 111] width 7 height 7
click at [418, 71] on div "Supplier Number Equals 168204 ✕" at bounding box center [435, 70] width 803 height 22
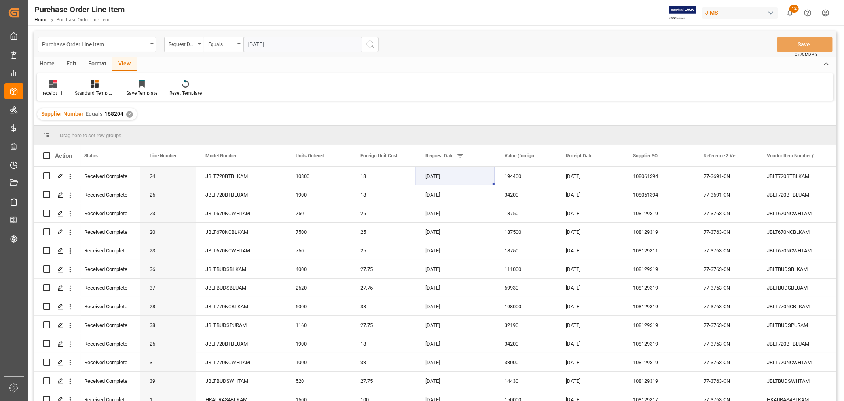
click at [373, 44] on circle "search button" at bounding box center [370, 44] width 6 height 6
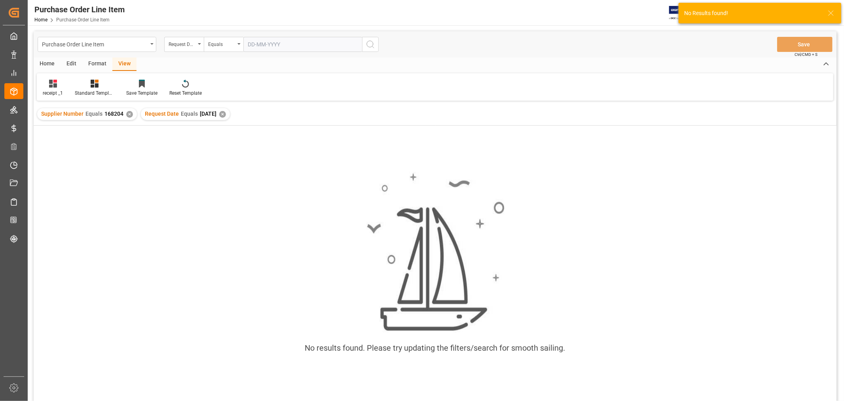
click at [226, 114] on div "✕" at bounding box center [222, 114] width 7 height 7
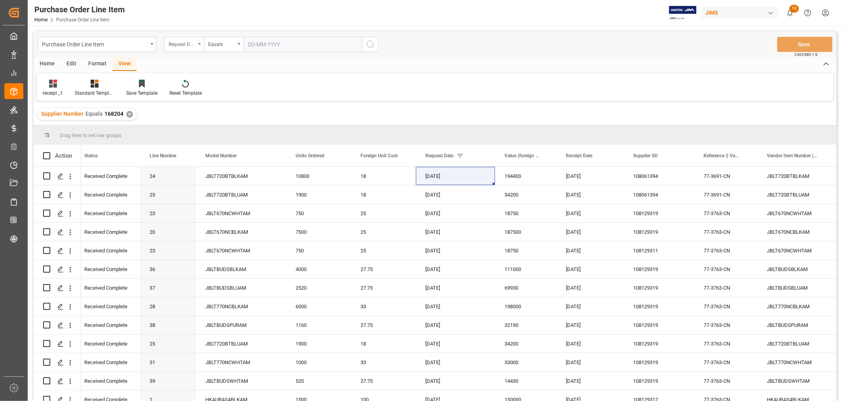
click at [179, 44] on div "Request Date" at bounding box center [182, 43] width 27 height 9
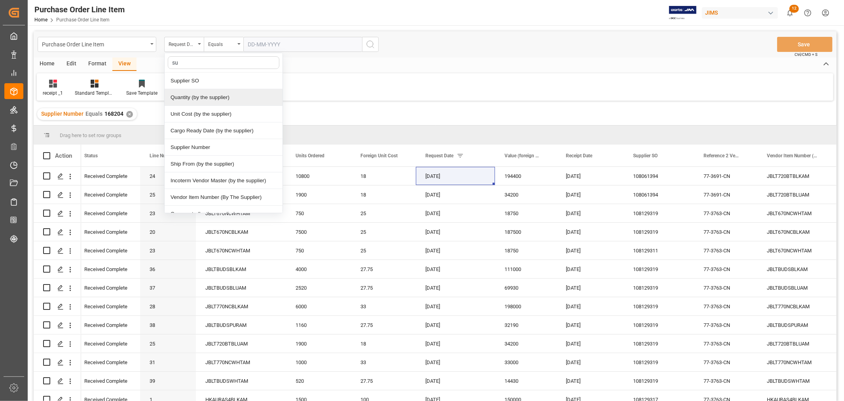
type input "sup"
click at [187, 144] on div "Supplier Number" at bounding box center [224, 147] width 118 height 17
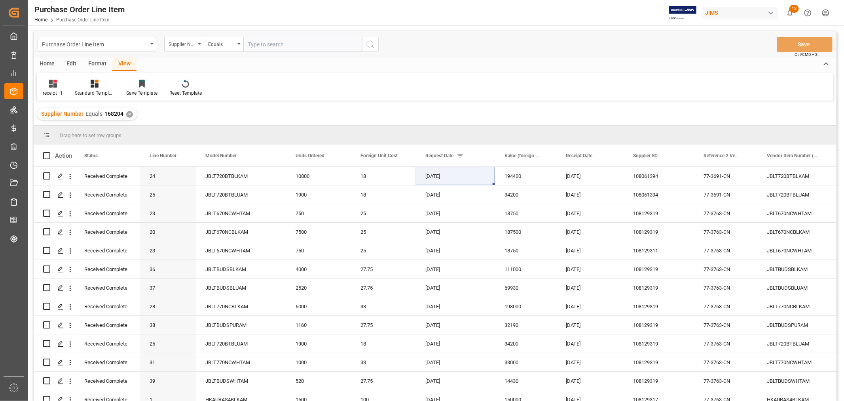
click at [128, 113] on div "✕" at bounding box center [129, 114] width 7 height 7
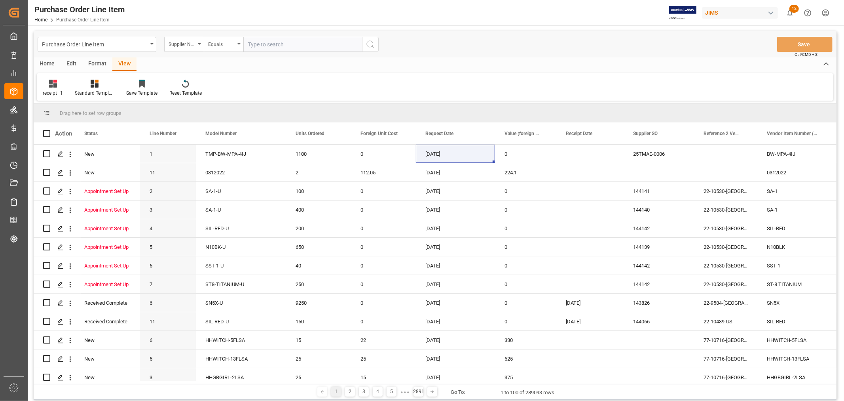
click at [238, 46] on div "Equals" at bounding box center [224, 44] width 40 height 15
click at [215, 115] on div "Contains" at bounding box center [263, 114] width 118 height 17
click at [255, 44] on input "text" at bounding box center [302, 44] width 119 height 15
type input "168204,242713,223347,1191"
click at [370, 44] on icon "search button" at bounding box center [371, 45] width 10 height 10
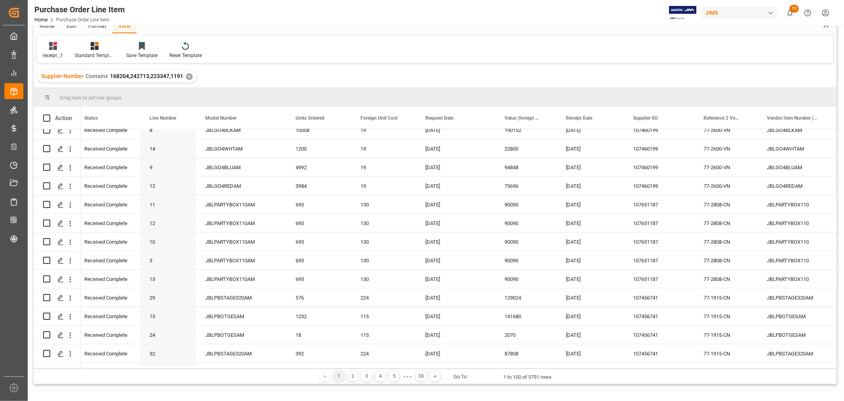
scroll to position [117, 0]
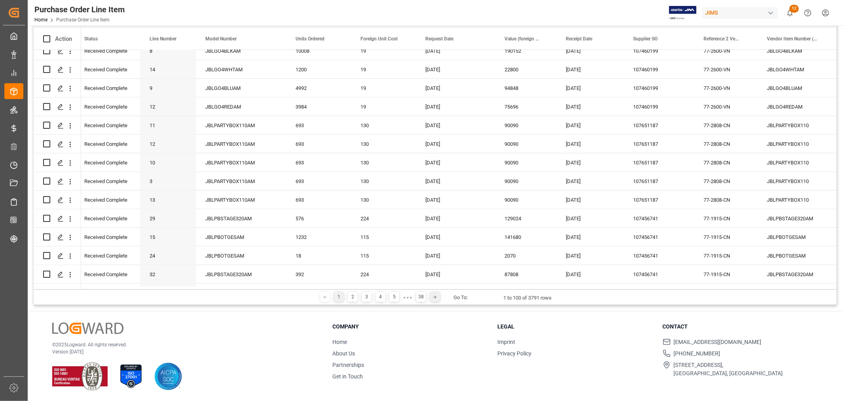
click at [435, 293] on div at bounding box center [435, 297] width 10 height 10
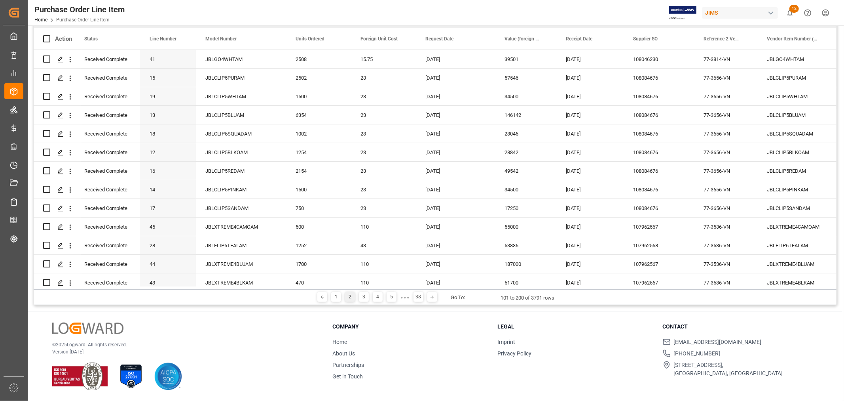
scroll to position [0, 0]
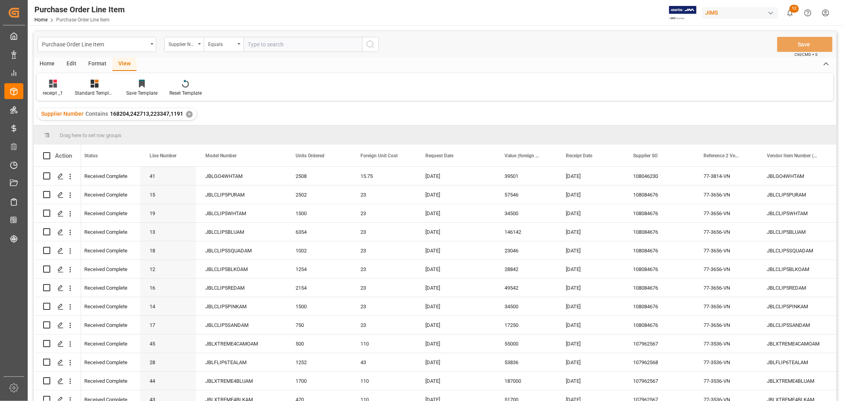
click at [123, 65] on div "View" at bounding box center [124, 63] width 24 height 13
click at [46, 64] on div "Home" at bounding box center [47, 63] width 27 height 13
click at [88, 87] on icon at bounding box center [87, 84] width 7 height 8
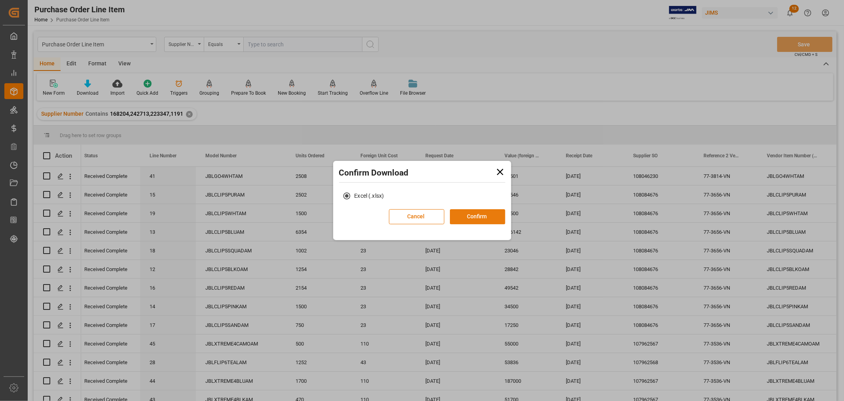
click at [479, 214] on button "Confirm" at bounding box center [477, 216] width 55 height 15
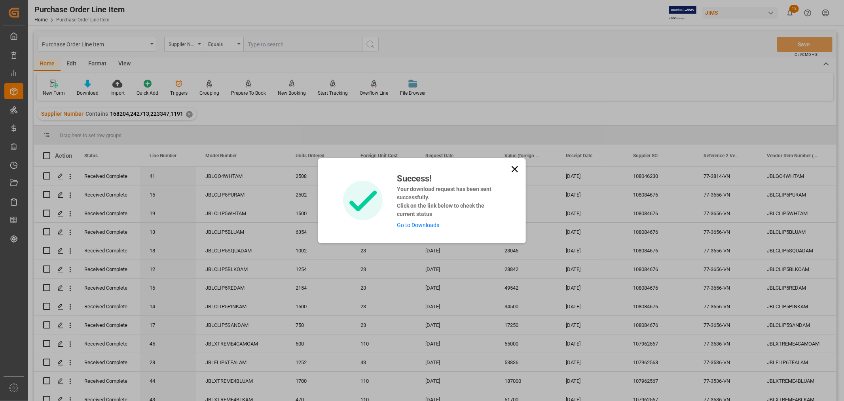
click at [418, 223] on link "Go to Downloads" at bounding box center [418, 225] width 42 height 6
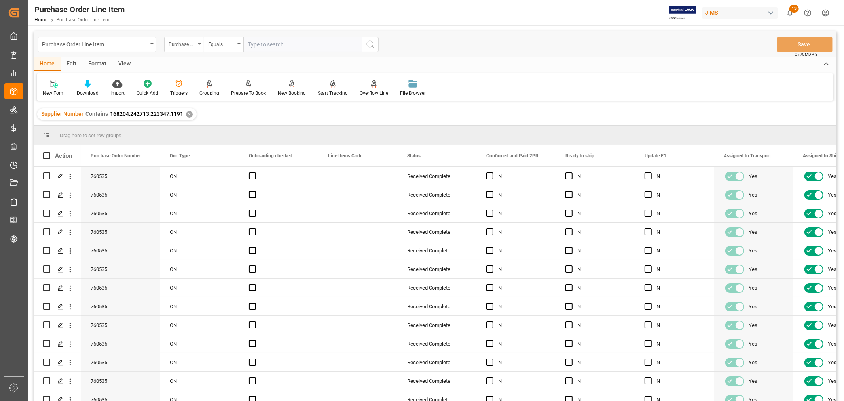
click at [199, 44] on icon "open menu" at bounding box center [199, 44] width 3 height 2
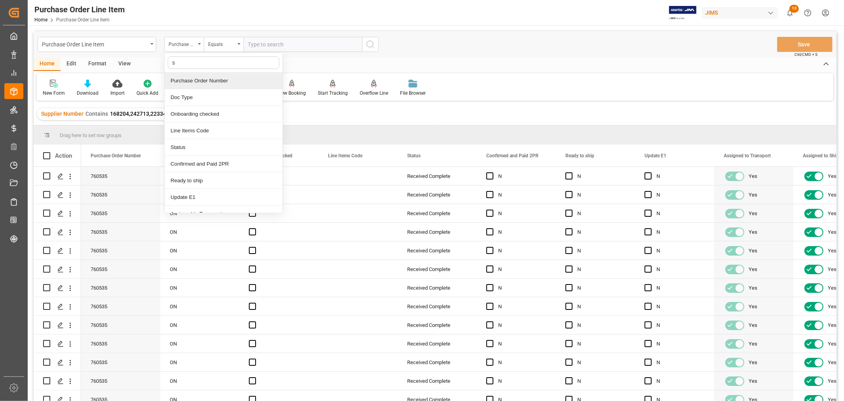
type input "st"
click at [183, 84] on div "Status" at bounding box center [224, 80] width 118 height 17
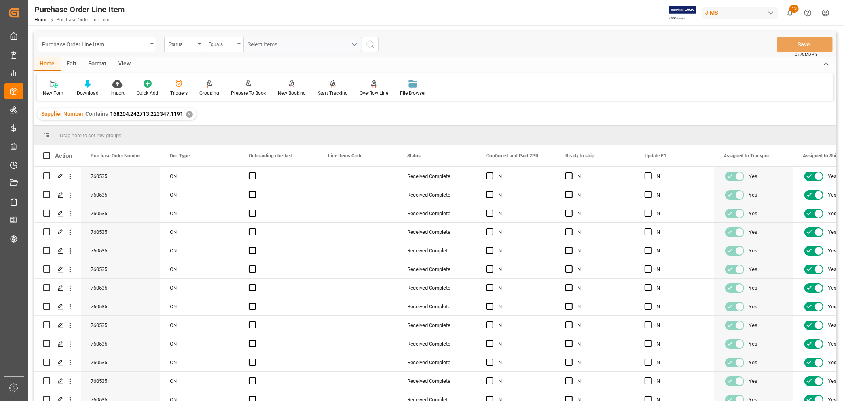
click at [240, 44] on icon "open menu" at bounding box center [239, 44] width 3 height 2
click at [222, 96] on div "Not equal" at bounding box center [263, 97] width 118 height 17
click at [258, 45] on span "Select Items" at bounding box center [265, 44] width 34 height 6
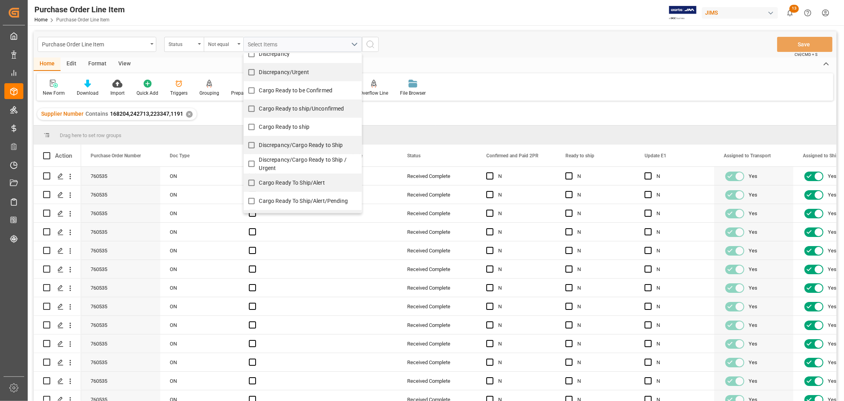
scroll to position [169, 0]
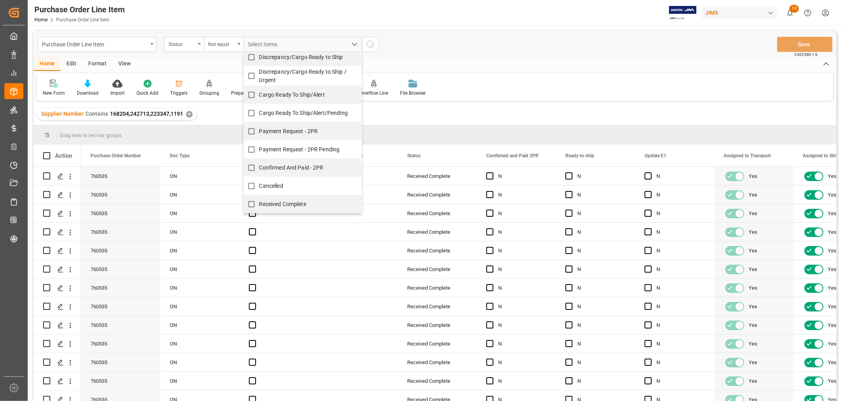
click at [287, 204] on span "Received Complete" at bounding box center [282, 204] width 47 height 6
click at [259, 204] on input "Received Complete" at bounding box center [251, 203] width 15 height 15
checkbox input "true"
click at [371, 42] on icon "search button" at bounding box center [371, 45] width 10 height 10
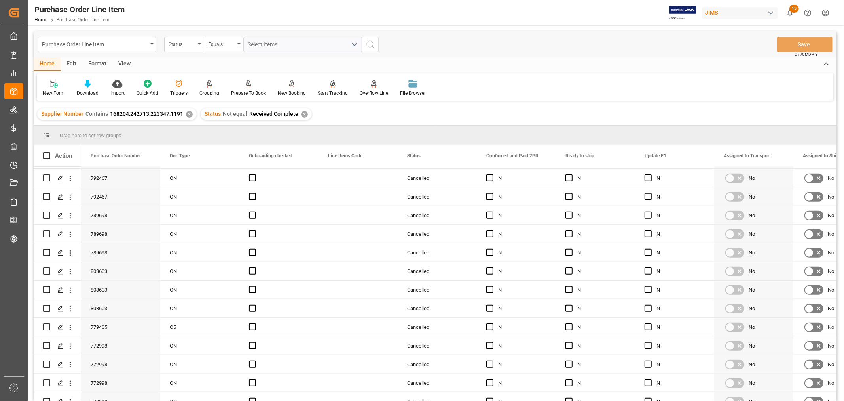
scroll to position [616, 0]
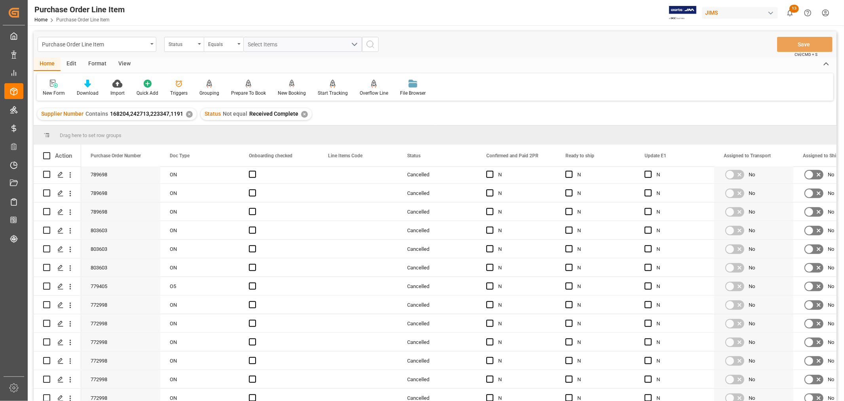
click at [301, 115] on div "✕" at bounding box center [304, 114] width 7 height 7
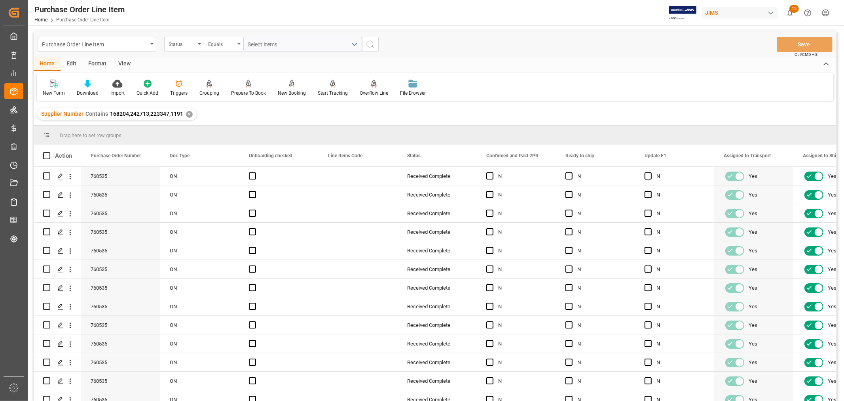
click at [240, 43] on icon "open menu" at bounding box center [239, 44] width 3 height 2
click at [227, 98] on div "Not equal" at bounding box center [263, 97] width 118 height 17
click at [266, 42] on span "Select Items" at bounding box center [265, 44] width 34 height 6
type input "cance"
click at [269, 78] on span "Cancelled" at bounding box center [271, 80] width 24 height 6
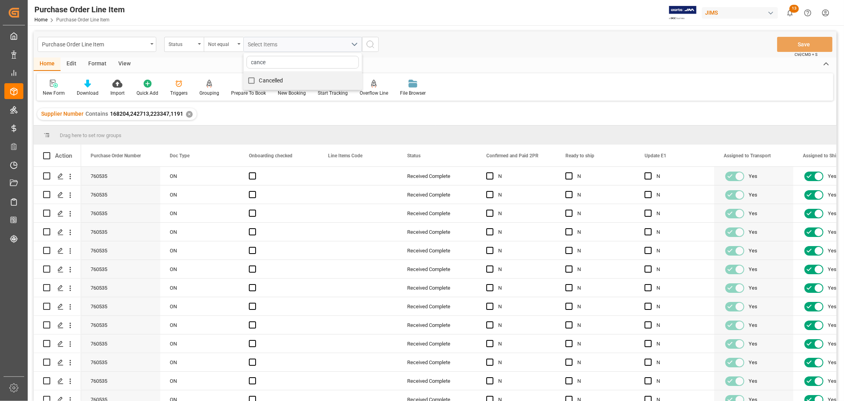
click at [259, 78] on input "Cancelled" at bounding box center [251, 80] width 15 height 15
checkbox input "true"
click at [371, 45] on icon "search button" at bounding box center [371, 45] width 10 height 10
click at [717, 101] on div "Purchase Order Line Item Status Equals Select Items Save Ctrl/CMD + S Home Edit…" at bounding box center [435, 226] width 803 height 390
click at [791, 10] on span "13" at bounding box center [795, 9] width 10 height 8
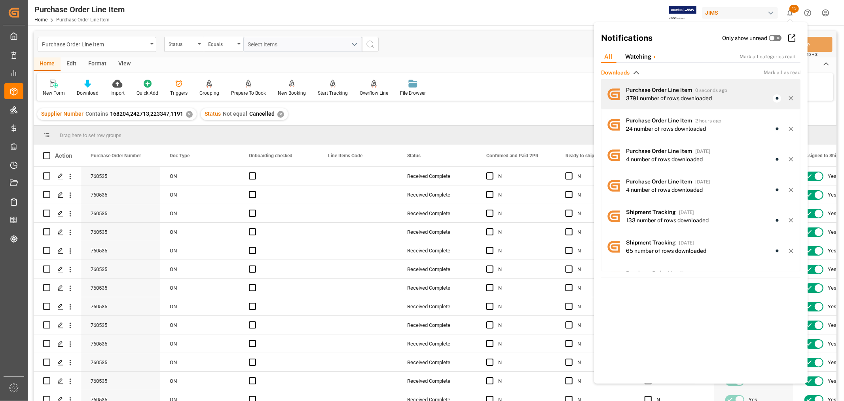
click at [685, 94] on div "Purchase Order Line Item Home Purchase Order Line Item JIMS 13 Notifications On…" at bounding box center [435, 200] width 815 height 401
click at [670, 91] on span "Purchase Order Line Item" at bounding box center [659, 90] width 66 height 6
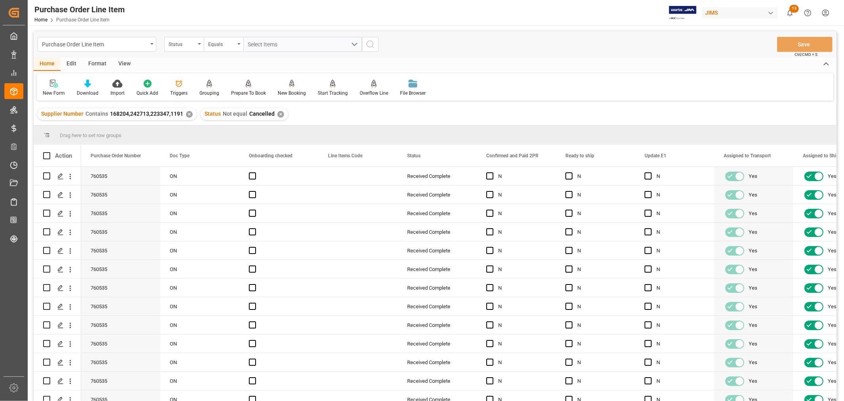
click at [279, 114] on div "✕" at bounding box center [281, 114] width 7 height 7
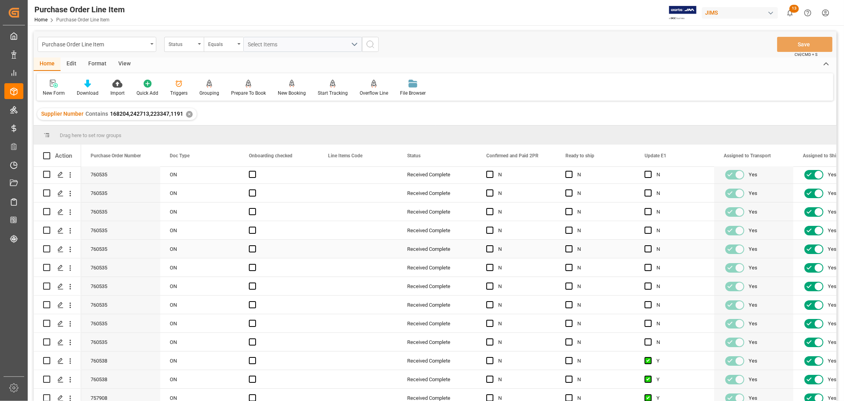
scroll to position [44, 0]
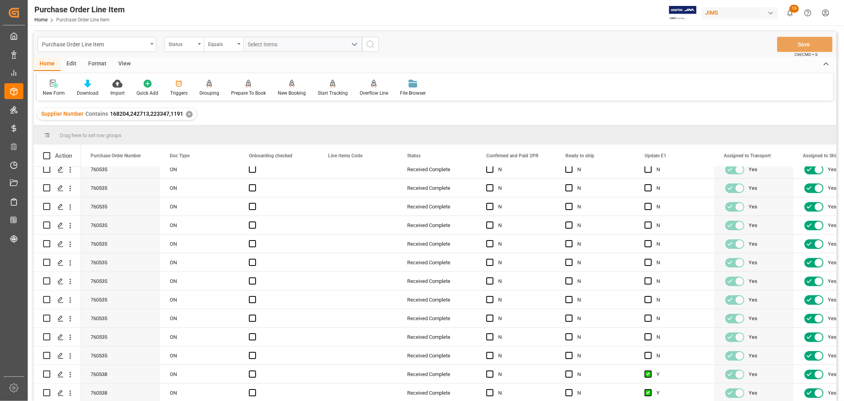
click at [190, 111] on div "✕" at bounding box center [189, 114] width 7 height 7
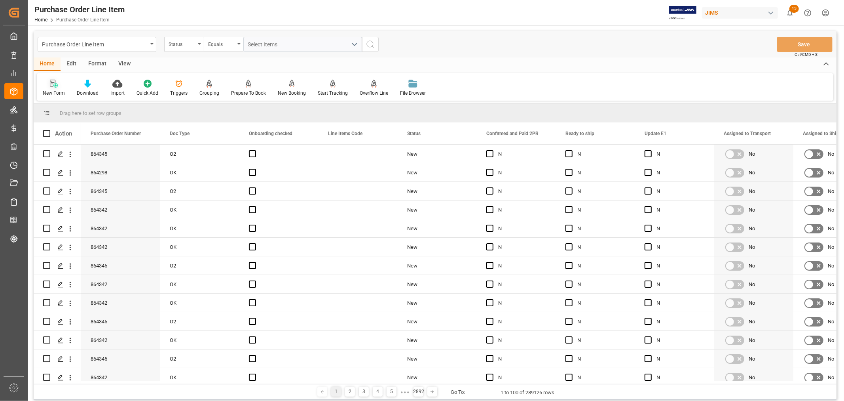
click at [53, 90] on div "New Form" at bounding box center [54, 92] width 22 height 7
click at [124, 64] on div "View" at bounding box center [124, 63] width 24 height 13
click at [50, 86] on icon at bounding box center [51, 84] width 8 height 8
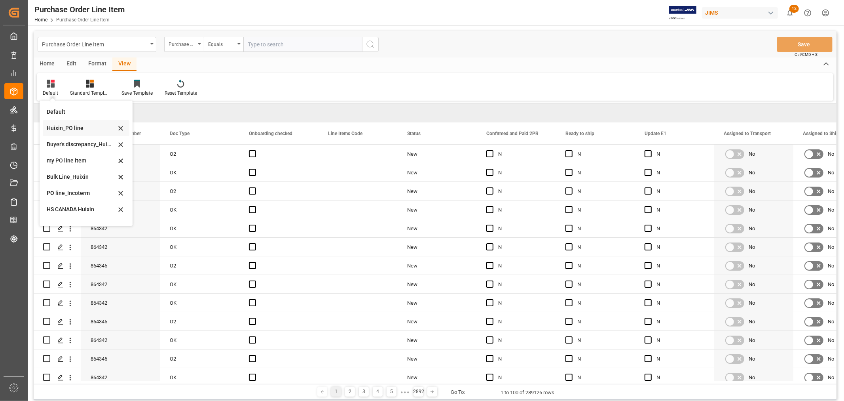
scroll to position [27, 0]
click at [62, 213] on div "receipt _1" at bounding box center [81, 215] width 69 height 8
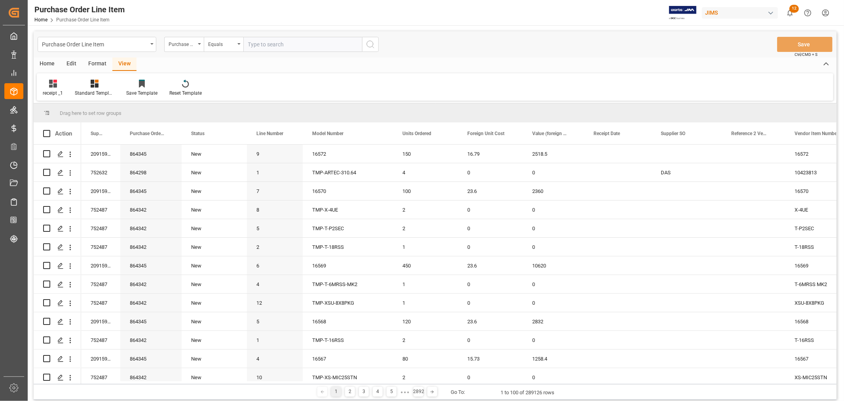
click at [255, 43] on input "text" at bounding box center [302, 44] width 119 height 15
type input "864342"
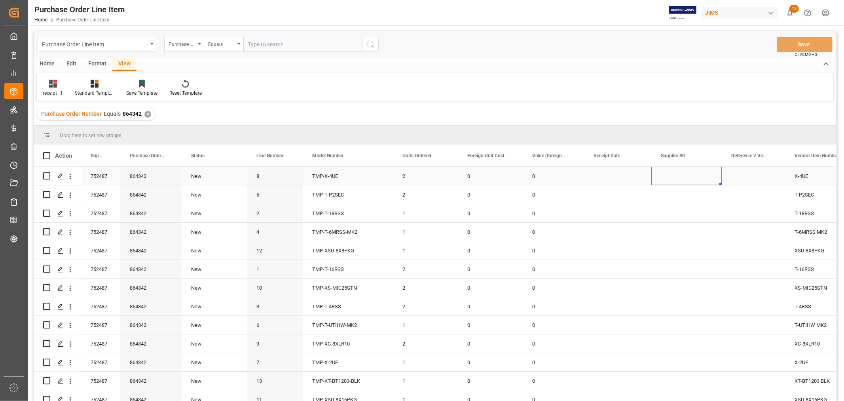
click at [671, 181] on div "Press SPACE to select this row." at bounding box center [687, 176] width 70 height 18
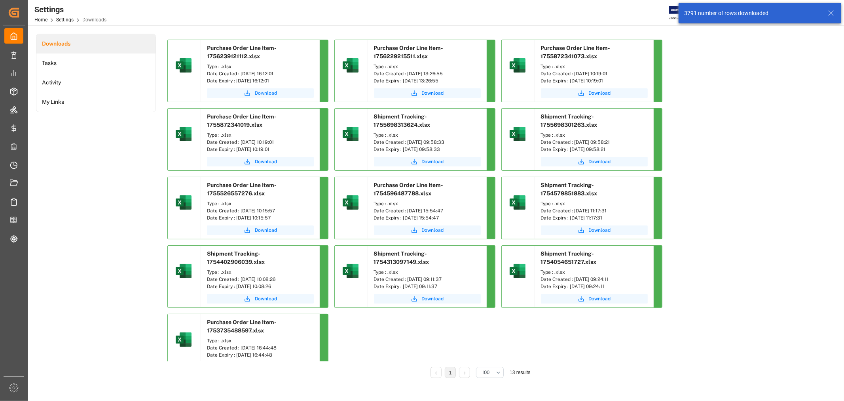
click at [263, 92] on span "Download" at bounding box center [266, 92] width 22 height 7
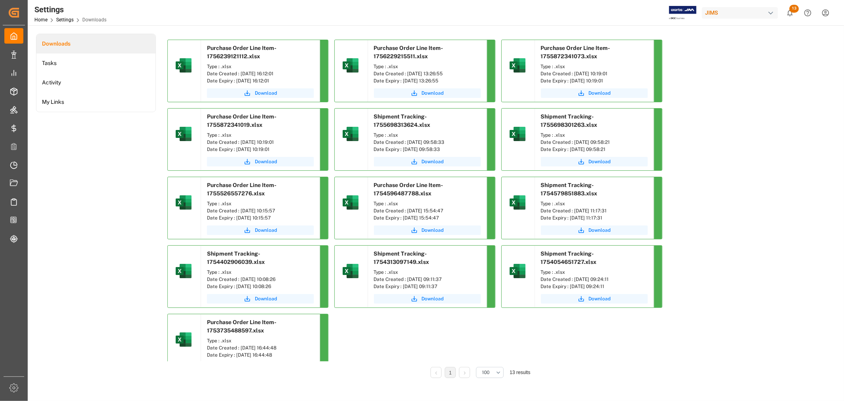
click at [749, 106] on div "Purchase Order Line Item-1756239121112.xlsx Type : .xlsx Date Created : [DATE] …" at bounding box center [480, 211] width 627 height 342
